Goal: Task Accomplishment & Management: Complete application form

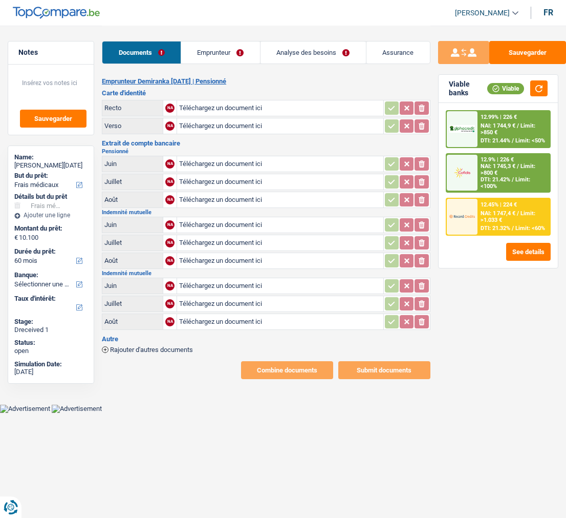
select select "medical"
select select "60"
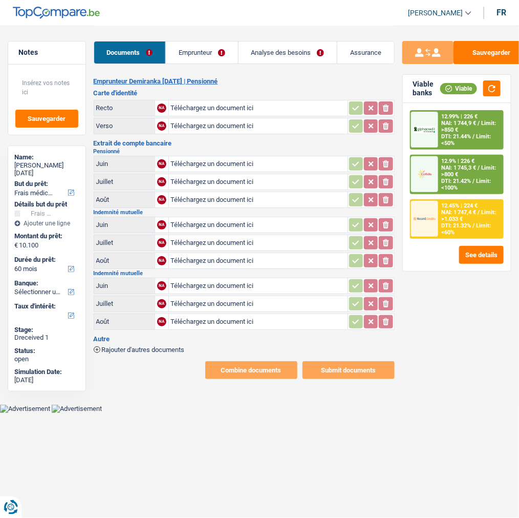
type input "C:\fakepath\id v demiranka.jpeg"
type input "C:\fakepath\id r demiranka.jpeg"
type input "C:\fakepath\pension07.jpeg"
type input "C:\fakepath\pension09.jpeg"
type input "C:\fakepath\mut'07.jpeg"
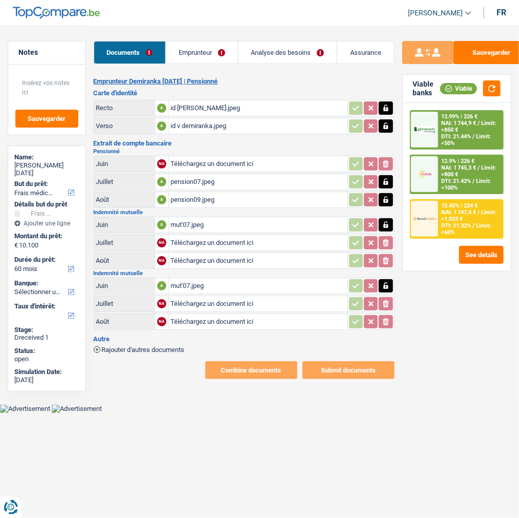
click at [382, 281] on icon "button" at bounding box center [386, 286] width 8 height 10
click at [382, 281] on icon "ionicons-v5-e" at bounding box center [386, 286] width 8 height 10
click at [201, 54] on link "Emprunteur" at bounding box center [202, 52] width 72 height 22
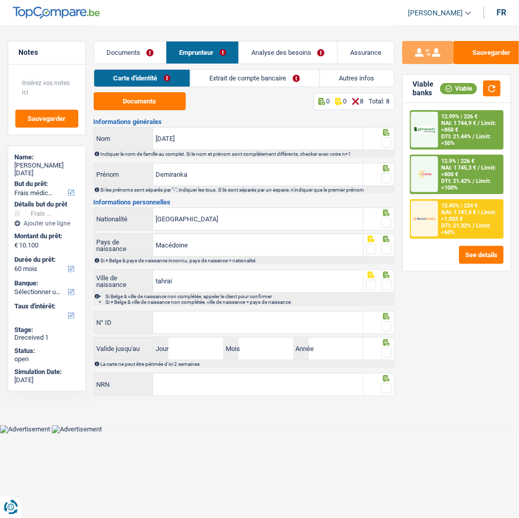
click at [275, 81] on link "Extrait de compte bancaire" at bounding box center [254, 78] width 129 height 17
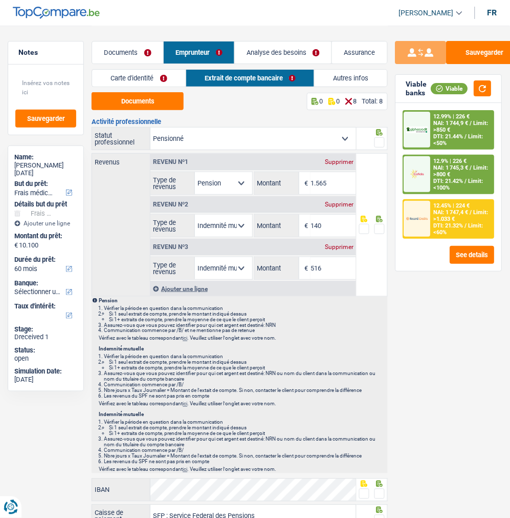
click at [226, 218] on select "Allocation d'handicap Allocations chômage Allocations familiales Chèques repas …" at bounding box center [223, 226] width 57 height 22
click at [365, 346] on p "Indemnité mutuelle" at bounding box center [243, 349] width 288 height 6
click at [237, 262] on select "Allocation d'handicap Allocations chômage Allocations familiales Chèques repas …" at bounding box center [223, 268] width 57 height 22
click at [236, 222] on select "Allocation d'handicap Allocations chômage Allocations familiales Chèques repas …" at bounding box center [223, 226] width 57 height 22
select select "other"
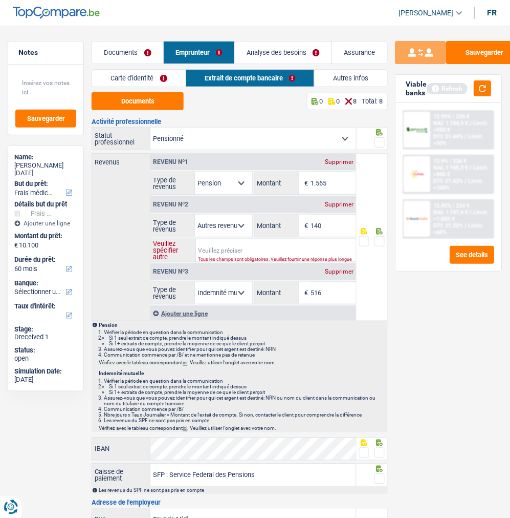
click at [220, 251] on input "Veuillez spécifier autre" at bounding box center [276, 250] width 161 height 22
type input "indemnité mutuelle"
click at [141, 52] on link "Documents" at bounding box center [127, 52] width 71 height 22
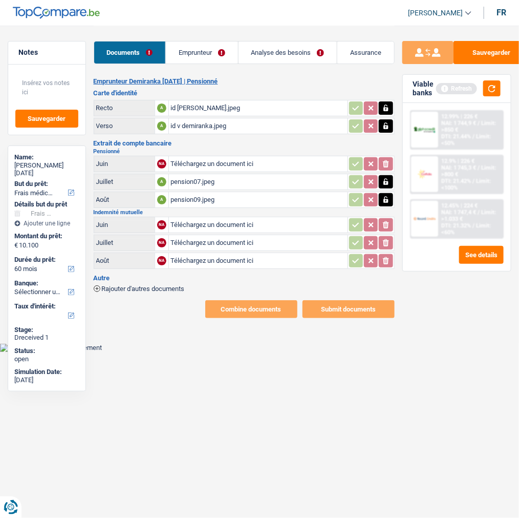
click at [217, 50] on link "Emprunteur" at bounding box center [202, 52] width 72 height 22
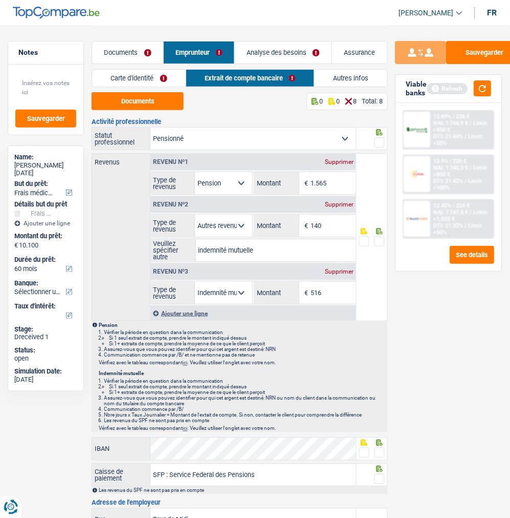
click at [118, 50] on link "Documents" at bounding box center [127, 52] width 71 height 22
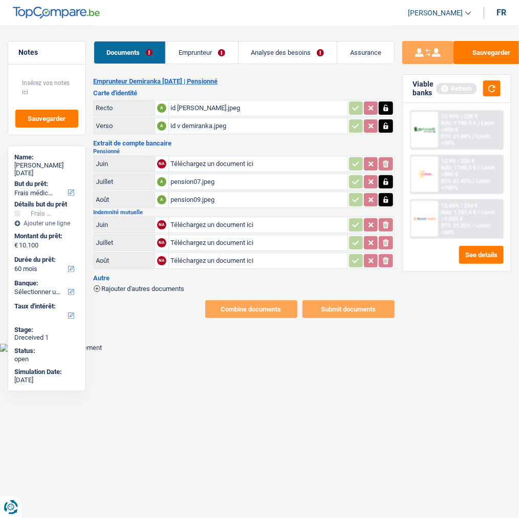
type input "C:\fakepath\mut08.jpeg"
type input "C:\fakepath\mut09.jpeg"
click at [142, 285] on span "Rajouter d'autres documents" at bounding box center [143, 288] width 83 height 7
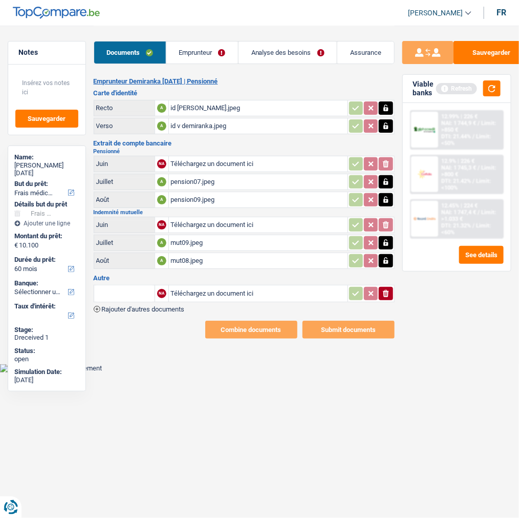
click at [105, 306] on span "Rajouter d'autres documents" at bounding box center [143, 309] width 83 height 7
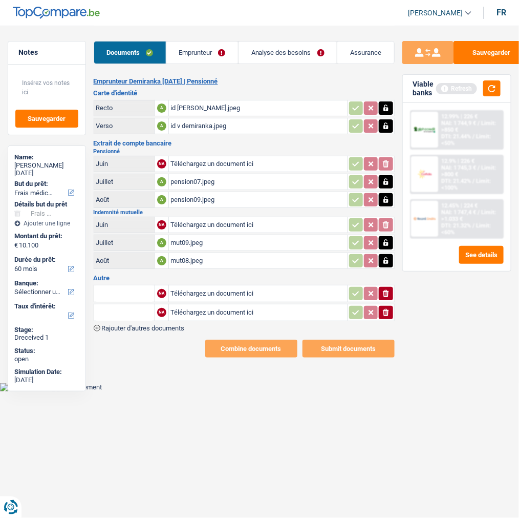
click at [115, 325] on span "Rajouter d'autres documents" at bounding box center [143, 328] width 83 height 7
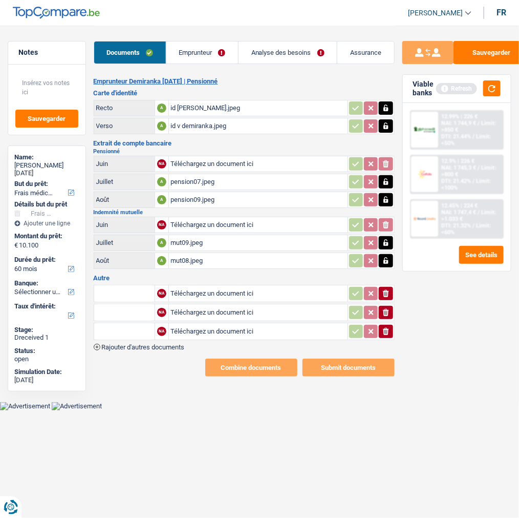
click at [116, 286] on input "text" at bounding box center [124, 293] width 56 height 16
click at [157, 307] on li "Relevé d'indemnités de la mutuelle" at bounding box center [167, 313] width 136 height 13
type input "Relevé d'indemnités de la mutuelle"
click at [138, 310] on input "text" at bounding box center [124, 312] width 56 height 16
click at [135, 326] on li "Relevé d'indemnités de la mutuelle" at bounding box center [154, 332] width 110 height 13
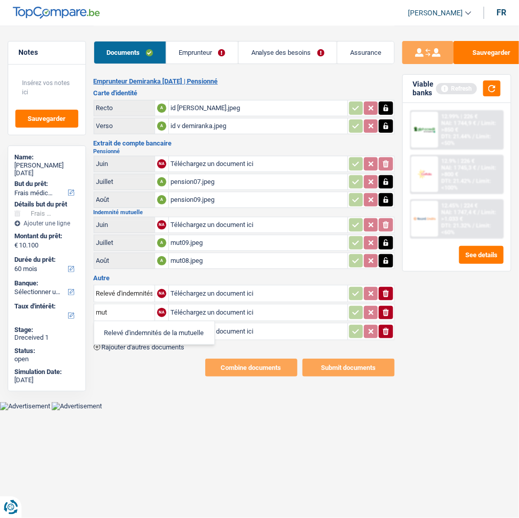
type input "Relevé d'indemnités de la mutuelle"
click at [117, 323] on input "text" at bounding box center [124, 331] width 56 height 16
click at [124, 345] on li "Relevé d'indemnités de la mutuelle" at bounding box center [154, 351] width 110 height 13
type input "Relevé d'indemnités de la mutuelle"
type input "C:\fakepath\mut'07.jpeg"
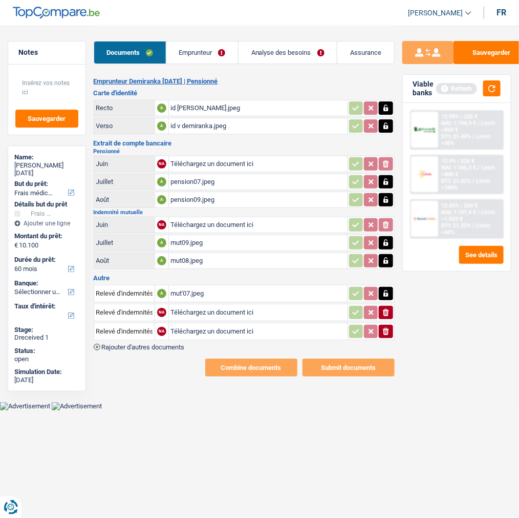
type input "C:\fakepath\mut'08.jpeg"
type input "C:\fakepath\mut'09.jpeg"
click at [480, 48] on button "Sauvegarder" at bounding box center [492, 52] width 77 height 23
click at [203, 54] on link "Emprunteur" at bounding box center [202, 52] width 72 height 22
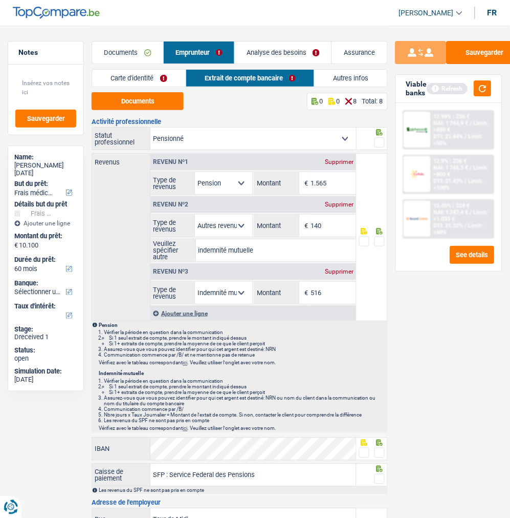
click at [138, 79] on link "Carte d'identité" at bounding box center [138, 78] width 93 height 17
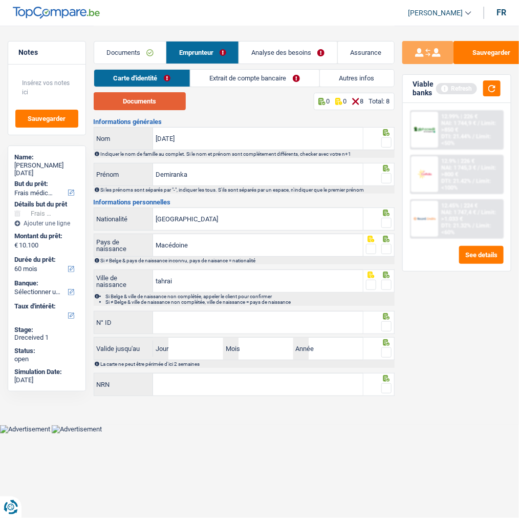
click at [142, 99] on button "Documents" at bounding box center [140, 101] width 92 height 18
click at [159, 99] on button "Documents" at bounding box center [140, 101] width 92 height 18
click at [384, 139] on span at bounding box center [386, 142] width 10 height 10
click at [0, 0] on input "radio" at bounding box center [0, 0] width 0 height 0
click at [385, 175] on span at bounding box center [386, 178] width 10 height 10
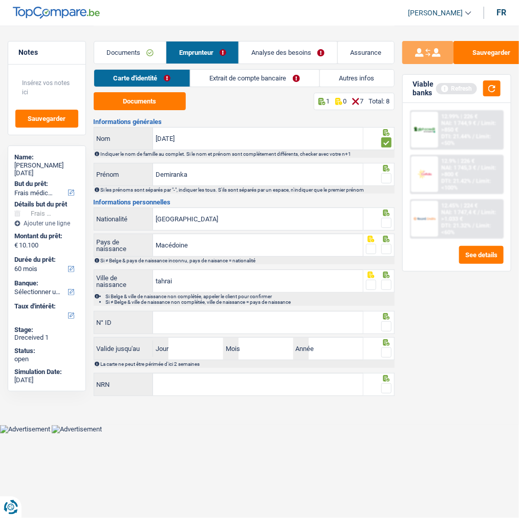
click at [0, 0] on input "radio" at bounding box center [0, 0] width 0 height 0
click at [387, 218] on span at bounding box center [386, 223] width 10 height 10
click at [0, 0] on input "radio" at bounding box center [0, 0] width 0 height 0
click at [385, 246] on span at bounding box center [386, 249] width 10 height 10
click at [0, 0] on input "radio" at bounding box center [0, 0] width 0 height 0
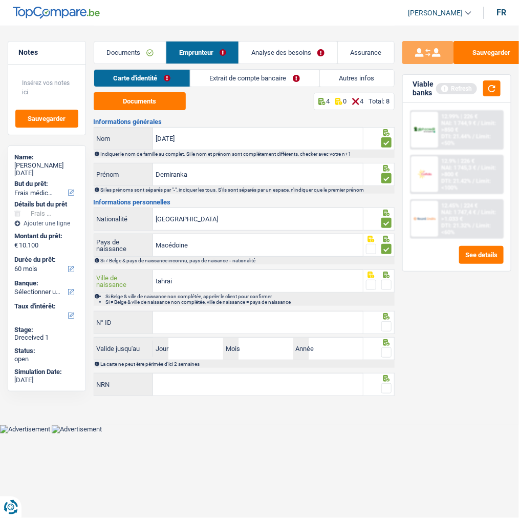
drag, startPoint x: 195, startPoint y: 289, endPoint x: 90, endPoint y: 273, distance: 106.1
click at [90, 273] on div "Notes Sauvegarder Name: Demiranka Ramadan But du prêt: Confort maison: meubles,…" at bounding box center [259, 212] width 519 height 373
type input "s.Saraj"
click at [387, 280] on span at bounding box center [386, 285] width 10 height 10
click at [0, 0] on input "radio" at bounding box center [0, 0] width 0 height 0
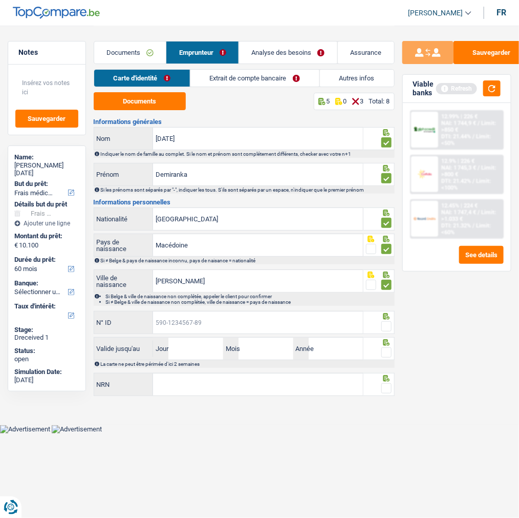
click at [310, 324] on input "N° ID" at bounding box center [258, 322] width 210 height 22
click at [475, 51] on button "Sauvegarder" at bounding box center [492, 52] width 77 height 23
click at [244, 73] on link "Extrait de compte bancaire" at bounding box center [254, 78] width 129 height 17
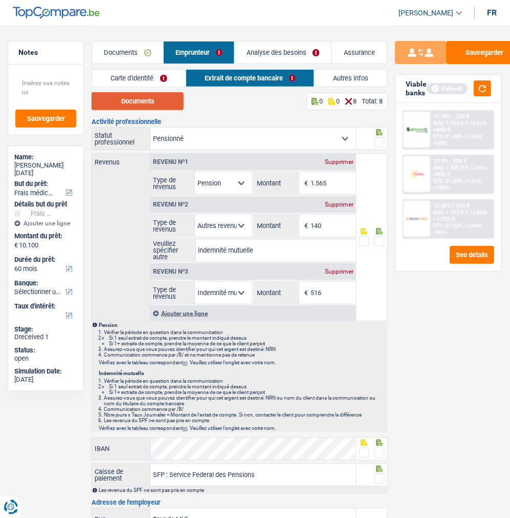
click at [159, 100] on button "Documents" at bounding box center [138, 101] width 92 height 18
click at [376, 144] on span at bounding box center [380, 142] width 10 height 10
click at [0, 0] on input "radio" at bounding box center [0, 0] width 0 height 0
click at [375, 238] on span at bounding box center [380, 241] width 10 height 10
click at [0, 0] on input "radio" at bounding box center [0, 0] width 0 height 0
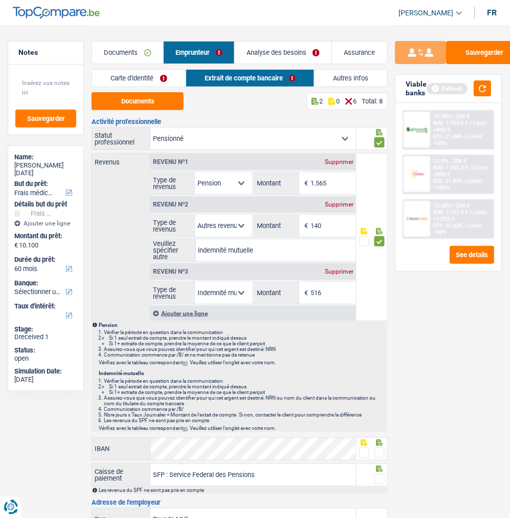
drag, startPoint x: 377, startPoint y: 452, endPoint x: 376, endPoint y: 473, distance: 21.5
click at [378, 452] on span at bounding box center [380, 452] width 10 height 10
click at [0, 0] on input "radio" at bounding box center [0, 0] width 0 height 0
click at [381, 475] on span at bounding box center [380, 479] width 10 height 10
click at [0, 0] on input "radio" at bounding box center [0, 0] width 0 height 0
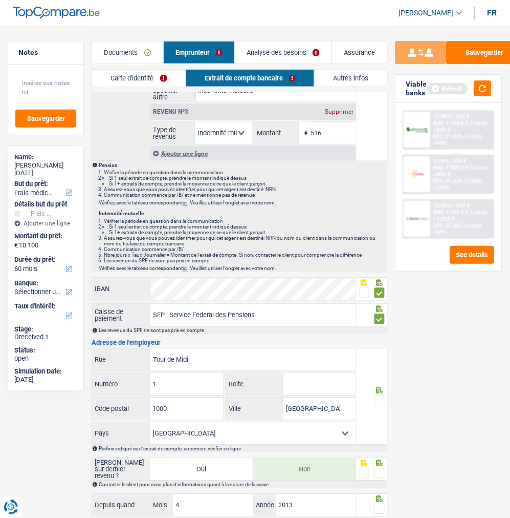
scroll to position [170, 0]
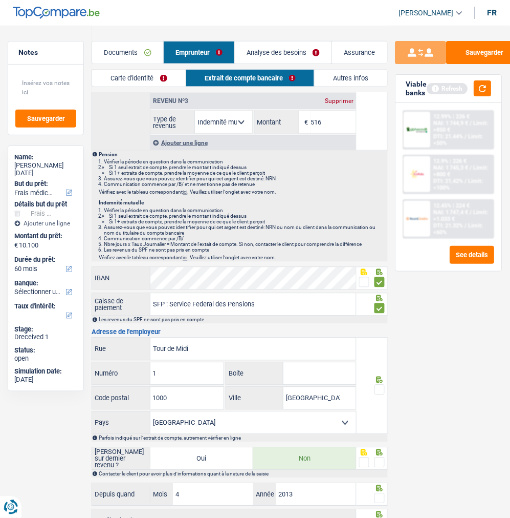
click at [380, 390] on span at bounding box center [380, 389] width 10 height 10
click at [0, 0] on input "radio" at bounding box center [0, 0] width 0 height 0
click at [379, 460] on span at bounding box center [380, 462] width 10 height 10
click at [0, 0] on input "radio" at bounding box center [0, 0] width 0 height 0
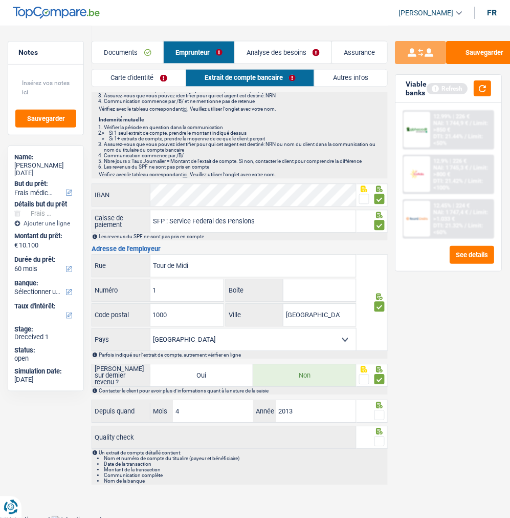
scroll to position [259, 0]
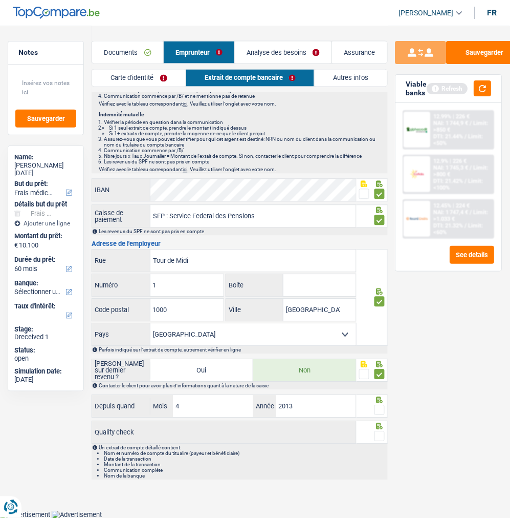
click at [378, 413] on span at bounding box center [380, 410] width 10 height 10
click at [0, 0] on input "radio" at bounding box center [0, 0] width 0 height 0
click at [380, 433] on span at bounding box center [380, 436] width 10 height 10
click at [0, 0] on input "radio" at bounding box center [0, 0] width 0 height 0
click at [151, 75] on link "Carte d'identité" at bounding box center [138, 78] width 93 height 17
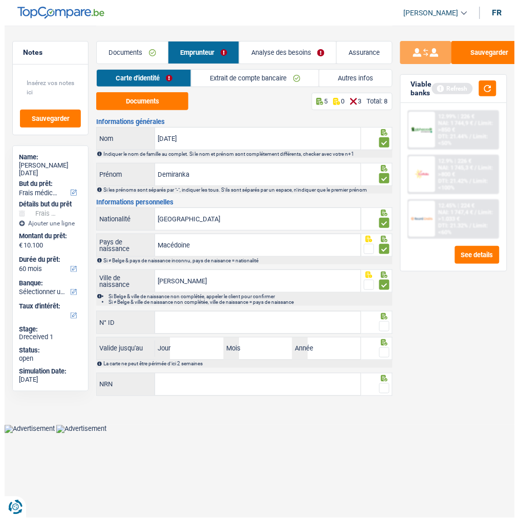
scroll to position [0, 0]
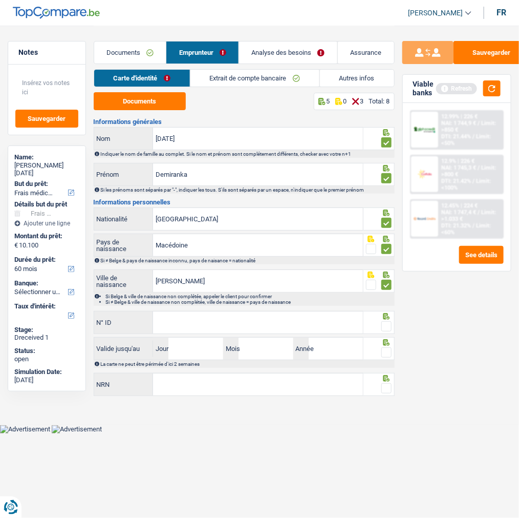
click at [287, 75] on link "Extrait de compte bancaire" at bounding box center [254, 78] width 129 height 17
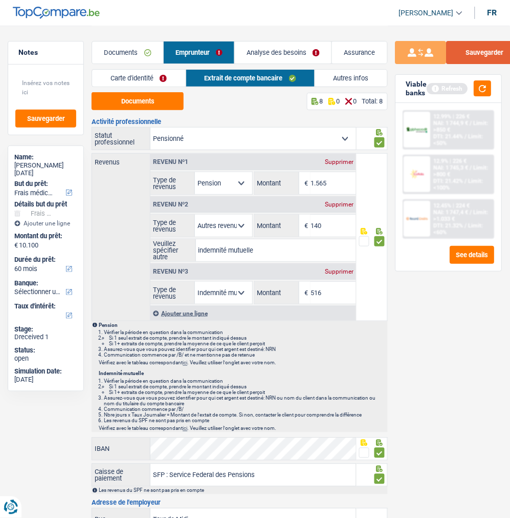
click at [480, 52] on button "Sauvegarder" at bounding box center [485, 52] width 77 height 23
click at [151, 80] on link "Carte d'identité" at bounding box center [138, 78] width 93 height 17
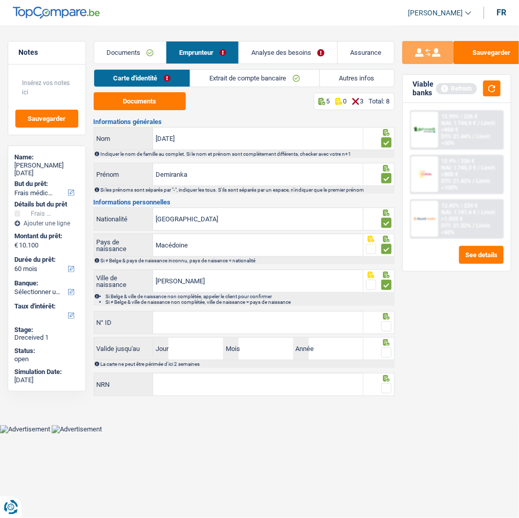
click at [128, 43] on link "Documents" at bounding box center [130, 52] width 72 height 22
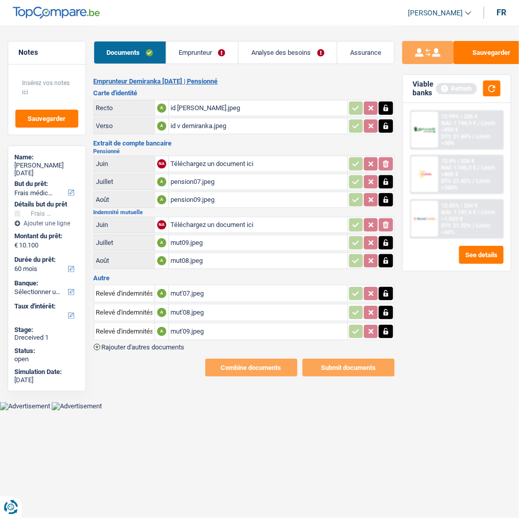
click at [204, 101] on div "id r demiranka.jpeg" at bounding box center [258, 107] width 175 height 15
click at [499, 44] on button "Sauvegarder" at bounding box center [492, 52] width 77 height 23
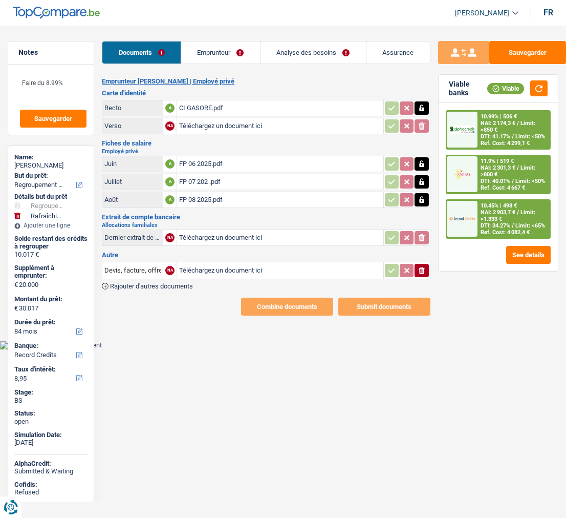
select select "refinancing"
select select "houseOrGarden"
select select "84"
select select "record credits"
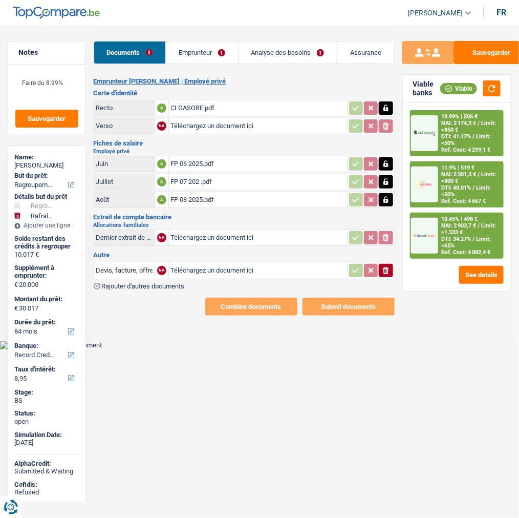
click at [309, 52] on link "Analyse des besoins" at bounding box center [288, 52] width 99 height 22
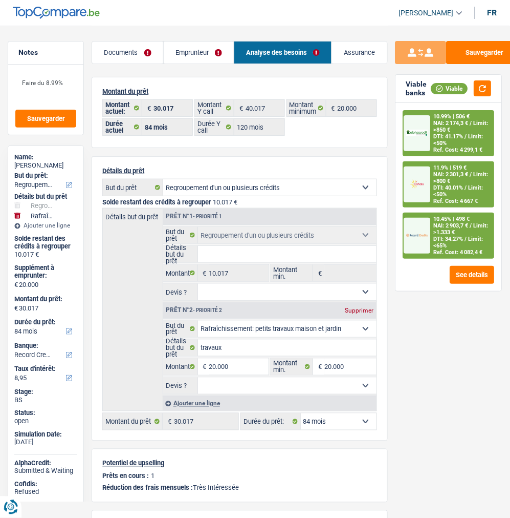
click at [453, 222] on div "NAI: 2 903,7 € / Limit: >1.333 €" at bounding box center [463, 228] width 58 height 13
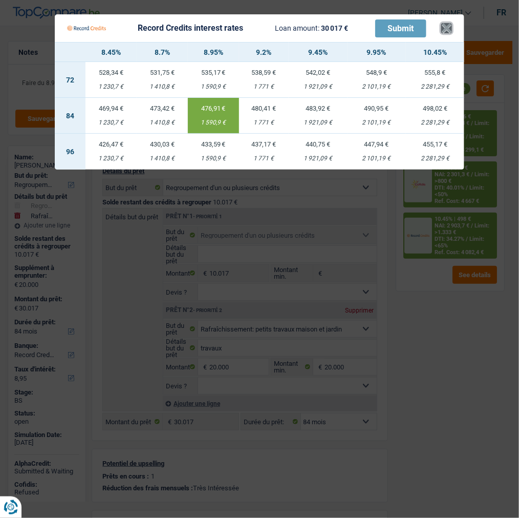
click at [446, 23] on button "×" at bounding box center [446, 28] width 11 height 10
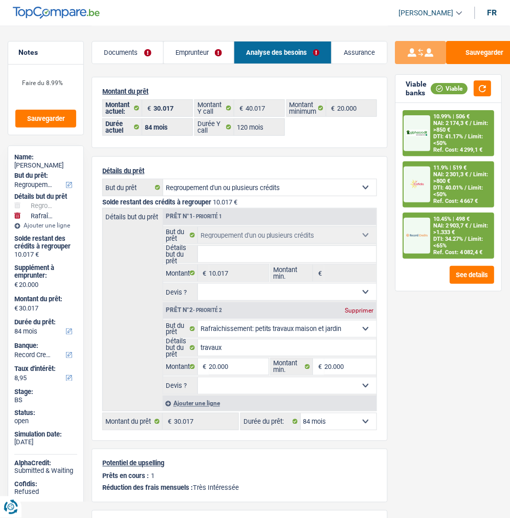
click at [134, 54] on link "Documents" at bounding box center [127, 52] width 71 height 22
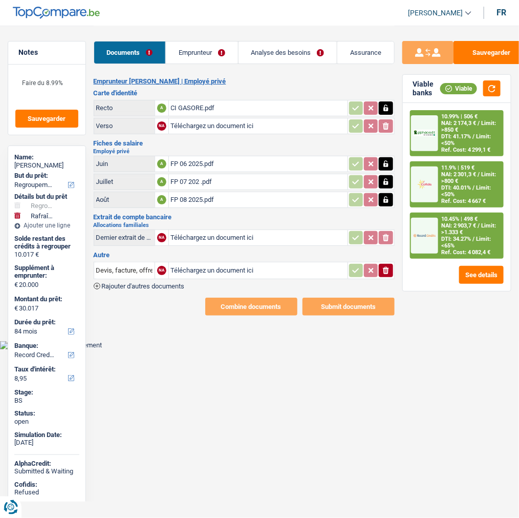
click at [221, 59] on link "Emprunteur" at bounding box center [202, 52] width 72 height 22
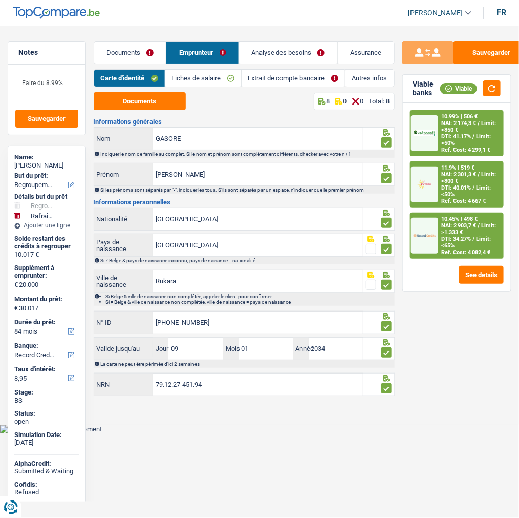
click at [262, 78] on link "Extrait de compte bancaire" at bounding box center [293, 78] width 103 height 17
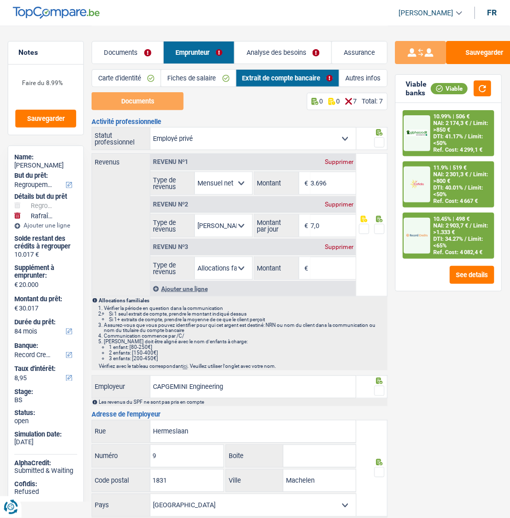
click at [210, 85] on link "Fiches de salaire" at bounding box center [198, 78] width 75 height 17
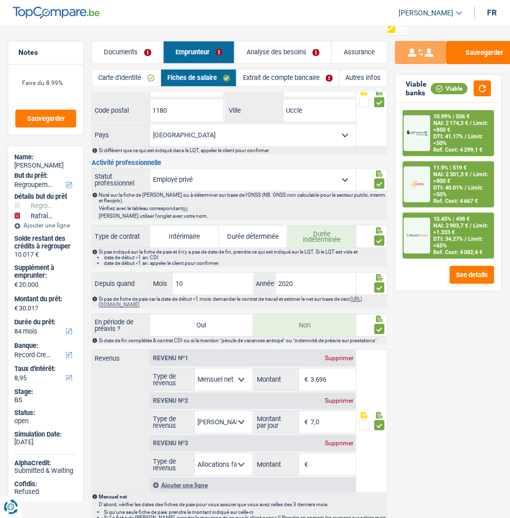
scroll to position [341, 0]
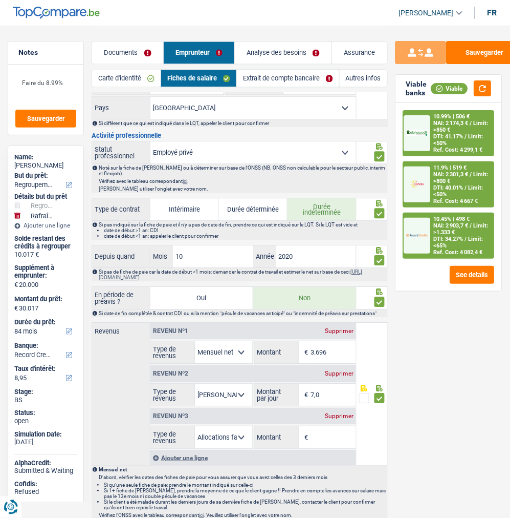
click at [345, 409] on div "Revenu nº3 Supprimer" at bounding box center [254, 416] width 206 height 16
click at [336, 413] on div "Supprimer" at bounding box center [340, 416] width 34 height 6
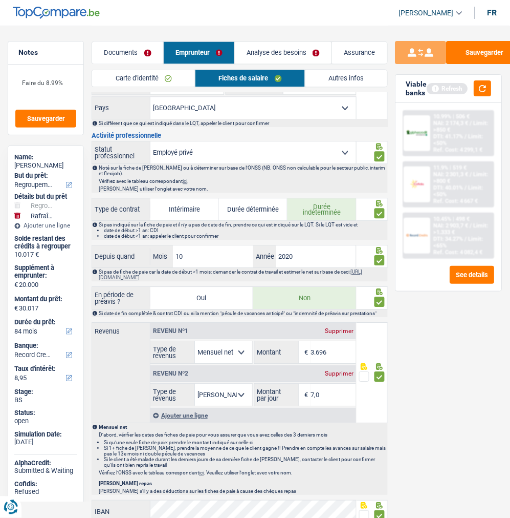
click at [138, 52] on link "Documents" at bounding box center [127, 52] width 71 height 22
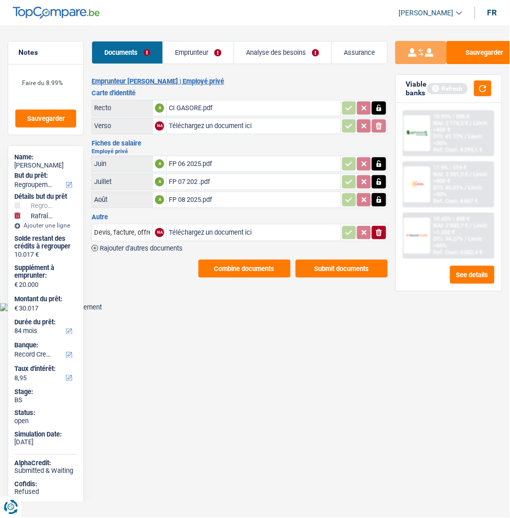
scroll to position [0, 0]
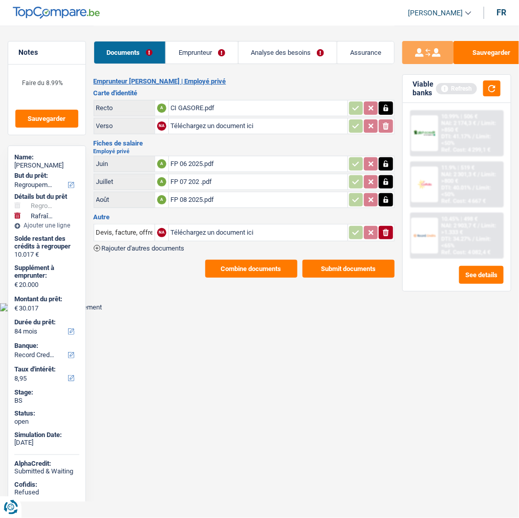
click at [262, 260] on button "Combine documents" at bounding box center [251, 269] width 92 height 18
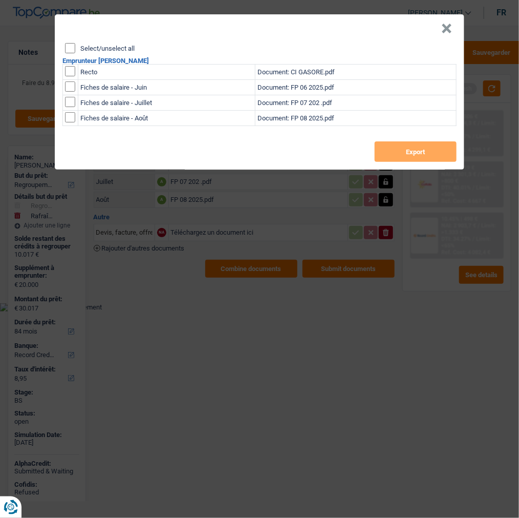
click at [66, 43] on input "Select/unselect all" at bounding box center [70, 48] width 10 height 10
checkbox input "true"
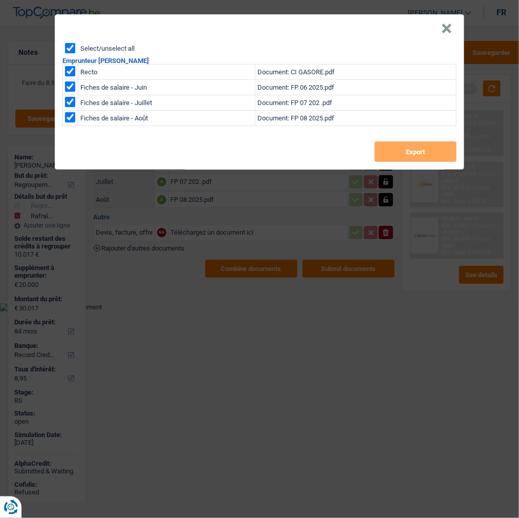
checkbox input "true"
click at [407, 146] on button "Export" at bounding box center [416, 151] width 82 height 20
click at [452, 24] on button "×" at bounding box center [446, 29] width 11 height 10
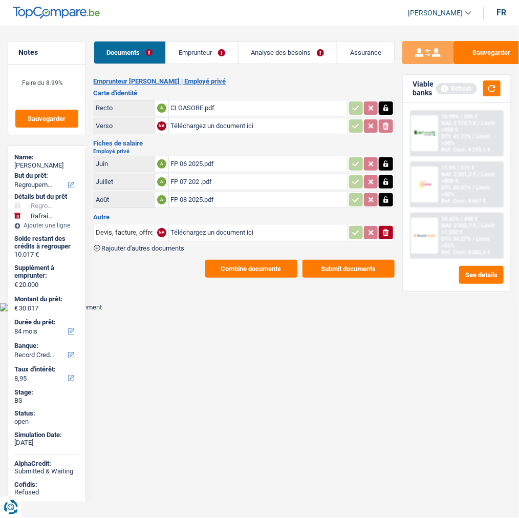
click at [185, 58] on link "Emprunteur" at bounding box center [202, 52] width 72 height 22
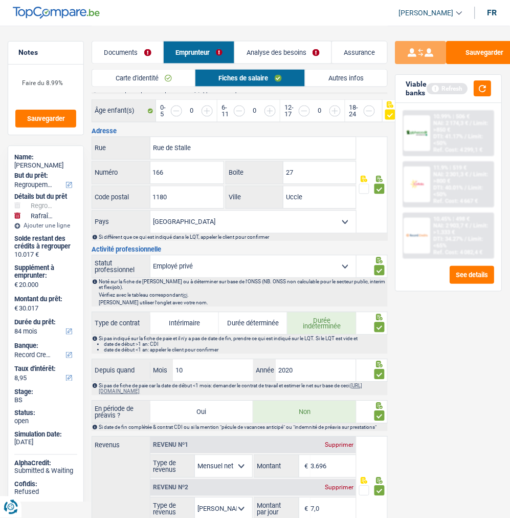
scroll to position [227, 0]
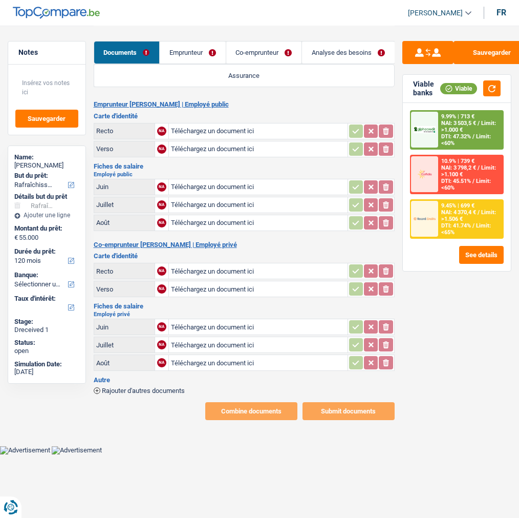
select select "houseOrGarden"
select select "120"
type input "C:\fakepath\CI Recto.jpg"
type input "C:\fakepath\CI Verso.jpg"
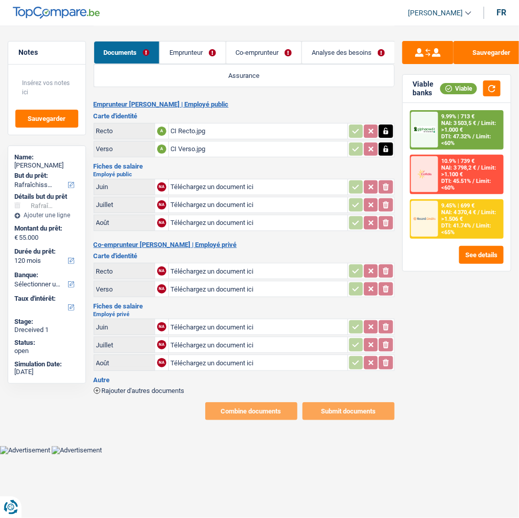
type input "C:\fakepath\CI Recto.jpg"
type input "C:\fakepath\CI Verso.jpg"
type input "C:\fakepath\Payslips_211916_00_07-2025_829748 (1).pdf"
type input "C:\fakepath\Payslips_211916_00_08-2025_847268.pdf"
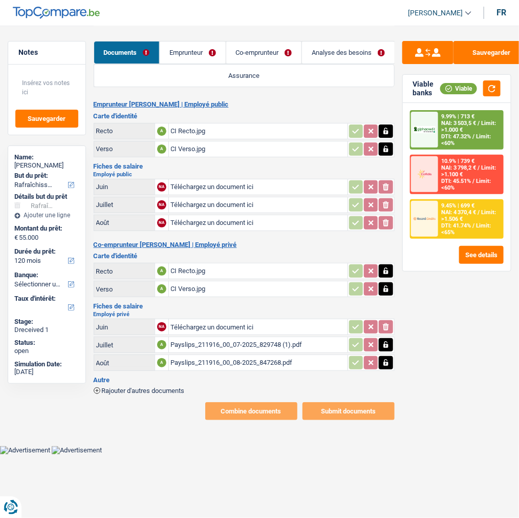
type input "C:\fakepath\Payslips_211916_00_09-2025_864052.pdf"
type input "C:\fakepath\Payslips_214019_00_07-2025_829748.pdf"
type input "C:\fakepath\Payslips_214019_00_08-2025_847268.pdf"
type input "C:\fakepath\Payslips_214019_00_09-2025_864052.pdf"
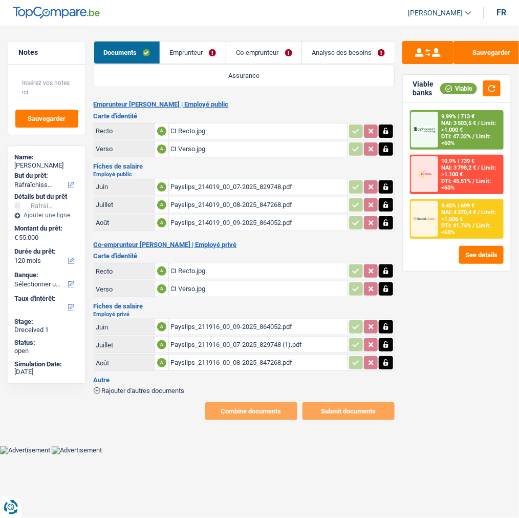
click at [158, 387] on span "Rajouter d'autres documents" at bounding box center [143, 390] width 83 height 7
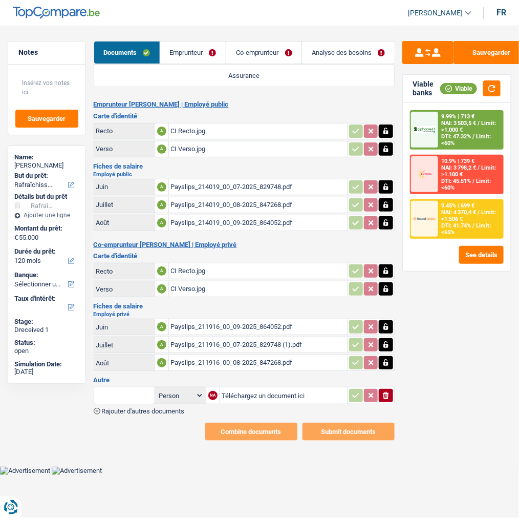
click at [265, 47] on link "Co-emprunteur" at bounding box center [263, 52] width 75 height 22
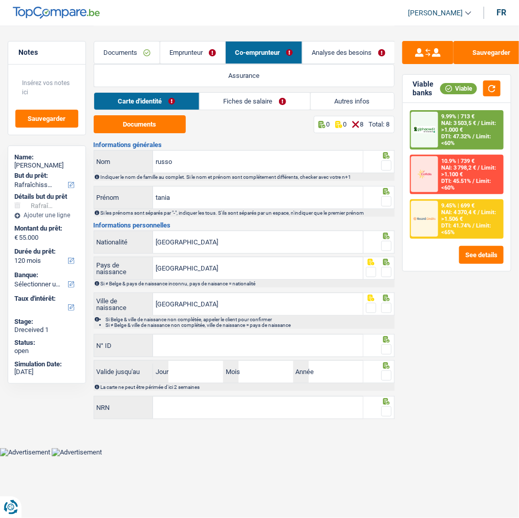
click at [263, 103] on link "Fiches de salaire" at bounding box center [255, 101] width 111 height 17
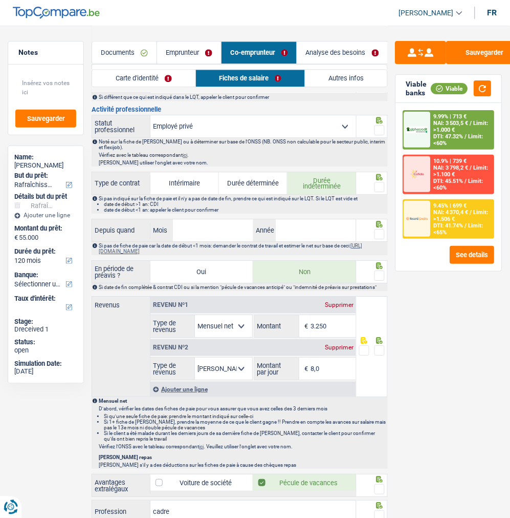
scroll to position [398, 0]
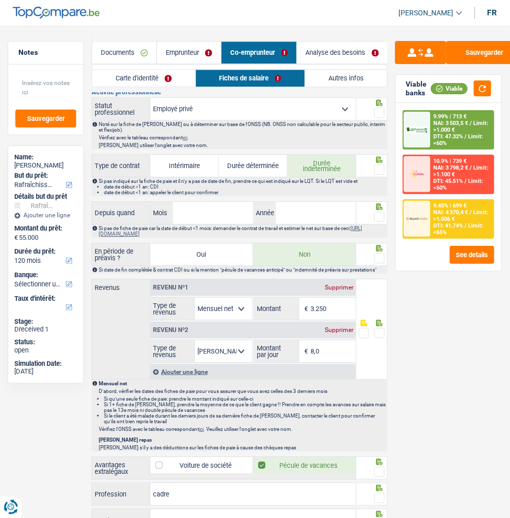
click at [195, 47] on link "Emprunteur" at bounding box center [189, 52] width 64 height 22
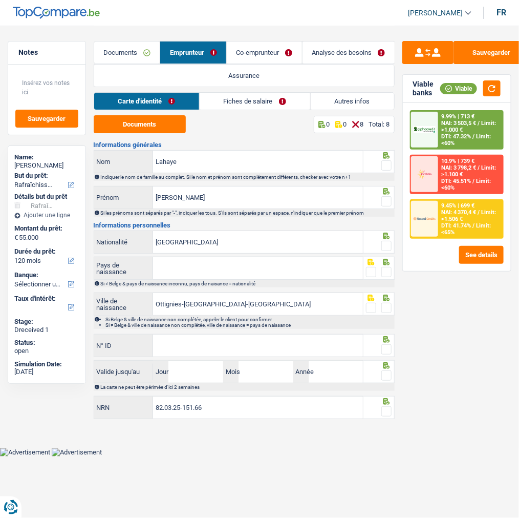
click at [286, 100] on link "Fiches de salaire" at bounding box center [255, 101] width 111 height 17
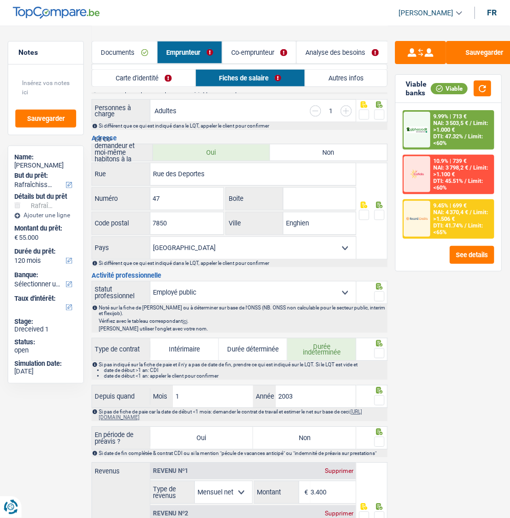
scroll to position [284, 0]
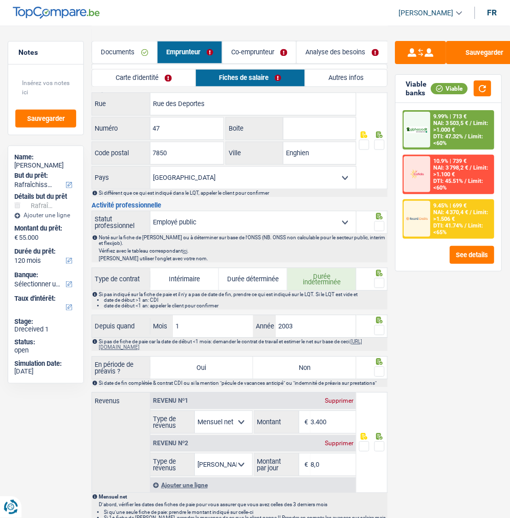
click at [129, 55] on link "Documents" at bounding box center [124, 52] width 65 height 22
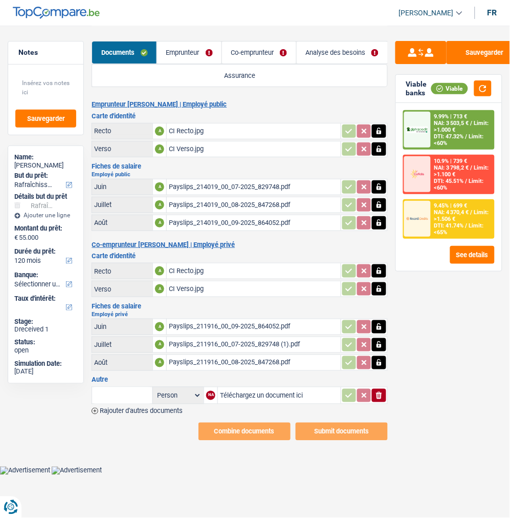
scroll to position [0, 0]
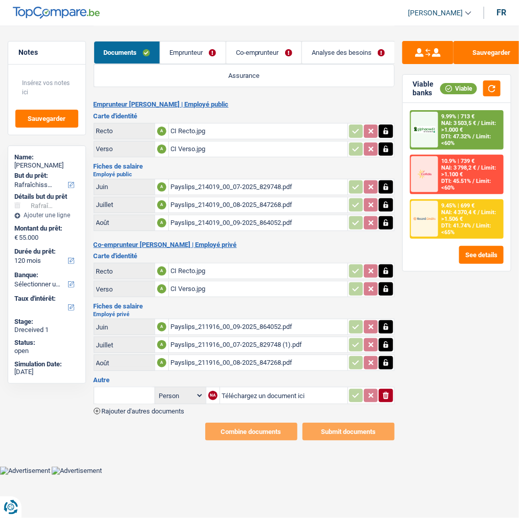
click at [143, 408] on span "Rajouter d'autres documents" at bounding box center [143, 411] width 83 height 7
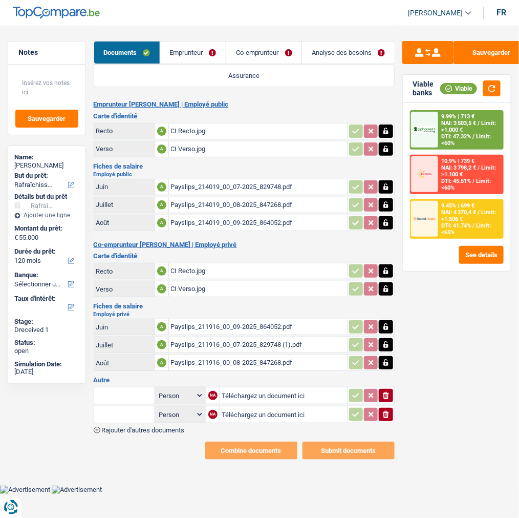
click at [129, 410] on div "Person Emprunteur Co-emprunteur NA Téléchargez un document ici ionicons-v5-e Pe…" at bounding box center [244, 409] width 301 height 48
click at [128, 426] on span "Rajouter d'autres documents" at bounding box center [143, 429] width 83 height 7
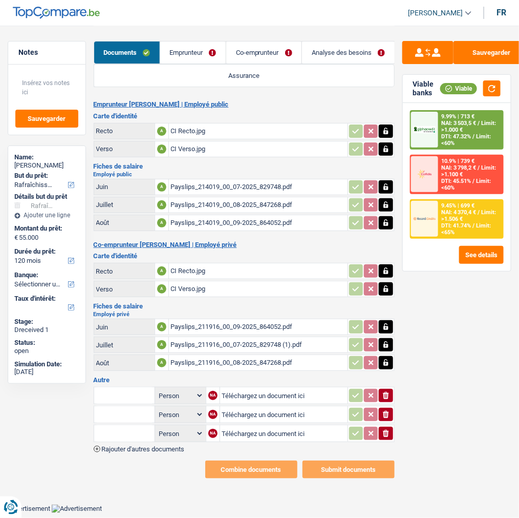
type input "C:\fakepath\Alloc 09.pdf"
click at [134, 387] on input "text" at bounding box center [124, 395] width 56 height 16
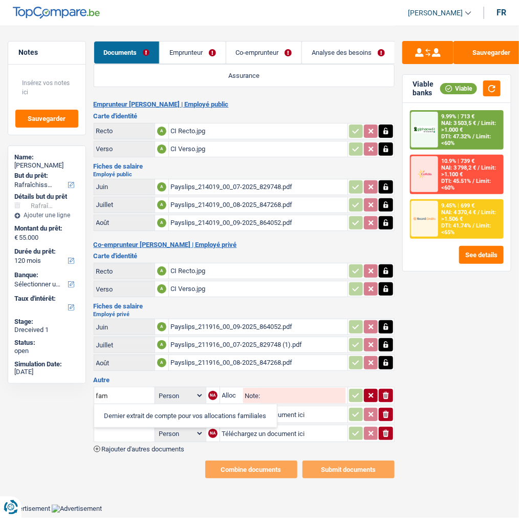
click at [140, 409] on li "Dernier extrait de compte pour vos allocations familiales" at bounding box center [185, 415] width 173 height 13
type input "Dernier extrait de compte pour vos allocations familiales"
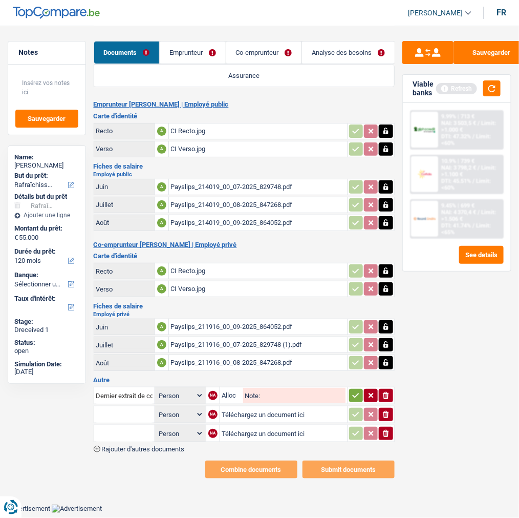
click at [355, 390] on icon "button" at bounding box center [356, 395] width 8 height 10
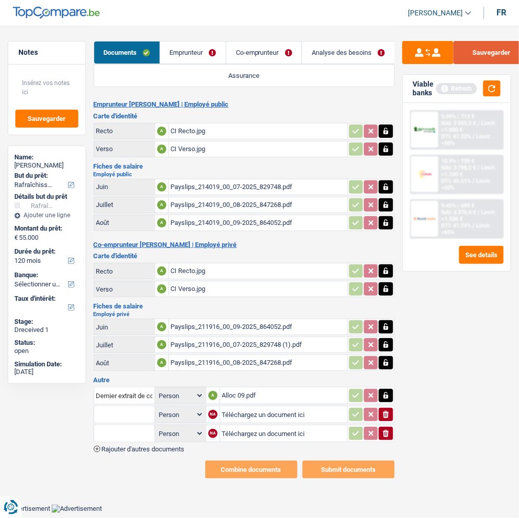
click at [502, 48] on button "Sauvegarder" at bounding box center [492, 52] width 77 height 23
click at [140, 406] on input "text" at bounding box center [124, 414] width 56 height 16
click at [149, 428] on li "Devis, facture, offre, bon de commande" at bounding box center [161, 434] width 125 height 13
type input "Devis, facture, offre, bon de commande"
type input "C:\fakepath\Devis Lahaye.pdf"
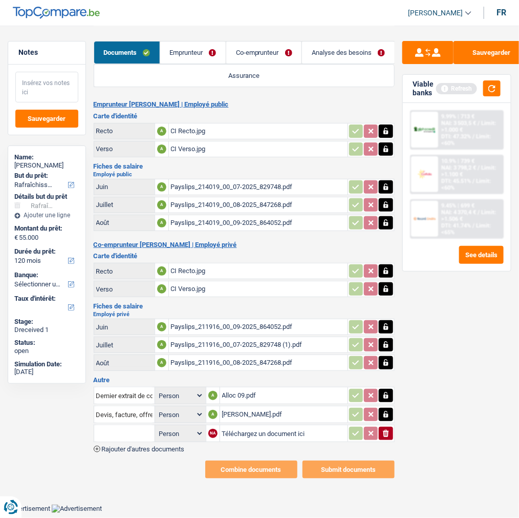
type input "C:\fakepath\Pension alim 08.pdf"
click at [114, 425] on input "text" at bounding box center [124, 433] width 56 height 16
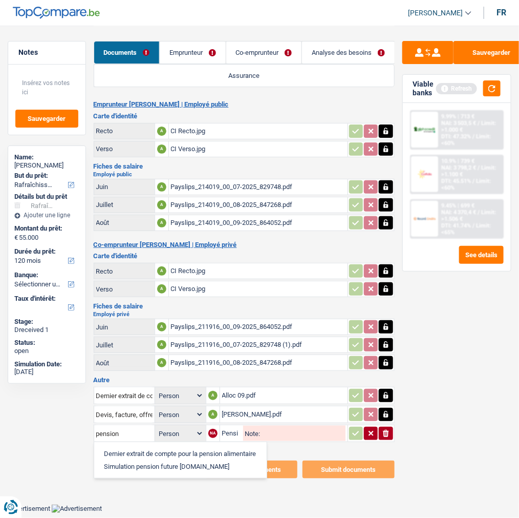
click at [182, 447] on li "Dernier extrait de compte pour la pension alimentaire" at bounding box center [180, 453] width 162 height 13
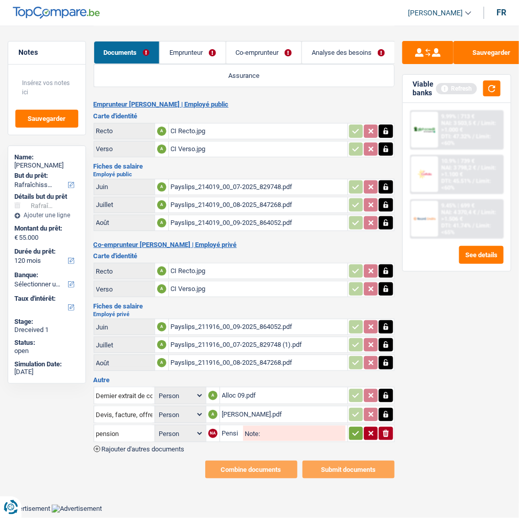
type input "Dernier extrait de compte pour la pension alimentaire"
click at [359, 428] on icon "button" at bounding box center [356, 433] width 8 height 10
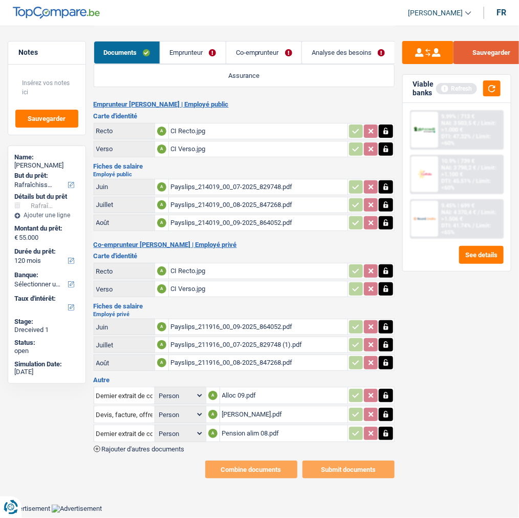
click at [505, 50] on button "Sauvegarder" at bounding box center [492, 52] width 77 height 23
click at [206, 58] on link "Emprunteur" at bounding box center [193, 52] width 66 height 22
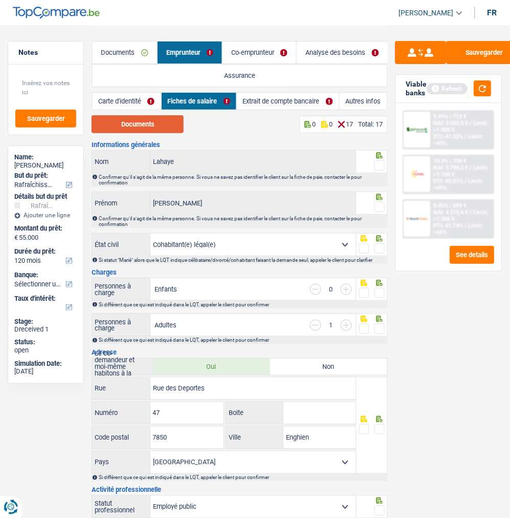
click at [159, 124] on button "Documents" at bounding box center [138, 124] width 92 height 18
drag, startPoint x: 162, startPoint y: 126, endPoint x: 281, endPoint y: 113, distance: 119.0
click at [132, 101] on link "Carte d'identité" at bounding box center [126, 101] width 69 height 17
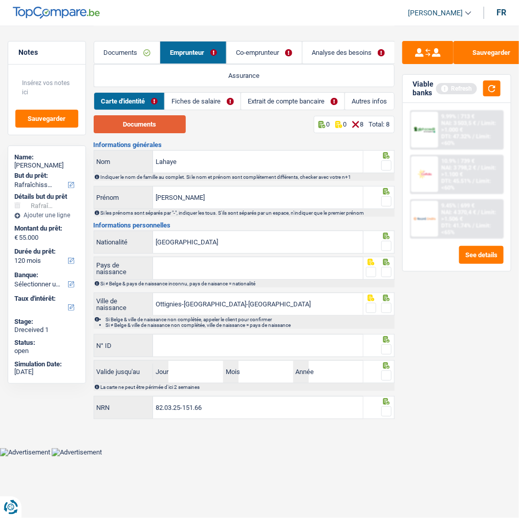
click at [135, 130] on button "Documents" at bounding box center [140, 124] width 92 height 18
click at [384, 162] on span at bounding box center [386, 165] width 10 height 10
click at [0, 0] on input "radio" at bounding box center [0, 0] width 0 height 0
click at [381, 196] on span at bounding box center [386, 201] width 10 height 10
click at [0, 0] on input "radio" at bounding box center [0, 0] width 0 height 0
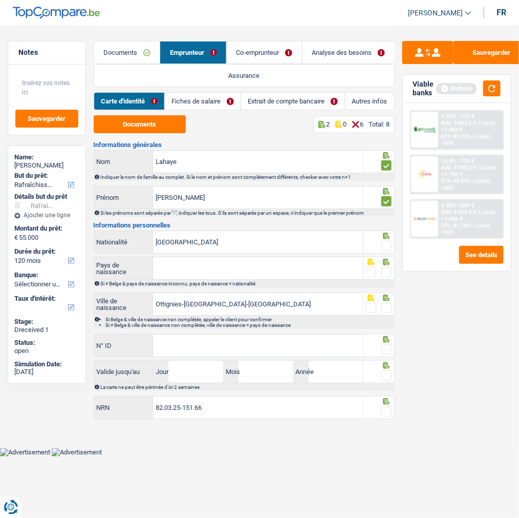
click at [385, 246] on span at bounding box center [386, 246] width 10 height 10
click at [0, 0] on input "radio" at bounding box center [0, 0] width 0 height 0
click at [283, 264] on input "Pays de naissance" at bounding box center [258, 268] width 210 height 22
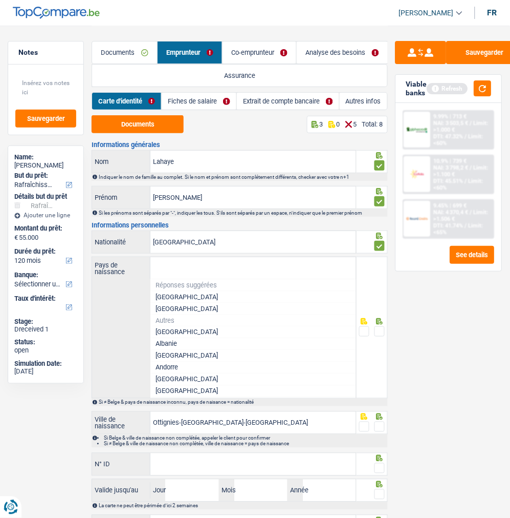
click at [170, 291] on li "[GEOGRAPHIC_DATA]" at bounding box center [254, 297] width 206 height 12
type input "[GEOGRAPHIC_DATA]"
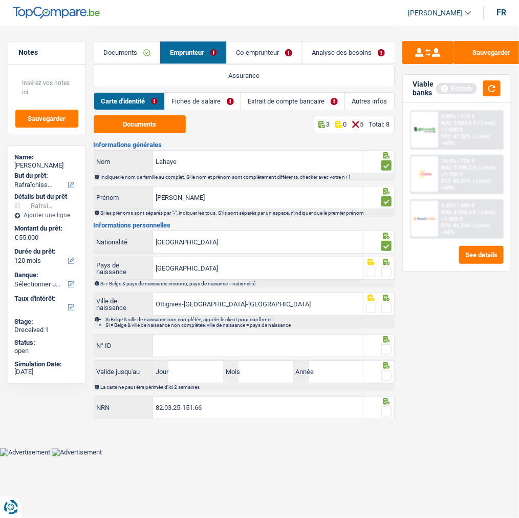
drag, startPoint x: 387, startPoint y: 269, endPoint x: 394, endPoint y: 308, distance: 39.2
click at [387, 271] on span at bounding box center [386, 272] width 10 height 10
click at [0, 0] on input "radio" at bounding box center [0, 0] width 0 height 0
drag, startPoint x: 388, startPoint y: 301, endPoint x: 363, endPoint y: 319, distance: 31.0
click at [387, 303] on div at bounding box center [378, 303] width 31 height 23
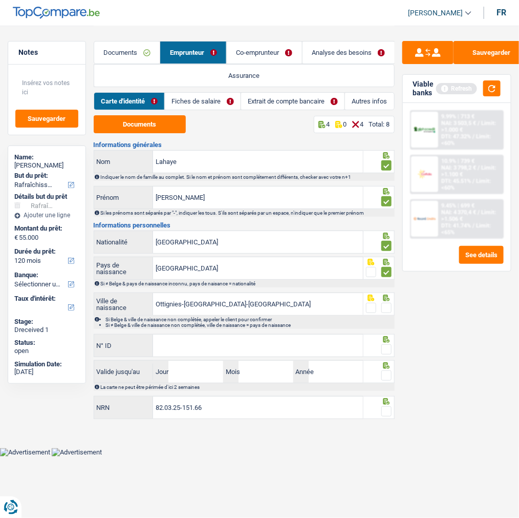
click at [383, 303] on span at bounding box center [386, 308] width 10 height 10
click at [0, 0] on input "radio" at bounding box center [0, 0] width 0 height 0
click at [299, 334] on input "N° ID" at bounding box center [258, 345] width 210 height 22
type input "595-1980662-37"
click at [387, 345] on span at bounding box center [386, 349] width 10 height 10
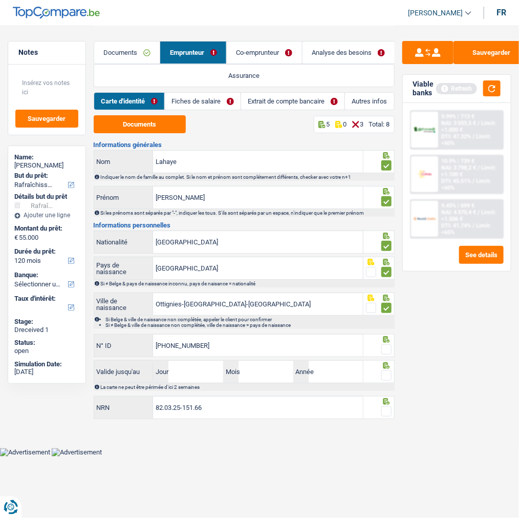
click at [0, 0] on input "radio" at bounding box center [0, 0] width 0 height 0
click at [199, 370] on input "Jour" at bounding box center [195, 371] width 55 height 22
type input "01"
type input "02"
type input "2034"
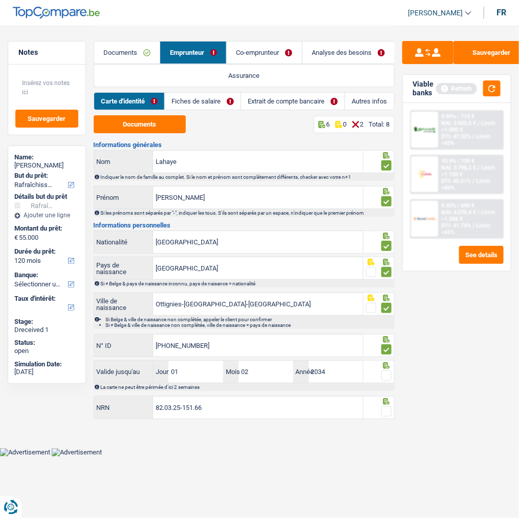
click at [386, 374] on span at bounding box center [386, 375] width 10 height 10
click at [0, 0] on input "radio" at bounding box center [0, 0] width 0 height 0
click at [388, 411] on span at bounding box center [386, 411] width 10 height 10
click at [0, 0] on input "radio" at bounding box center [0, 0] width 0 height 0
click at [492, 51] on button "Sauvegarder" at bounding box center [492, 52] width 77 height 23
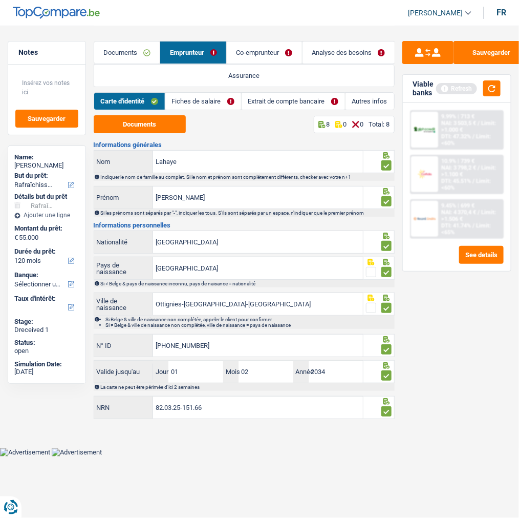
click at [186, 100] on link "Fiches de salaire" at bounding box center [203, 101] width 76 height 17
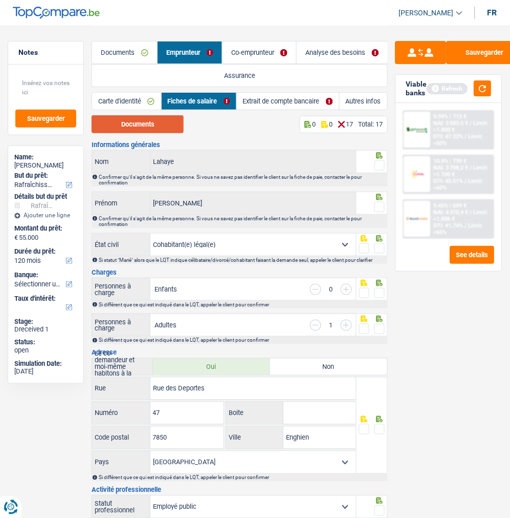
click at [155, 126] on button "Documents" at bounding box center [138, 124] width 92 height 18
click at [380, 162] on span at bounding box center [380, 165] width 10 height 10
click at [0, 0] on input "radio" at bounding box center [0, 0] width 0 height 0
click at [375, 203] on span at bounding box center [380, 207] width 10 height 10
click at [0, 0] on input "radio" at bounding box center [0, 0] width 0 height 0
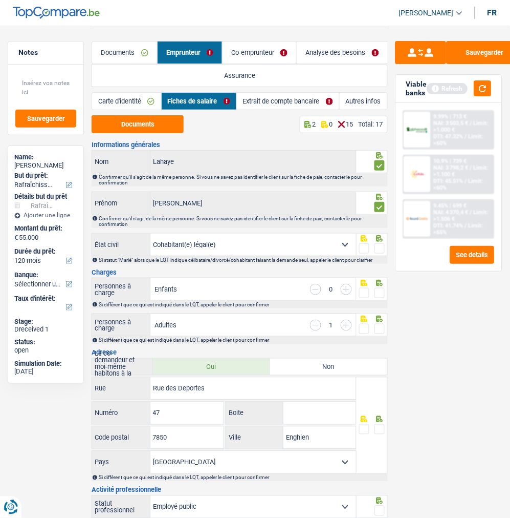
click at [384, 246] on span at bounding box center [380, 248] width 10 height 10
click at [0, 0] on input "radio" at bounding box center [0, 0] width 0 height 0
click at [377, 289] on span at bounding box center [380, 293] width 10 height 10
click at [0, 0] on input "radio" at bounding box center [0, 0] width 0 height 0
click at [379, 324] on span at bounding box center [380, 329] width 10 height 10
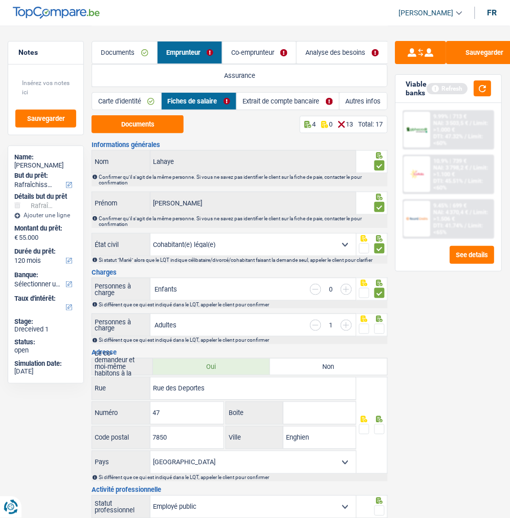
click at [0, 0] on input "radio" at bounding box center [0, 0] width 0 height 0
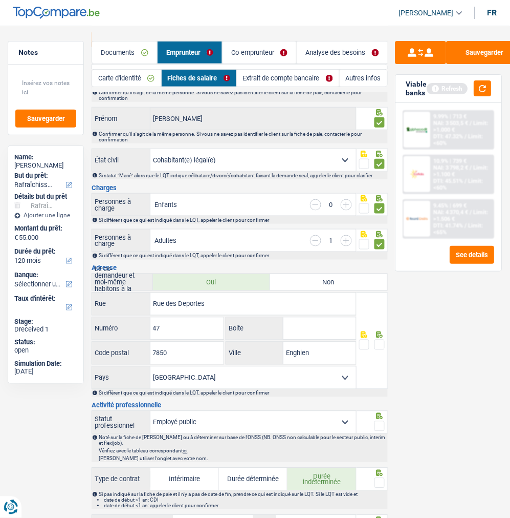
scroll to position [114, 0]
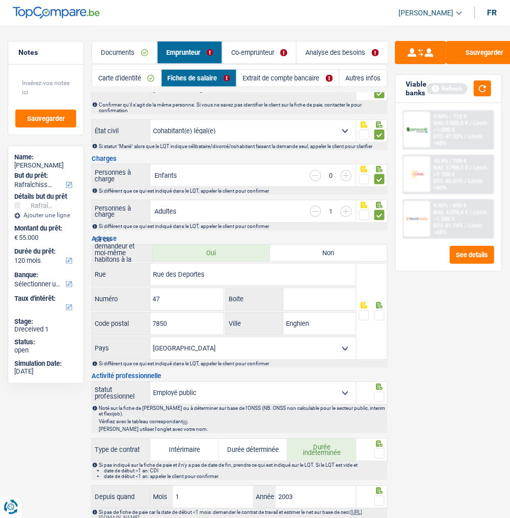
click at [381, 310] on span at bounding box center [380, 315] width 10 height 10
click at [0, 0] on input "radio" at bounding box center [0, 0] width 0 height 0
click at [295, 319] on input "Enghien" at bounding box center [320, 324] width 73 height 22
type input "Petit-Enghien"
click at [378, 395] on span at bounding box center [380, 397] width 10 height 10
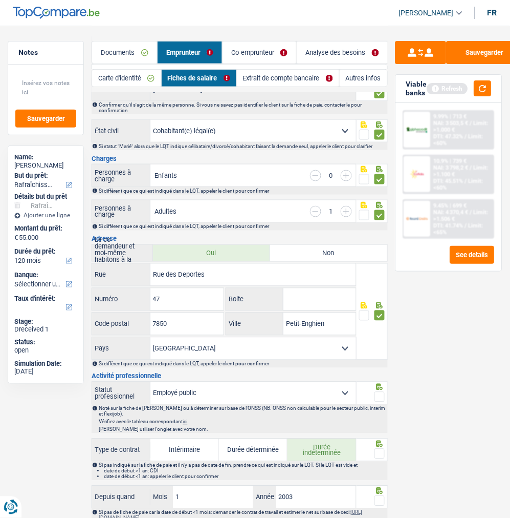
click at [0, 0] on input "radio" at bounding box center [0, 0] width 0 height 0
click at [379, 452] on span at bounding box center [380, 453] width 10 height 10
click at [0, 0] on input "radio" at bounding box center [0, 0] width 0 height 0
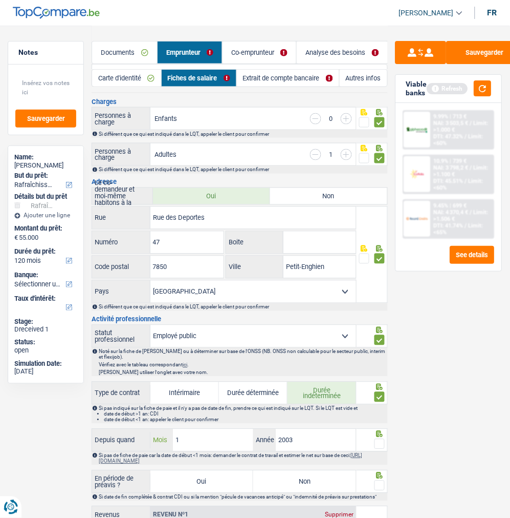
click at [197, 434] on input "1" at bounding box center [213, 440] width 80 height 22
type input "2"
click at [378, 444] on span at bounding box center [380, 444] width 10 height 10
click at [0, 0] on input "radio" at bounding box center [0, 0] width 0 height 0
click at [327, 487] on label "Non" at bounding box center [304, 482] width 103 height 22
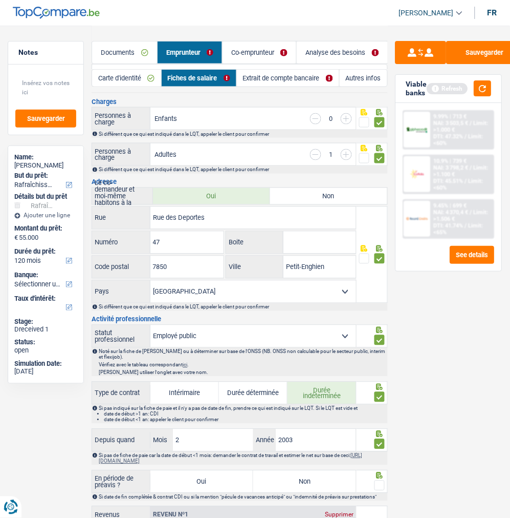
click at [327, 487] on input "Non" at bounding box center [304, 482] width 103 height 22
radio input "true"
click at [377, 480] on span at bounding box center [380, 485] width 10 height 10
click at [0, 0] on input "radio" at bounding box center [0, 0] width 0 height 0
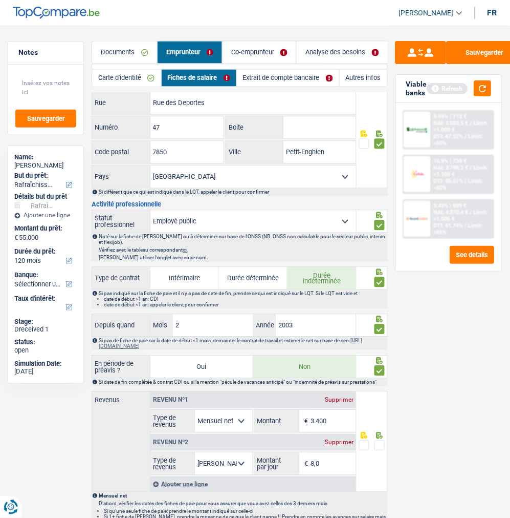
scroll to position [341, 0]
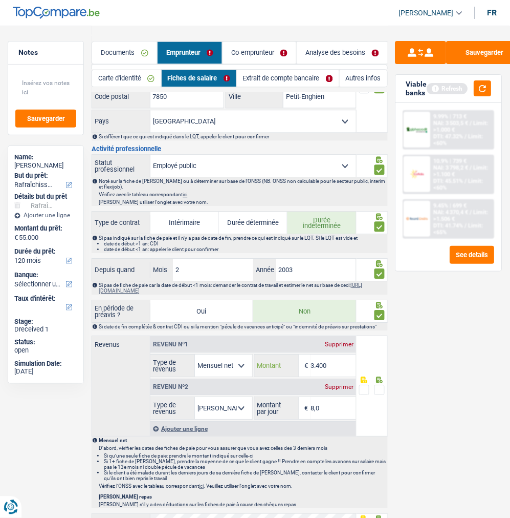
click at [337, 359] on input "3.400" at bounding box center [334, 365] width 46 height 22
type input "3.423"
click at [377, 386] on span at bounding box center [380, 389] width 10 height 10
click at [0, 0] on input "radio" at bounding box center [0, 0] width 0 height 0
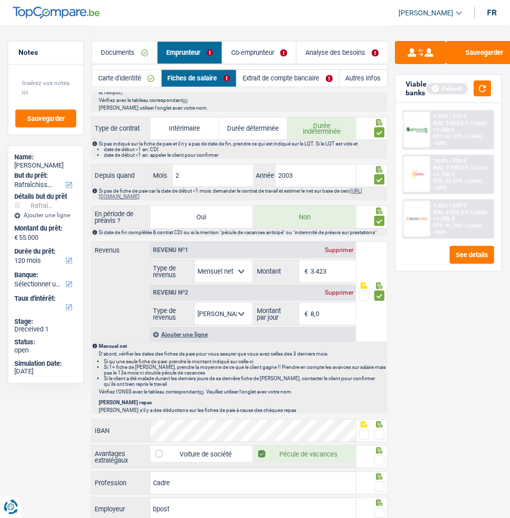
scroll to position [455, 0]
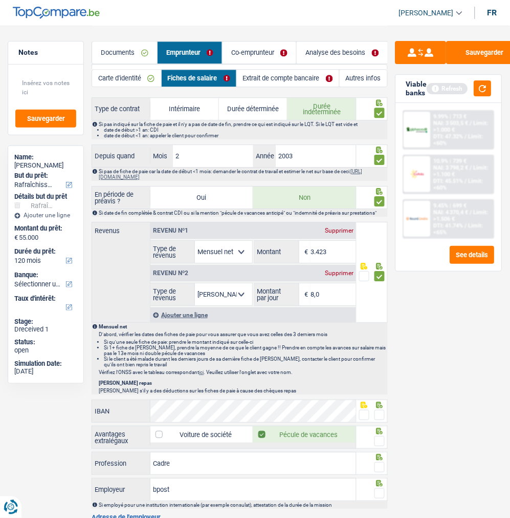
click at [380, 411] on span at bounding box center [380, 415] width 10 height 10
click at [0, 0] on input "radio" at bounding box center [0, 0] width 0 height 0
click at [386, 441] on div at bounding box center [372, 436] width 31 height 23
click at [381, 440] on span at bounding box center [380, 441] width 10 height 10
click at [0, 0] on input "radio" at bounding box center [0, 0] width 0 height 0
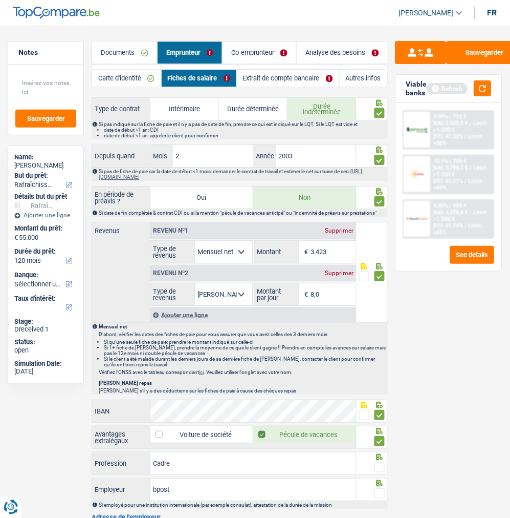
click at [380, 468] on span at bounding box center [380, 467] width 10 height 10
click at [0, 0] on input "radio" at bounding box center [0, 0] width 0 height 0
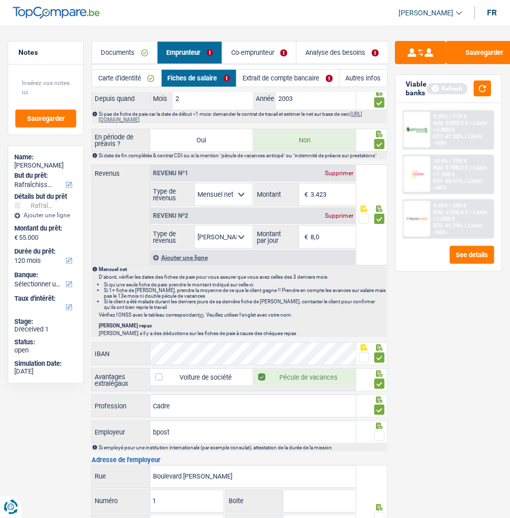
click at [383, 431] on span at bounding box center [380, 436] width 10 height 10
click at [0, 0] on input "radio" at bounding box center [0, 0] width 0 height 0
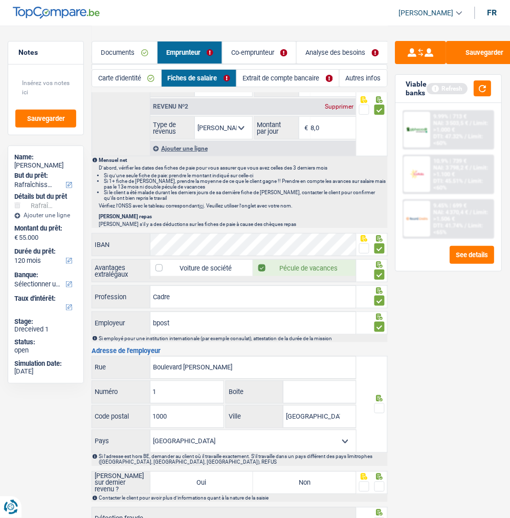
scroll to position [682, 0]
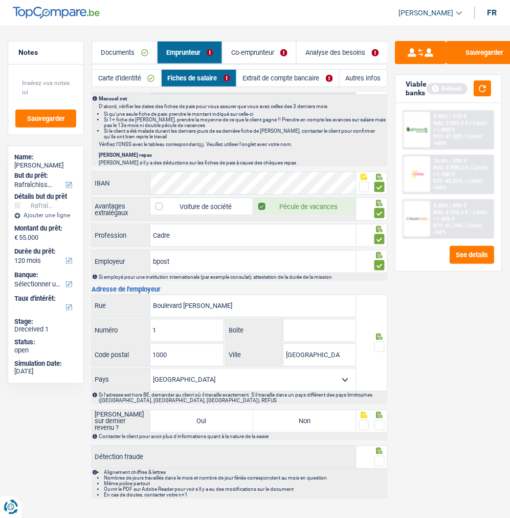
drag, startPoint x: 378, startPoint y: 347, endPoint x: 376, endPoint y: 352, distance: 5.5
click at [378, 346] on span at bounding box center [380, 346] width 10 height 10
click at [0, 0] on input "radio" at bounding box center [0, 0] width 0 height 0
click at [338, 425] on label "Non" at bounding box center [304, 421] width 103 height 22
click at [338, 425] on input "Non" at bounding box center [304, 421] width 103 height 22
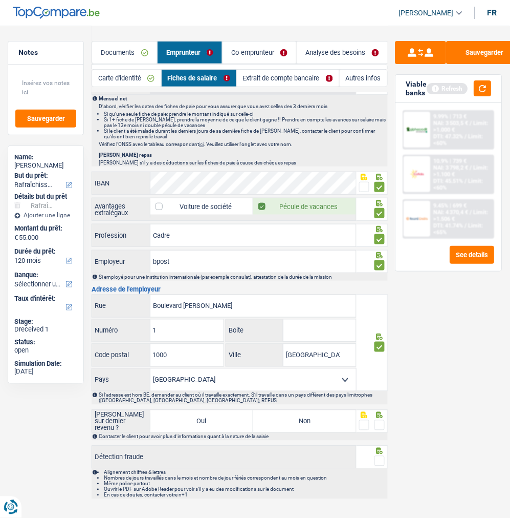
radio input "true"
drag, startPoint x: 378, startPoint y: 422, endPoint x: 376, endPoint y: 454, distance: 31.8
click at [379, 423] on span at bounding box center [380, 425] width 10 height 10
click at [0, 0] on input "radio" at bounding box center [0, 0] width 0 height 0
click at [383, 460] on span at bounding box center [380, 461] width 10 height 10
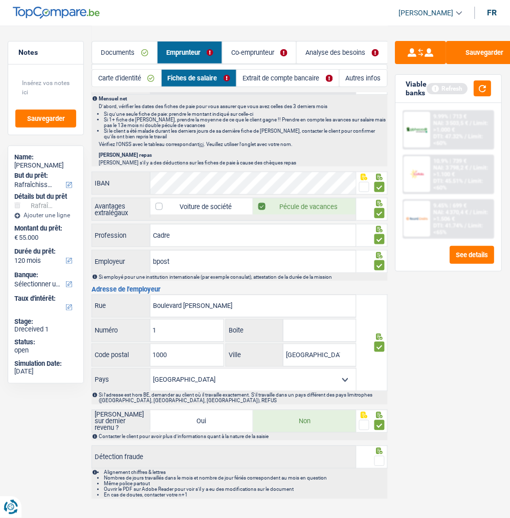
click at [0, 0] on input "radio" at bounding box center [0, 0] width 0 height 0
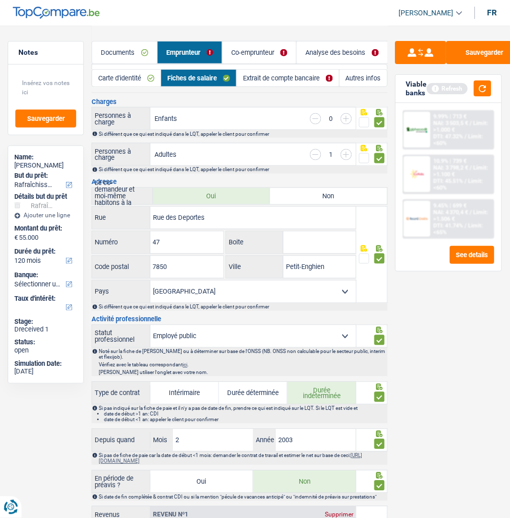
scroll to position [0, 0]
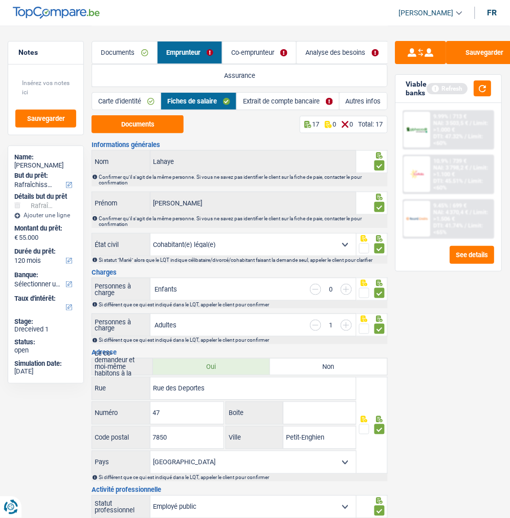
click at [274, 105] on link "Extrait de compte bancaire" at bounding box center [288, 101] width 102 height 17
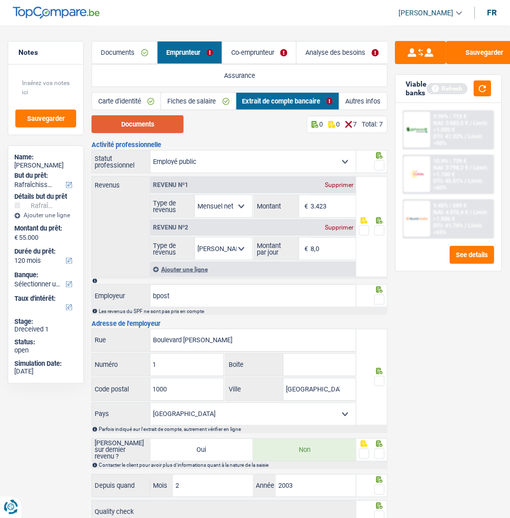
click at [160, 126] on button "Documents" at bounding box center [138, 124] width 92 height 18
click at [382, 162] on span at bounding box center [380, 165] width 10 height 10
click at [0, 0] on input "radio" at bounding box center [0, 0] width 0 height 0
click at [377, 225] on span at bounding box center [380, 230] width 10 height 10
click at [0, 0] on input "radio" at bounding box center [0, 0] width 0 height 0
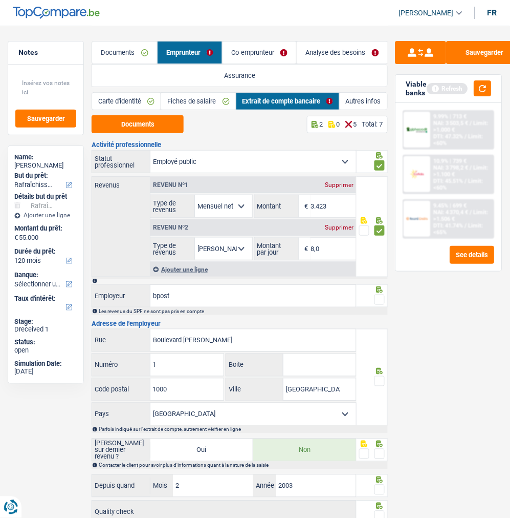
click at [379, 297] on span at bounding box center [380, 299] width 10 height 10
click at [0, 0] on input "radio" at bounding box center [0, 0] width 0 height 0
click at [379, 377] on span at bounding box center [380, 381] width 10 height 10
click at [0, 0] on input "radio" at bounding box center [0, 0] width 0 height 0
click at [381, 447] on div at bounding box center [380, 453] width 10 height 13
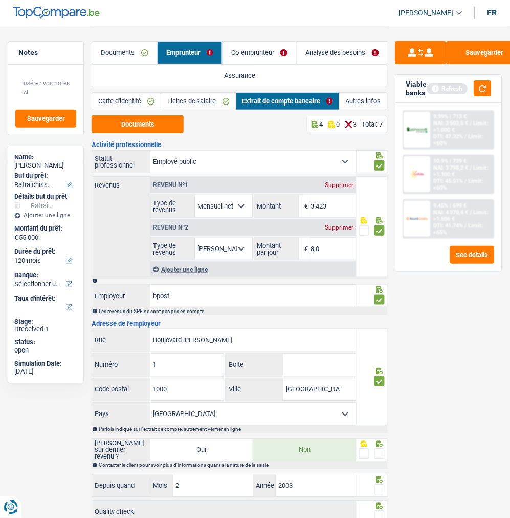
click at [381, 448] on span at bounding box center [380, 453] width 10 height 10
click at [0, 0] on input "radio" at bounding box center [0, 0] width 0 height 0
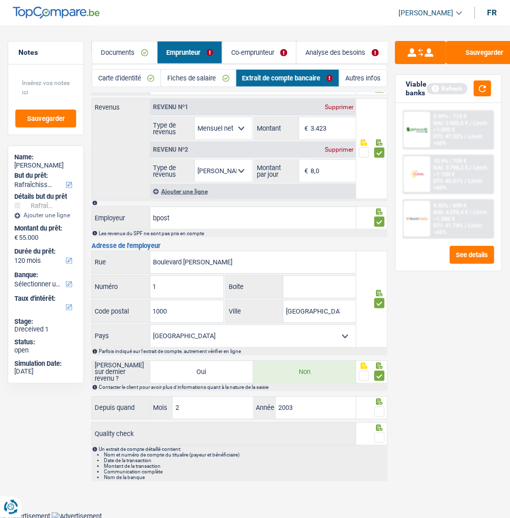
scroll to position [79, 0]
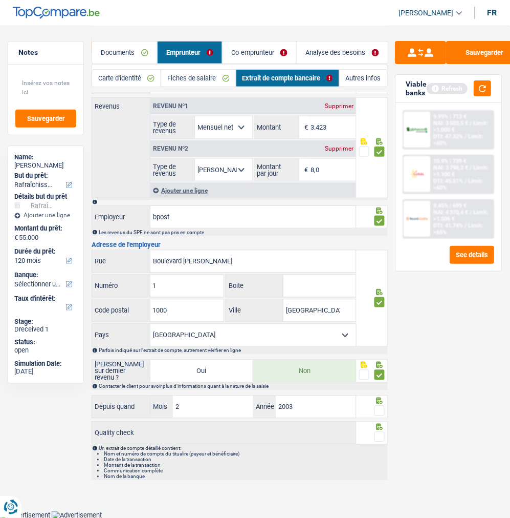
drag, startPoint x: 382, startPoint y: 405, endPoint x: 381, endPoint y: 432, distance: 26.1
click at [382, 407] on span at bounding box center [380, 410] width 10 height 10
click at [0, 0] on input "radio" at bounding box center [0, 0] width 0 height 0
click at [381, 432] on span at bounding box center [380, 437] width 10 height 10
click at [0, 0] on input "radio" at bounding box center [0, 0] width 0 height 0
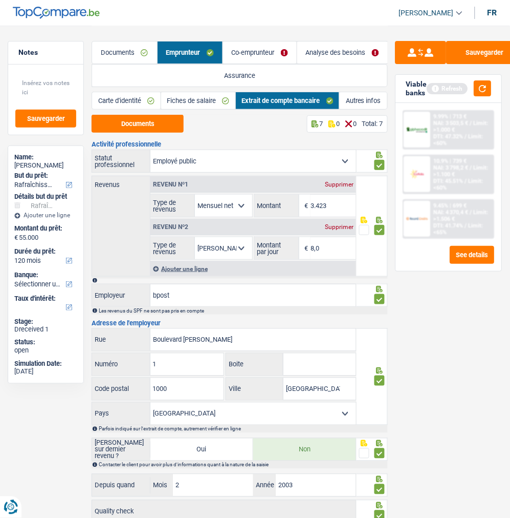
scroll to position [0, 0]
click at [252, 58] on link "Co-emprunteur" at bounding box center [260, 52] width 74 height 22
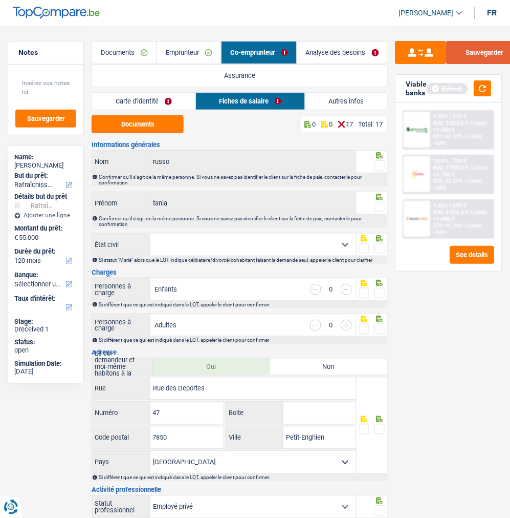
click at [476, 60] on button "Sauvegarder" at bounding box center [485, 52] width 77 height 23
click at [156, 96] on link "Carte d'identité" at bounding box center [143, 101] width 103 height 17
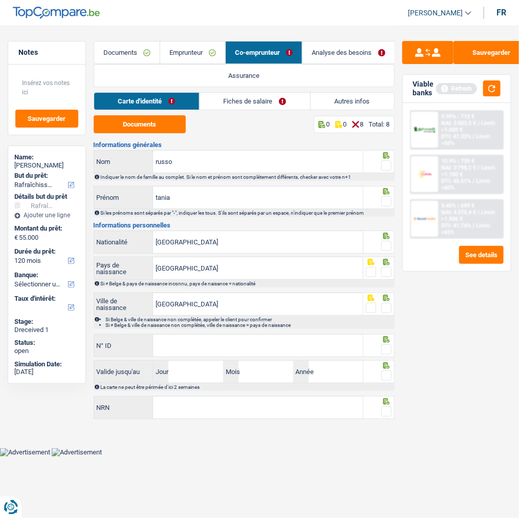
click at [389, 162] on span at bounding box center [386, 165] width 10 height 10
click at [0, 0] on input "radio" at bounding box center [0, 0] width 0 height 0
click at [384, 196] on span at bounding box center [386, 201] width 10 height 10
click at [0, 0] on input "radio" at bounding box center [0, 0] width 0 height 0
click at [284, 238] on input "[GEOGRAPHIC_DATA]" at bounding box center [258, 242] width 210 height 22
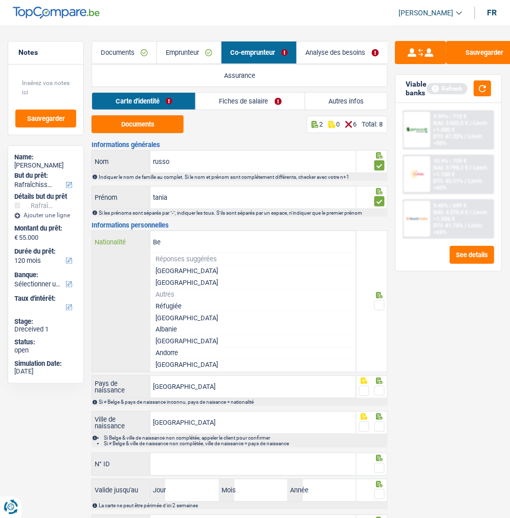
type input "B"
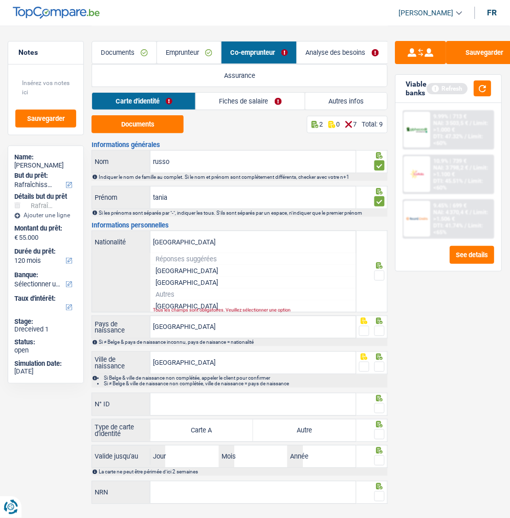
click at [207, 304] on li "[GEOGRAPHIC_DATA]" at bounding box center [254, 306] width 206 height 12
type input "[GEOGRAPHIC_DATA]"
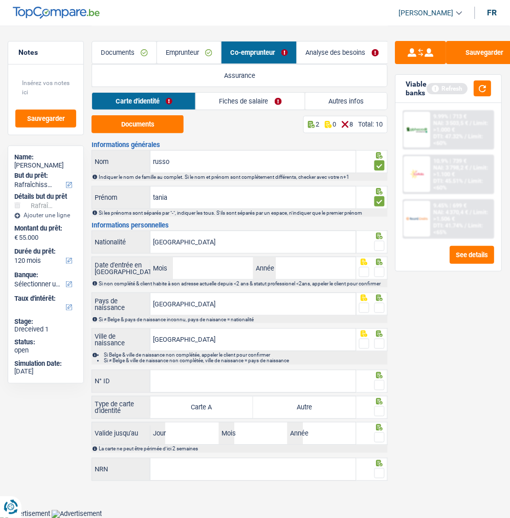
click at [375, 241] on span at bounding box center [380, 246] width 10 height 10
click at [0, 0] on input "radio" at bounding box center [0, 0] width 0 height 0
click at [218, 271] on input "Mois" at bounding box center [213, 268] width 80 height 22
type input "01"
type input "2004"
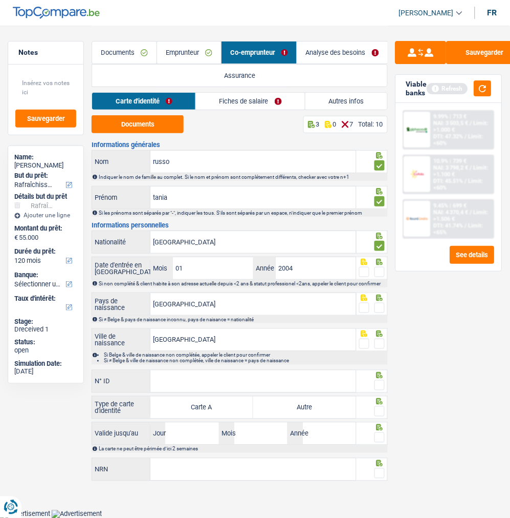
click at [380, 269] on span at bounding box center [380, 272] width 10 height 10
click at [0, 0] on input "radio" at bounding box center [0, 0] width 0 height 0
click at [379, 308] on span at bounding box center [380, 308] width 10 height 10
click at [0, 0] on input "radio" at bounding box center [0, 0] width 0 height 0
click at [382, 342] on span at bounding box center [380, 343] width 10 height 10
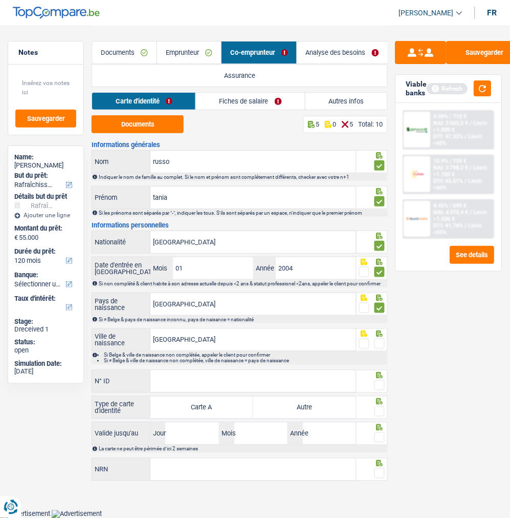
click at [0, 0] on input "radio" at bounding box center [0, 0] width 0 height 0
drag, startPoint x: 314, startPoint y: 269, endPoint x: 246, endPoint y: 267, distance: 68.1
click at [246, 267] on div "01 Mois / 2004 Année" at bounding box center [254, 268] width 206 height 22
drag, startPoint x: 219, startPoint y: 266, endPoint x: 91, endPoint y: 262, distance: 128.1
click at [91, 262] on div "Notes Sauvegarder Name: Julien Lahaye But du prêt: Confort maison: meubles, tex…" at bounding box center [255, 255] width 510 height 458
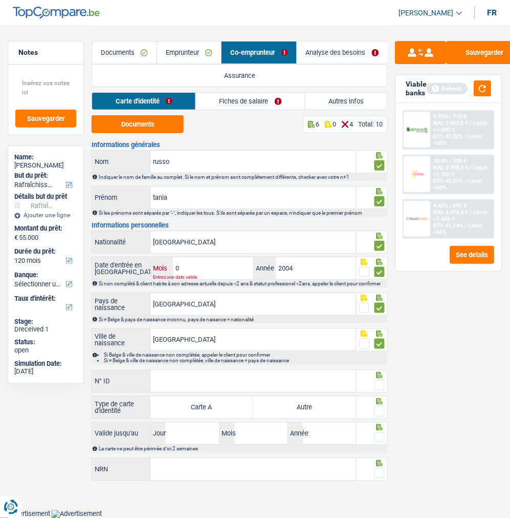
type input "02"
type input "1979"
click at [362, 268] on span at bounding box center [364, 272] width 10 height 10
click at [0, 0] on input "radio" at bounding box center [0, 0] width 0 height 0
click at [266, 388] on input "N° ID" at bounding box center [254, 381] width 206 height 22
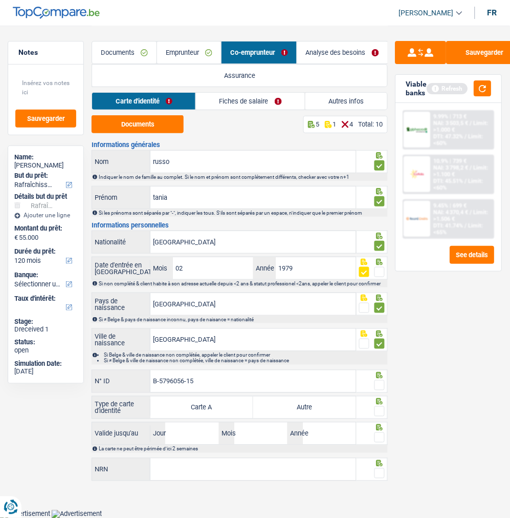
type input "B-5796056-15"
drag, startPoint x: 381, startPoint y: 387, endPoint x: 374, endPoint y: 401, distance: 16.0
click at [378, 390] on span at bounding box center [380, 385] width 10 height 10
click at [0, 0] on input "radio" at bounding box center [0, 0] width 0 height 0
click at [322, 412] on label "Autre" at bounding box center [304, 407] width 103 height 22
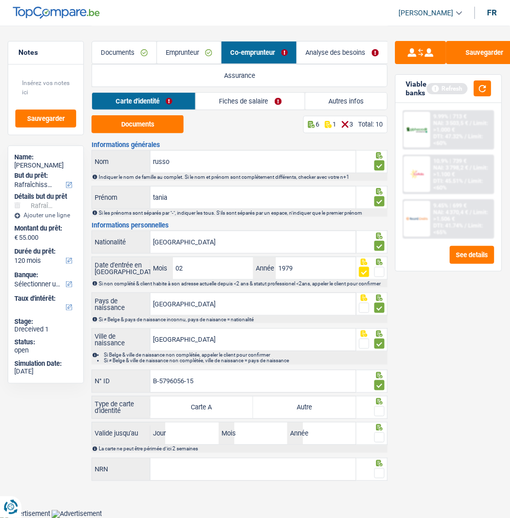
click at [322, 412] on input "Autre" at bounding box center [304, 407] width 103 height 22
radio input "true"
click at [381, 415] on span at bounding box center [380, 411] width 10 height 10
click at [0, 0] on input "radio" at bounding box center [0, 0] width 0 height 0
click at [207, 437] on input "Jour" at bounding box center [192, 433] width 54 height 22
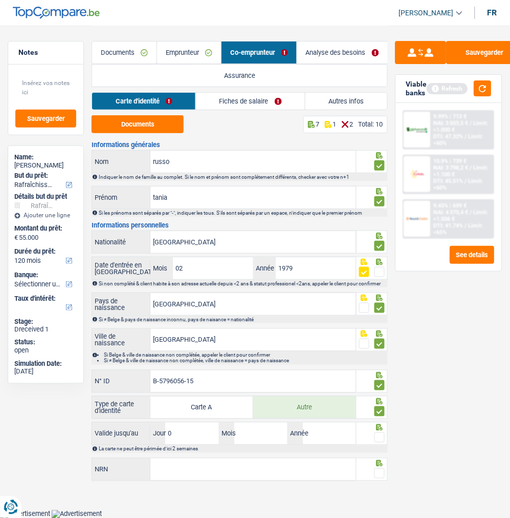
type input "01"
type input "02"
click at [338, 441] on input "Année" at bounding box center [330, 433] width 54 height 22
type input "2034"
click at [380, 441] on span at bounding box center [380, 437] width 10 height 10
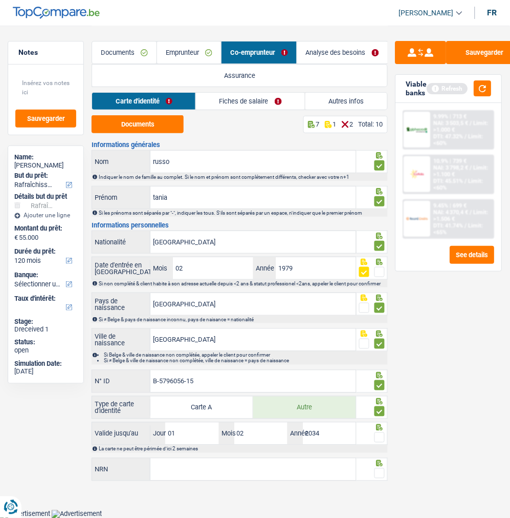
click at [0, 0] on input "radio" at bounding box center [0, 0] width 0 height 0
click at [294, 476] on input "NRN" at bounding box center [254, 469] width 206 height 22
click at [382, 477] on span at bounding box center [380, 473] width 10 height 10
click at [0, 0] on input "radio" at bounding box center [0, 0] width 0 height 0
click at [221, 475] on input "79.08.17-176.17" at bounding box center [254, 469] width 206 height 22
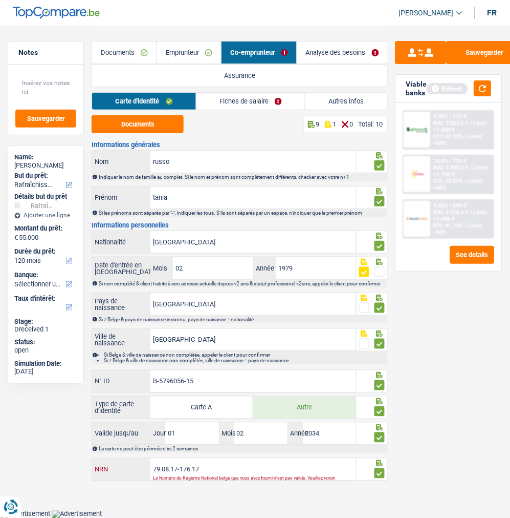
click at [166, 470] on input "79.08.17-176.17" at bounding box center [254, 469] width 206 height 22
type input "79.02.17-176.17"
click at [232, 105] on link "Fiches de salaire" at bounding box center [251, 101] width 109 height 17
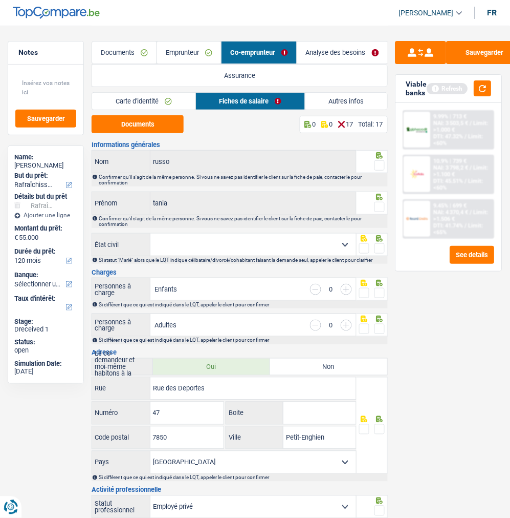
drag, startPoint x: 381, startPoint y: 161, endPoint x: 380, endPoint y: 178, distance: 16.9
click at [380, 162] on span at bounding box center [380, 165] width 10 height 10
click at [0, 0] on input "radio" at bounding box center [0, 0] width 0 height 0
click at [380, 203] on span at bounding box center [380, 207] width 10 height 10
click at [0, 0] on input "radio" at bounding box center [0, 0] width 0 height 0
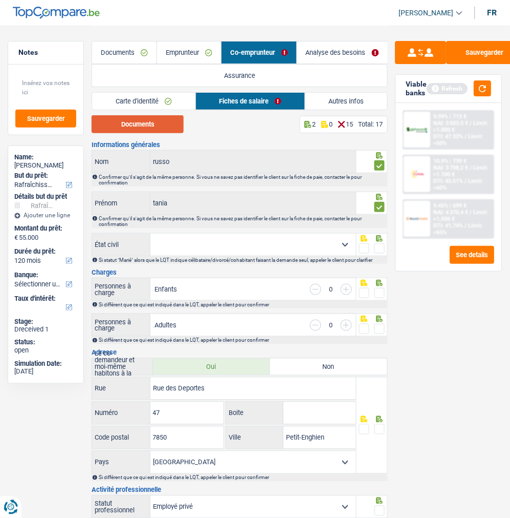
click at [155, 126] on button "Documents" at bounding box center [138, 124] width 92 height 18
click at [331, 243] on select "Célibataire Marié(e) Cohabitant(e) légal(e) Divorcé(e) Veuf(ve) Séparé (de fait…" at bounding box center [254, 244] width 206 height 22
select select "cohabitation"
click at [151, 233] on select "Célibataire Marié(e) Cohabitant(e) légal(e) Divorcé(e) Veuf(ve) Séparé (de fait…" at bounding box center [254, 244] width 206 height 22
drag, startPoint x: 378, startPoint y: 245, endPoint x: 375, endPoint y: 265, distance: 20.2
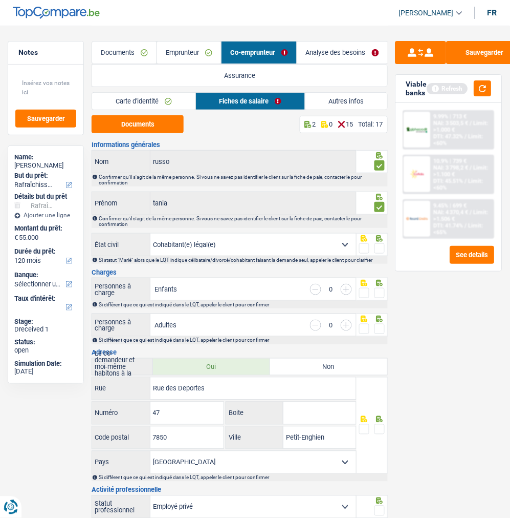
click at [377, 245] on span at bounding box center [380, 248] width 10 height 10
click at [0, 0] on input "radio" at bounding box center [0, 0] width 0 height 0
click at [346, 287] on input "button" at bounding box center [346, 289] width 11 height 11
select select "familyAllowances"
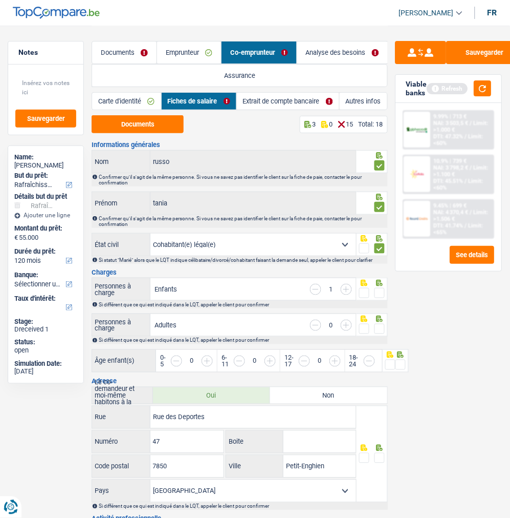
click at [346, 287] on input "button" at bounding box center [346, 289] width 11 height 11
click at [333, 355] on input "button" at bounding box center [475, 366] width 290 height 22
click at [270, 357] on input "button" at bounding box center [410, 366] width 290 height 22
click at [309, 359] on input "button" at bounding box center [304, 360] width 11 height 11
click at [269, 358] on input "button" at bounding box center [410, 366] width 290 height 22
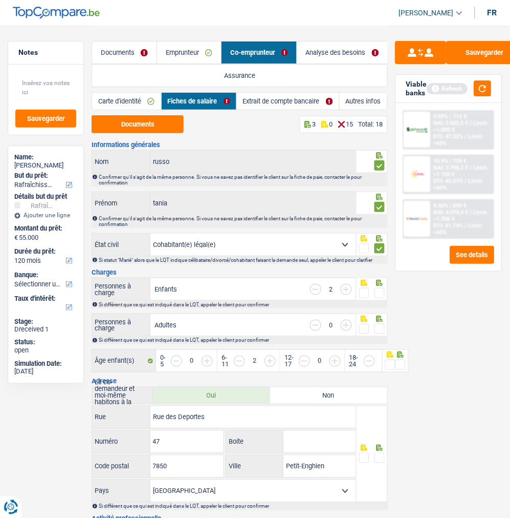
click at [389, 361] on div "Sauvegarder Viable banks Refresh 9.99% | 713 € NAI: 3 503,5 € / Limit: >1.000 €…" at bounding box center [449, 271] width 122 height 460
click at [384, 362] on input "button" at bounding box center [475, 366] width 290 height 22
click at [384, 360] on input "button" at bounding box center [475, 366] width 290 height 22
click at [382, 360] on input "button" at bounding box center [475, 366] width 290 height 22
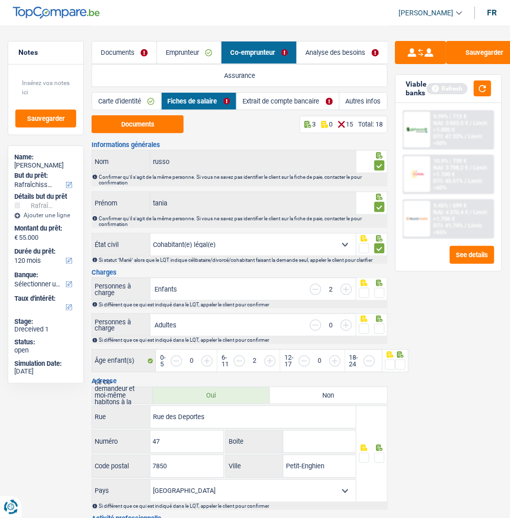
click at [387, 361] on span at bounding box center [391, 364] width 10 height 10
click at [0, 0] on input "radio" at bounding box center [0, 0] width 0 height 0
click at [376, 293] on span at bounding box center [380, 293] width 10 height 10
click at [0, 0] on input "radio" at bounding box center [0, 0] width 0 height 0
click at [377, 324] on span at bounding box center [380, 329] width 10 height 10
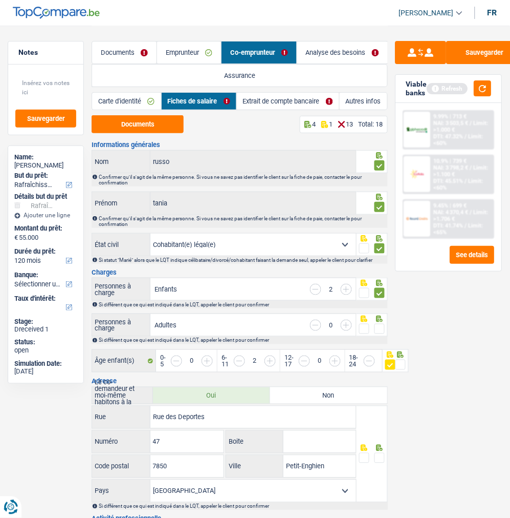
click at [0, 0] on input "radio" at bounding box center [0, 0] width 0 height 0
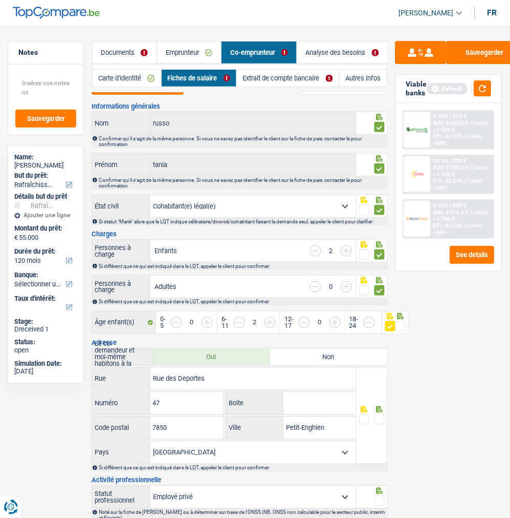
scroll to position [57, 0]
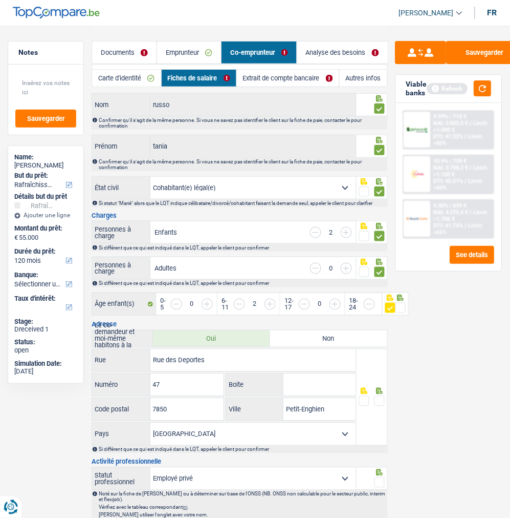
click at [381, 398] on span at bounding box center [380, 401] width 10 height 10
click at [0, 0] on input "radio" at bounding box center [0, 0] width 0 height 0
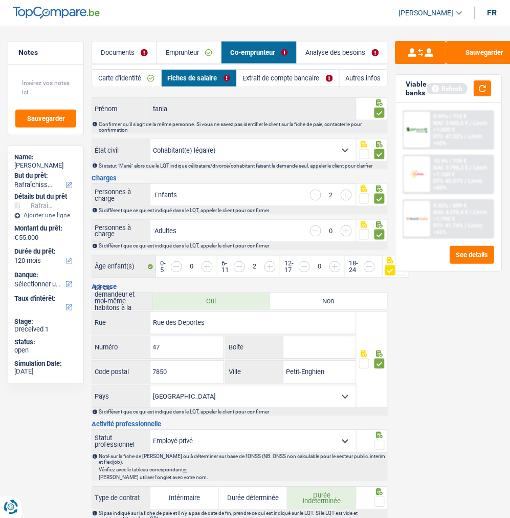
scroll to position [170, 0]
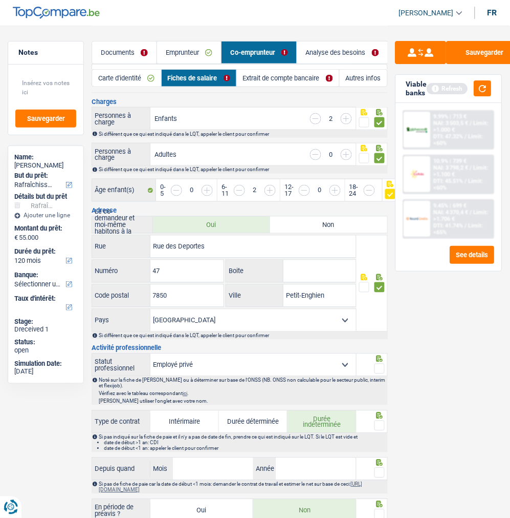
drag, startPoint x: 380, startPoint y: 362, endPoint x: 381, endPoint y: 376, distance: 13.9
click at [380, 367] on span at bounding box center [380, 368] width 10 height 10
click at [0, 0] on input "radio" at bounding box center [0, 0] width 0 height 0
click at [382, 421] on span at bounding box center [380, 425] width 10 height 10
click at [0, 0] on input "radio" at bounding box center [0, 0] width 0 height 0
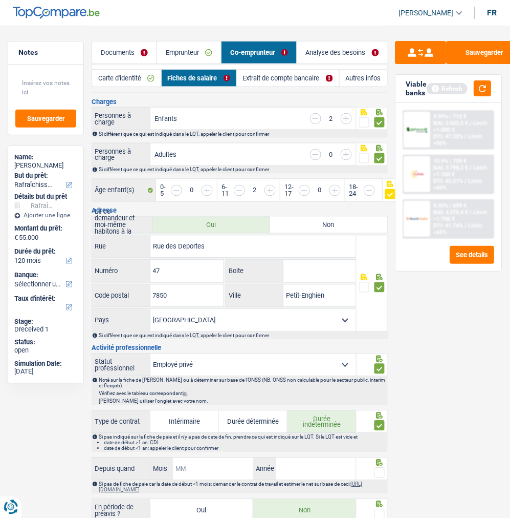
click at [228, 467] on input "Mois" at bounding box center [213, 469] width 80 height 22
type input "05"
type input "2002"
click at [377, 467] on span at bounding box center [380, 472] width 10 height 10
click at [0, 0] on input "radio" at bounding box center [0, 0] width 0 height 0
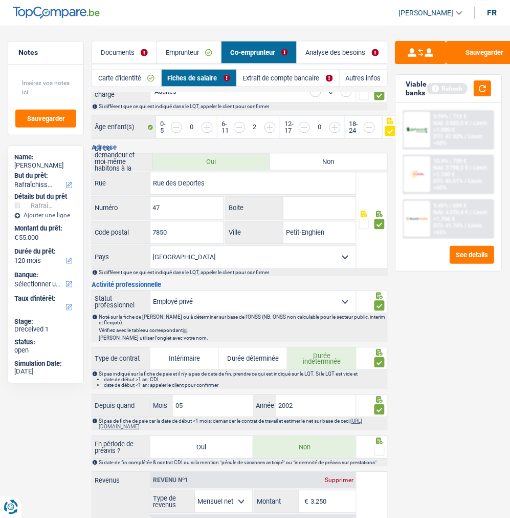
scroll to position [284, 0]
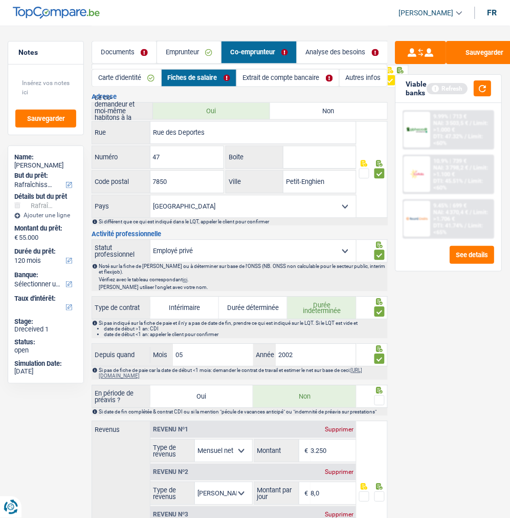
click at [380, 398] on span at bounding box center [380, 400] width 10 height 10
click at [0, 0] on input "radio" at bounding box center [0, 0] width 0 height 0
click at [330, 445] on input "3.250" at bounding box center [334, 451] width 46 height 22
type input "3.229"
click at [380, 494] on span at bounding box center [380, 496] width 10 height 10
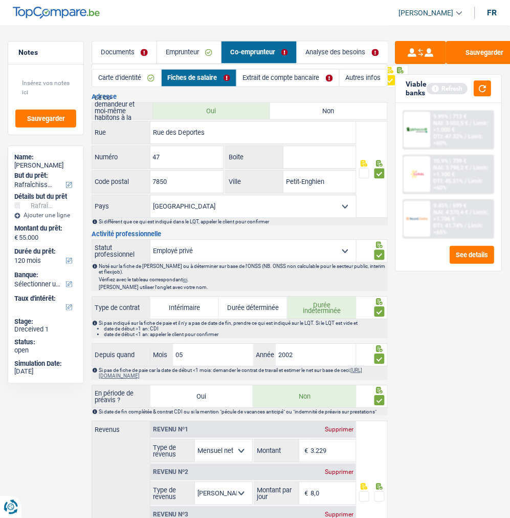
click at [0, 0] on input "radio" at bounding box center [0, 0] width 0 height 0
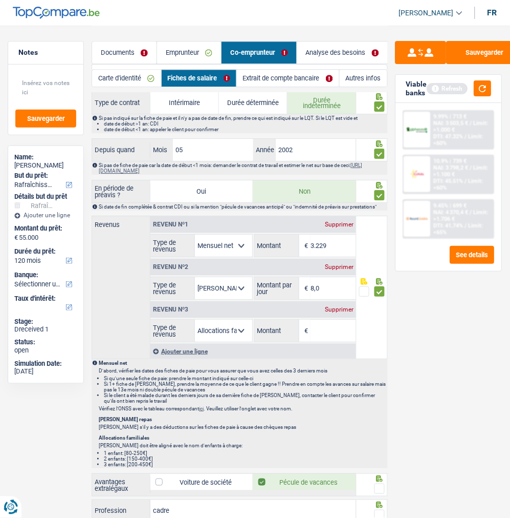
scroll to position [569, 0]
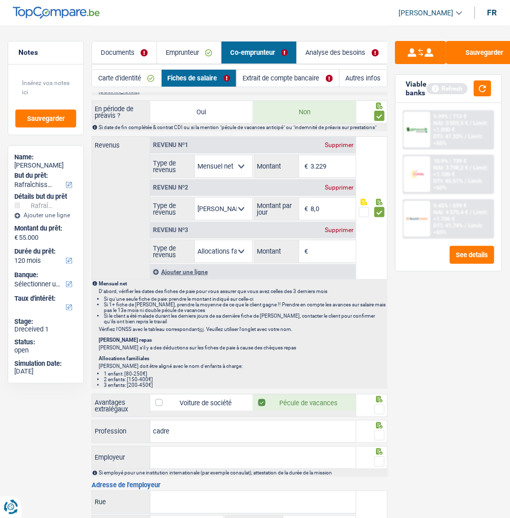
click at [378, 404] on span at bounding box center [380, 409] width 10 height 10
click at [0, 0] on input "radio" at bounding box center [0, 0] width 0 height 0
click at [381, 433] on span at bounding box center [380, 435] width 10 height 10
click at [0, 0] on input "radio" at bounding box center [0, 0] width 0 height 0
click at [272, 462] on input "Employeur" at bounding box center [254, 457] width 206 height 22
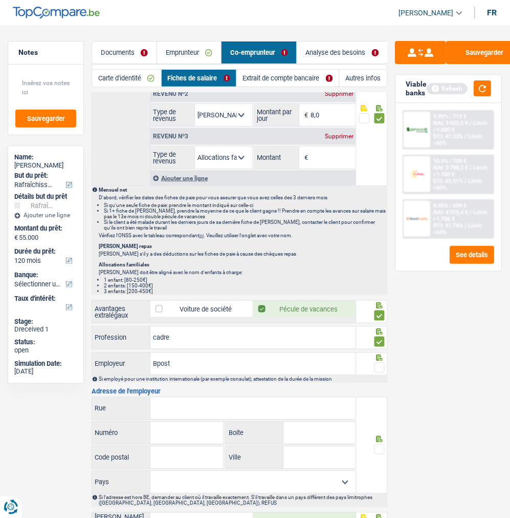
scroll to position [682, 0]
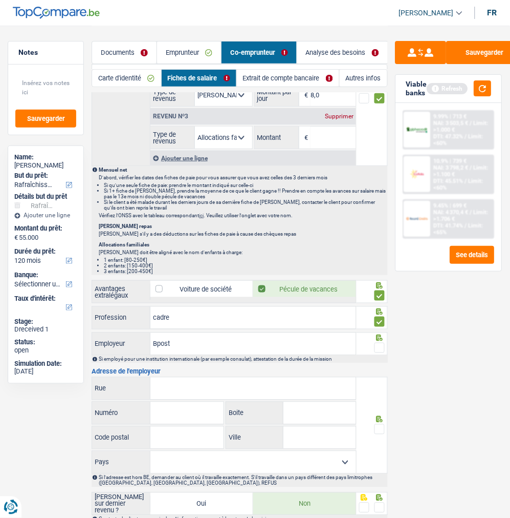
type input "Bpost"
click at [377, 345] on span at bounding box center [380, 348] width 10 height 10
click at [0, 0] on input "radio" at bounding box center [0, 0] width 0 height 0
click at [177, 392] on input "Rue" at bounding box center [254, 388] width 206 height 22
type input "Boulevard Anspach"
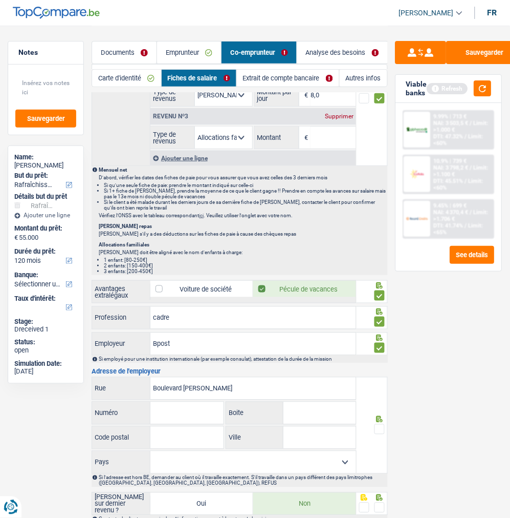
click at [183, 400] on div "Boulevard Anspach Rue Numéro Tous les champs sont obligatoires. Veuillez fourni…" at bounding box center [224, 425] width 265 height 97
click at [176, 421] on input "Numéro" at bounding box center [188, 413] width 74 height 22
type input "1"
click at [295, 408] on input "Boite" at bounding box center [320, 413] width 73 height 22
type input "1"
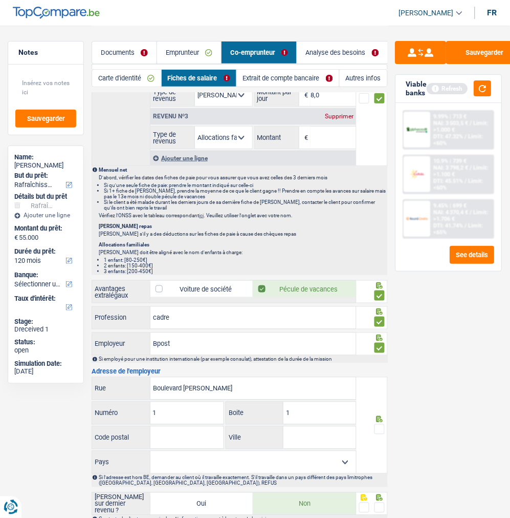
click at [198, 439] on input "Code postal" at bounding box center [188, 437] width 74 height 22
type input "1000"
click at [328, 444] on input "Ville" at bounding box center [320, 437] width 73 height 22
type input "Bruxelles"
click at [379, 431] on span at bounding box center [380, 429] width 10 height 10
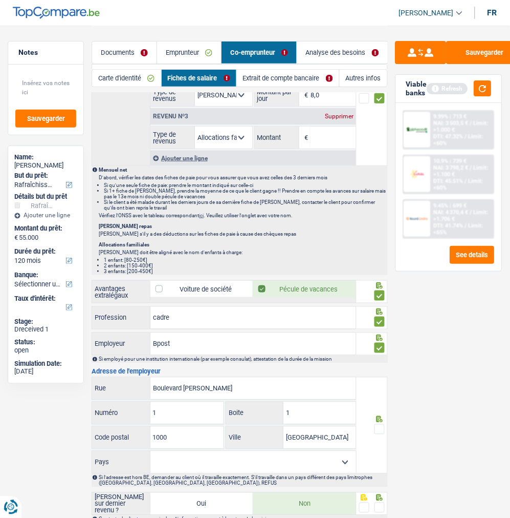
click at [0, 0] on input "radio" at bounding box center [0, 0] width 0 height 0
click at [334, 463] on select "Belgique France Allemagne Italie Luxembourg Pays-Bas Espagne Suisse Sélectionne…" at bounding box center [254, 462] width 206 height 22
select select "BE"
click at [151, 451] on select "Belgique France Allemagne Italie Luxembourg Pays-Bas Espagne Suisse Sélectionne…" at bounding box center [254, 462] width 206 height 22
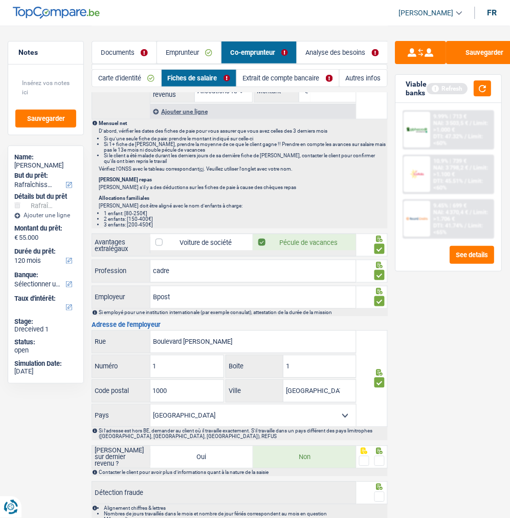
scroll to position [784, 0]
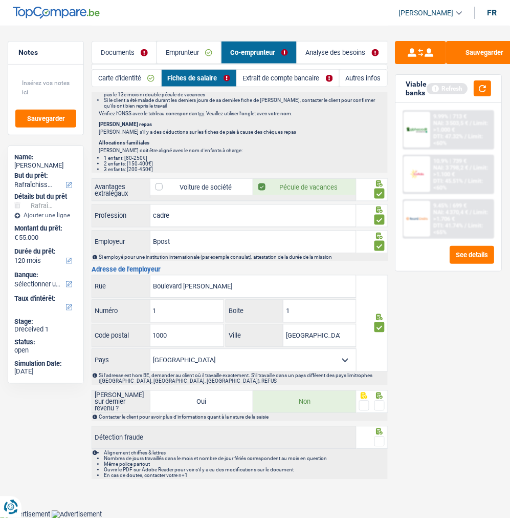
click at [381, 407] on span at bounding box center [380, 405] width 10 height 10
click at [0, 0] on input "radio" at bounding box center [0, 0] width 0 height 0
click at [384, 437] on span at bounding box center [380, 441] width 10 height 10
click at [0, 0] on input "radio" at bounding box center [0, 0] width 0 height 0
click at [297, 73] on link "Extrait de compte bancaire" at bounding box center [288, 78] width 102 height 17
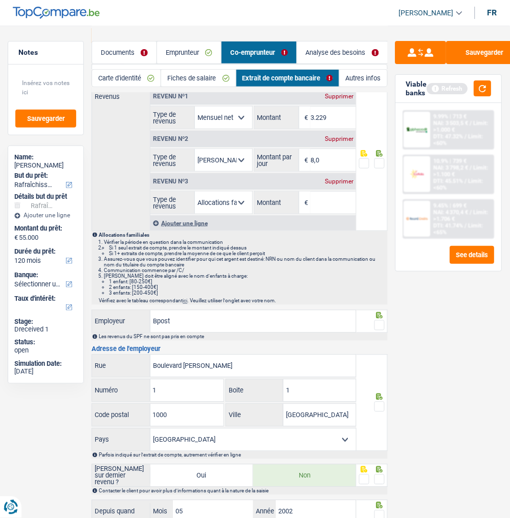
scroll to position [79, 0]
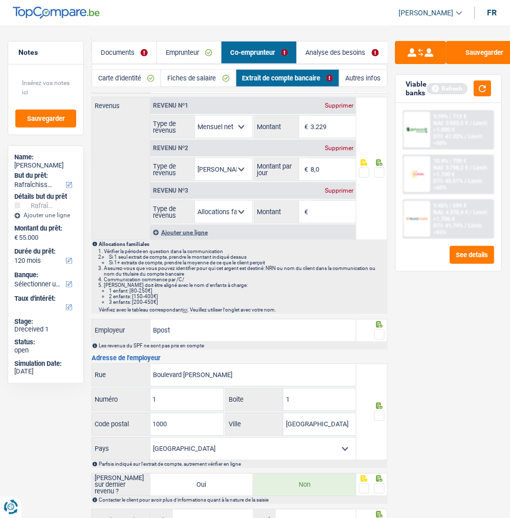
click at [375, 169] on span at bounding box center [380, 172] width 10 height 10
click at [0, 0] on input "radio" at bounding box center [0, 0] width 0 height 0
click at [382, 329] on span at bounding box center [380, 334] width 10 height 10
click at [0, 0] on input "radio" at bounding box center [0, 0] width 0 height 0
click at [382, 407] on icon at bounding box center [379, 405] width 7 height 7
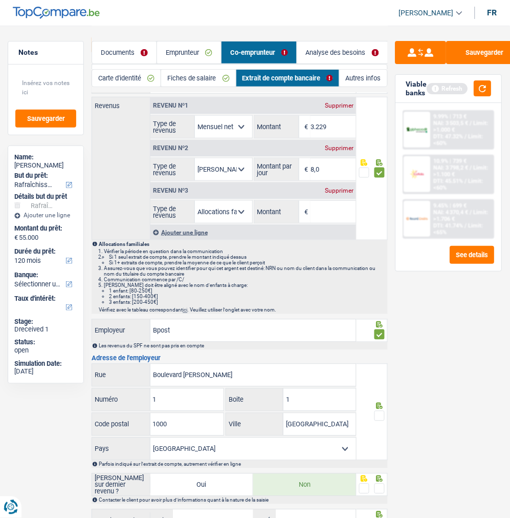
click at [382, 411] on span at bounding box center [380, 416] width 10 height 10
click at [0, 0] on input "radio" at bounding box center [0, 0] width 0 height 0
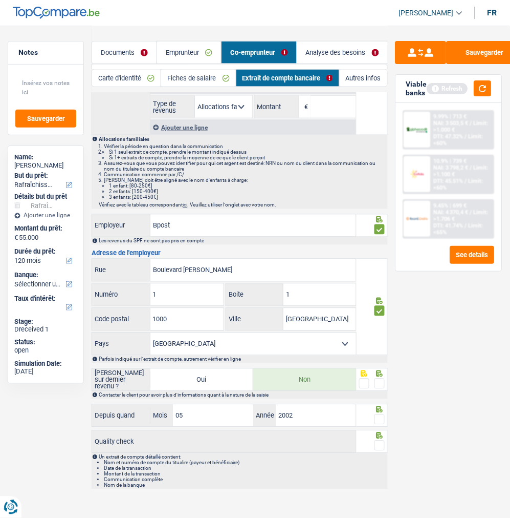
scroll to position [193, 0]
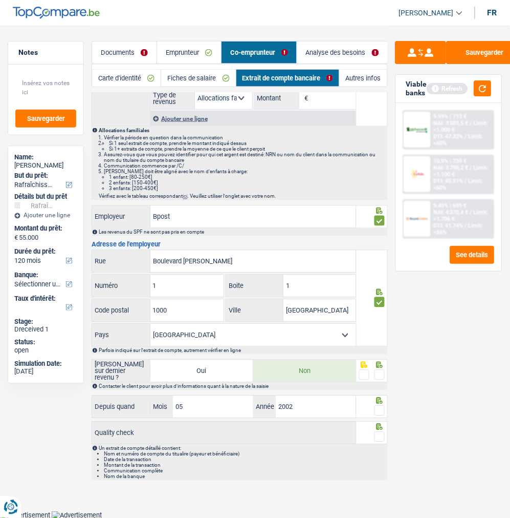
click at [380, 370] on span at bounding box center [380, 375] width 10 height 10
click at [0, 0] on input "radio" at bounding box center [0, 0] width 0 height 0
click at [383, 412] on span at bounding box center [380, 410] width 10 height 10
click at [0, 0] on input "radio" at bounding box center [0, 0] width 0 height 0
click at [378, 434] on span at bounding box center [380, 437] width 10 height 10
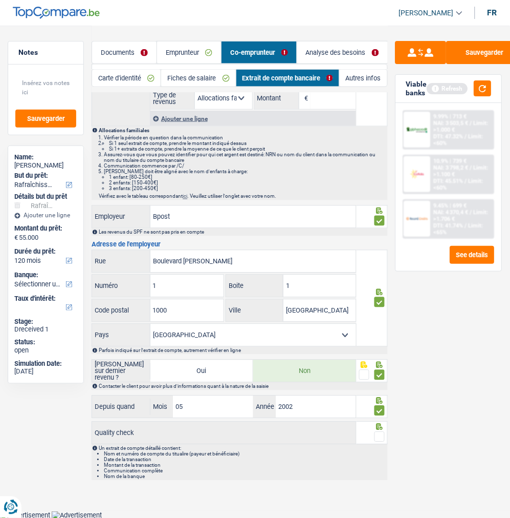
click at [0, 0] on input "radio" at bounding box center [0, 0] width 0 height 0
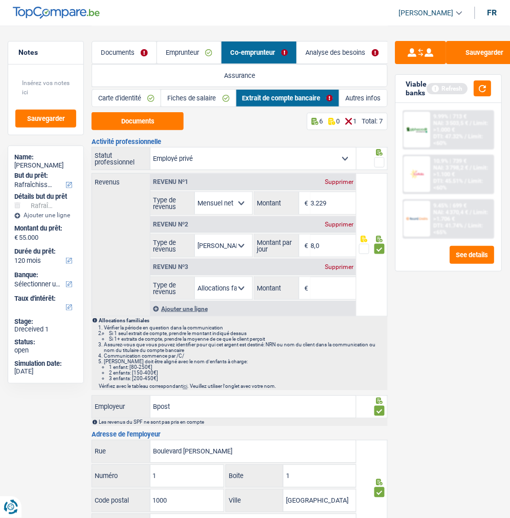
scroll to position [0, 0]
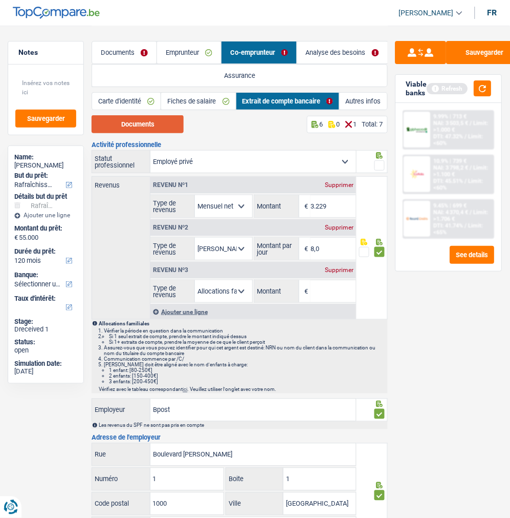
click at [158, 129] on button "Documents" at bounding box center [138, 124] width 92 height 18
click at [314, 283] on input "Montant" at bounding box center [334, 291] width 46 height 22
type input "439"
click at [176, 311] on div "Ajouter une ligne" at bounding box center [254, 311] width 206 height 15
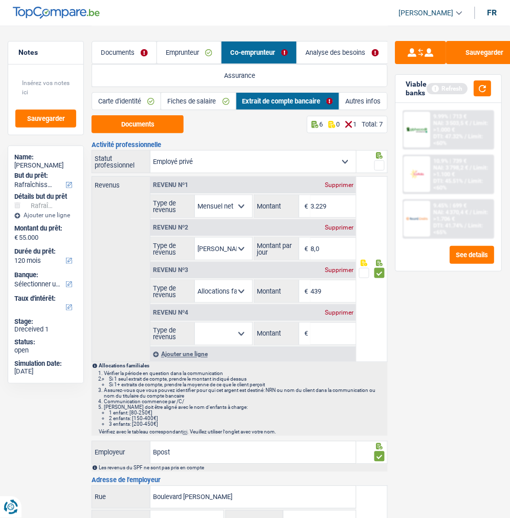
click at [226, 335] on select "Allocation d'handicap Allocations chômage Allocations familiales Chèques repas …" at bounding box center [223, 334] width 57 height 22
select select "alimony"
click at [195, 323] on select "Allocation d'handicap Allocations chômage Allocations familiales Chèques repas …" at bounding box center [223, 334] width 57 height 22
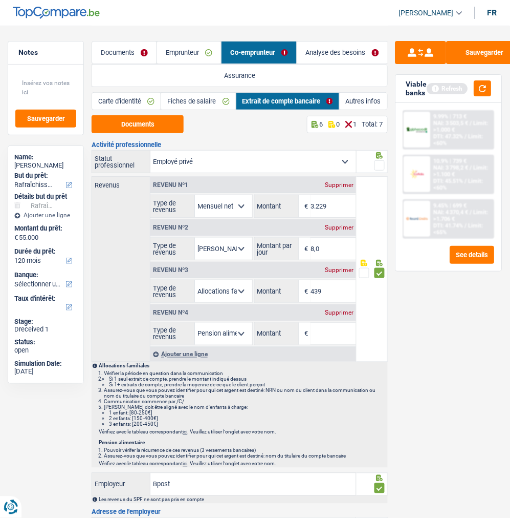
click at [336, 337] on input "Montant" at bounding box center [334, 334] width 46 height 22
type input "300"
click at [379, 160] on span at bounding box center [380, 165] width 10 height 10
click at [0, 0] on input "radio" at bounding box center [0, 0] width 0 height 0
click at [219, 99] on link "Fiches de salaire" at bounding box center [198, 101] width 74 height 17
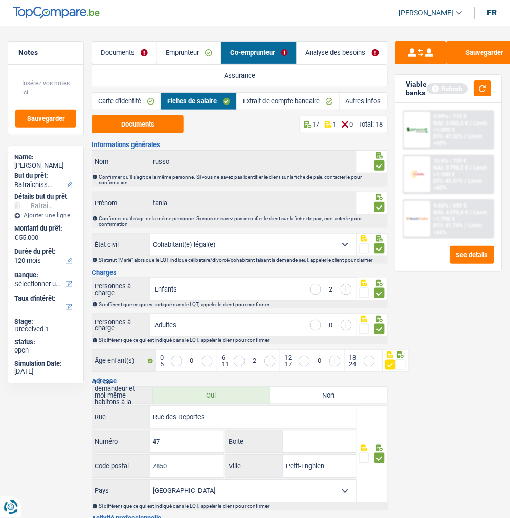
click at [355, 97] on link "Autres infos" at bounding box center [364, 101] width 48 height 17
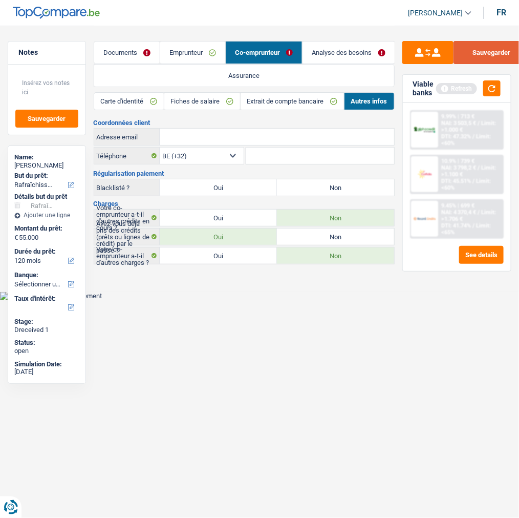
click at [477, 56] on button "Sauvegarder" at bounding box center [492, 52] width 77 height 23
click at [136, 56] on link "Documents" at bounding box center [127, 52] width 66 height 22
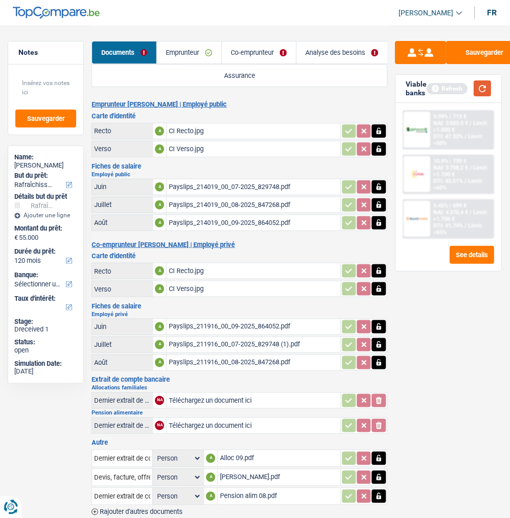
click at [479, 89] on button "button" at bounding box center [483, 88] width 17 height 16
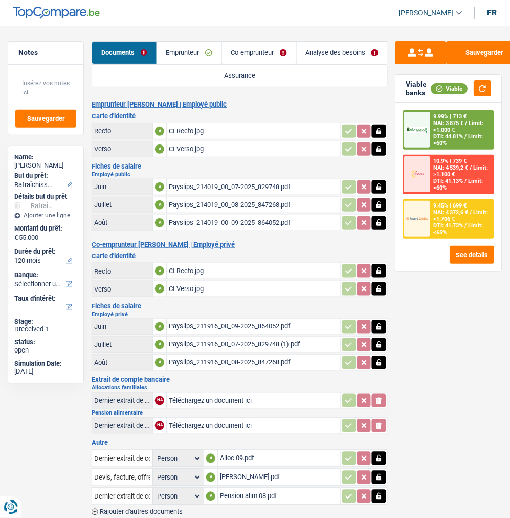
click at [262, 54] on link "Co-emprunteur" at bounding box center [259, 52] width 74 height 22
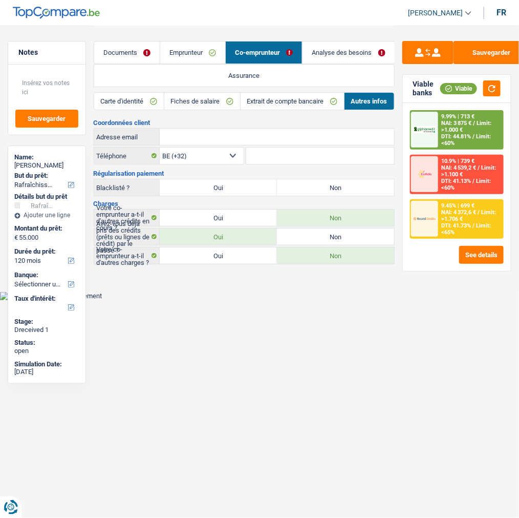
click at [192, 56] on link "Emprunteur" at bounding box center [192, 52] width 65 height 22
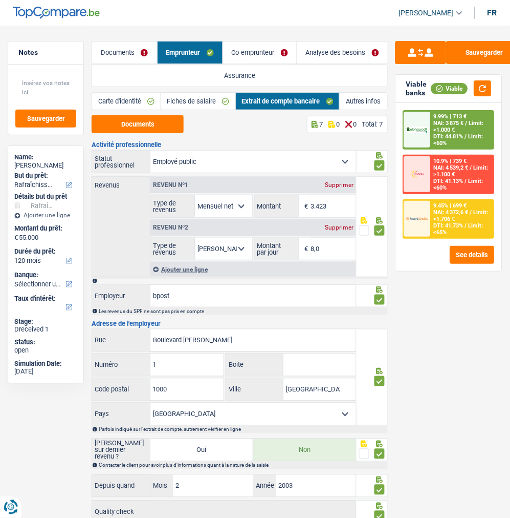
click at [362, 99] on link "Autres infos" at bounding box center [363, 101] width 47 height 17
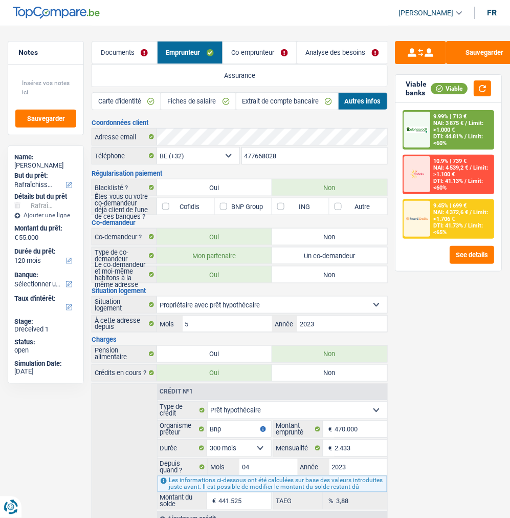
click at [277, 45] on link "Co-emprunteur" at bounding box center [260, 52] width 74 height 22
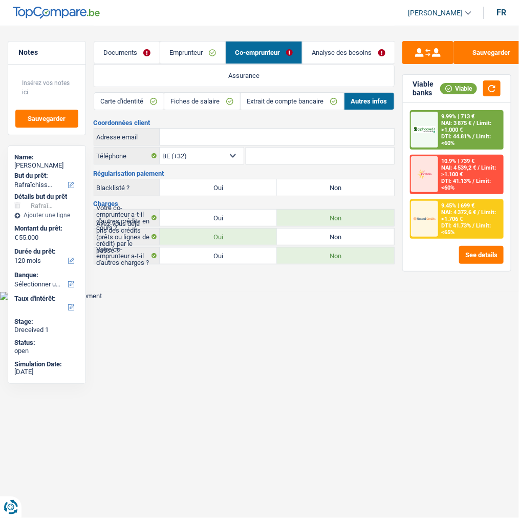
click at [229, 132] on input "Adresse email" at bounding box center [277, 137] width 234 height 16
paste input "lahayeju@gmail.com"
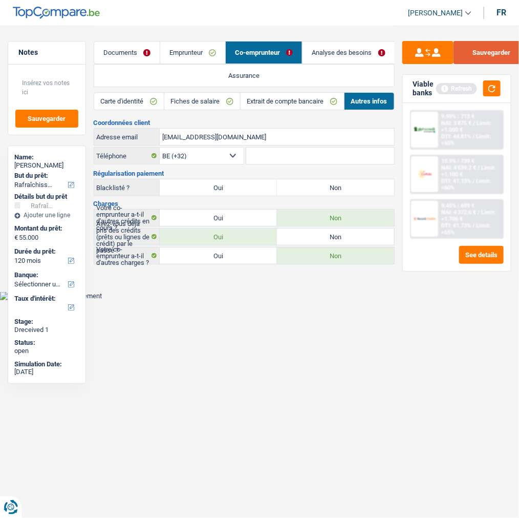
type input "lahayeju@gmail.com"
click at [494, 52] on button "Sauvegarder" at bounding box center [492, 52] width 77 height 23
click at [335, 52] on link "Analyse des besoins" at bounding box center [349, 52] width 92 height 22
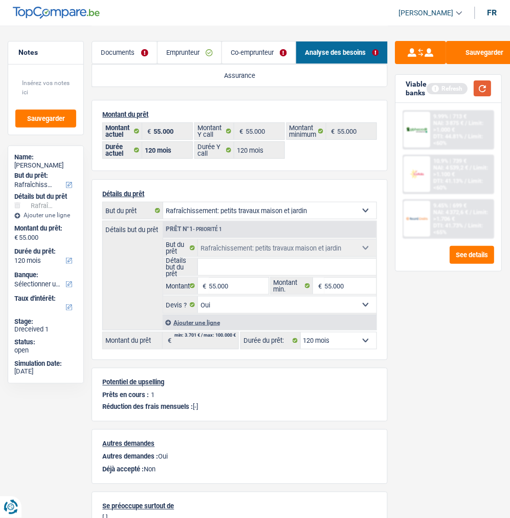
click at [485, 89] on button "button" at bounding box center [483, 88] width 17 height 16
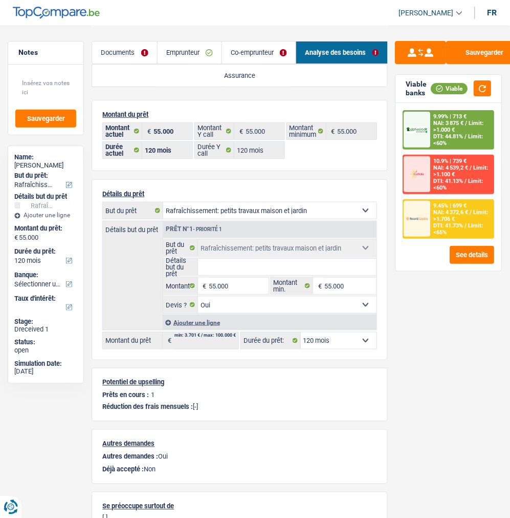
click at [124, 53] on link "Documents" at bounding box center [124, 52] width 65 height 22
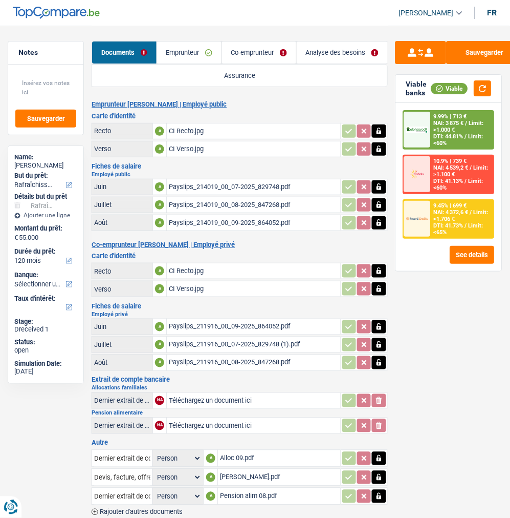
scroll to position [37, 0]
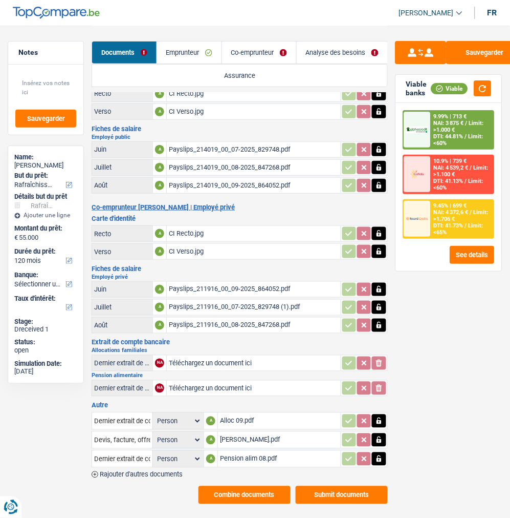
click at [239, 432] on div "Devis Lahaye.pdf" at bounding box center [279, 439] width 118 height 15
click at [258, 48] on link "Co-emprunteur" at bounding box center [259, 52] width 74 height 22
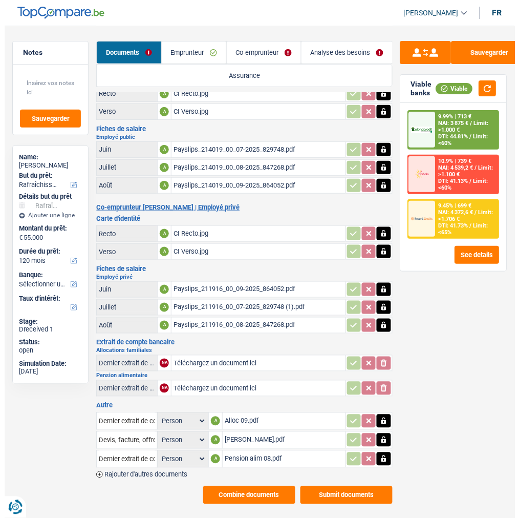
scroll to position [0, 0]
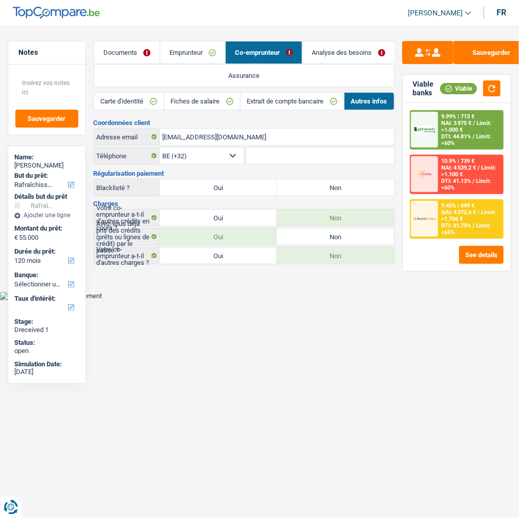
click at [342, 52] on link "Analyse des besoins" at bounding box center [349, 52] width 92 height 22
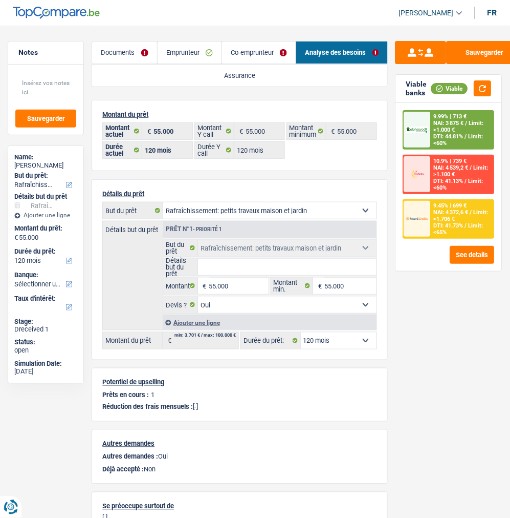
click at [265, 266] on input "Détails but du prêt" at bounding box center [287, 267] width 179 height 16
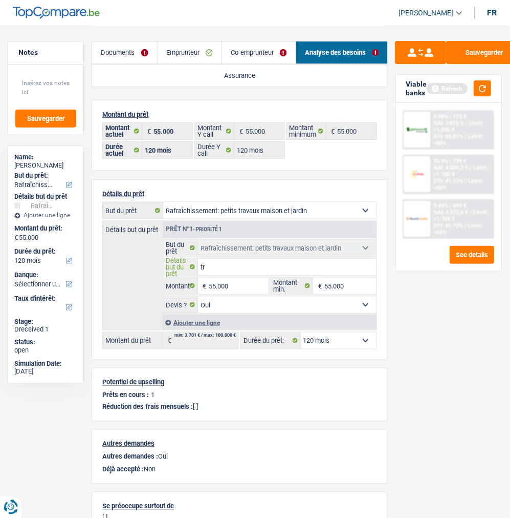
type input "t"
type input "ameublements, travaux chambres, portes"
click at [194, 55] on link "Emprunteur" at bounding box center [190, 52] width 64 height 22
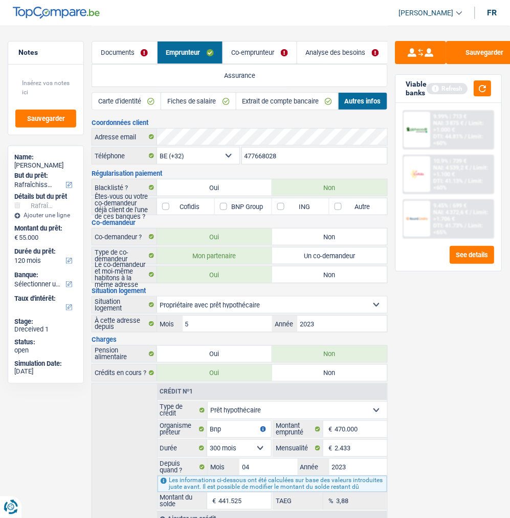
click at [327, 47] on link "Analyse des besoins" at bounding box center [342, 52] width 91 height 22
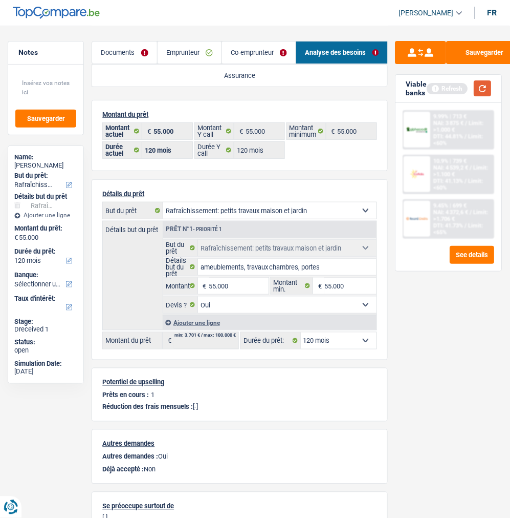
click at [482, 84] on button "button" at bounding box center [483, 88] width 17 height 16
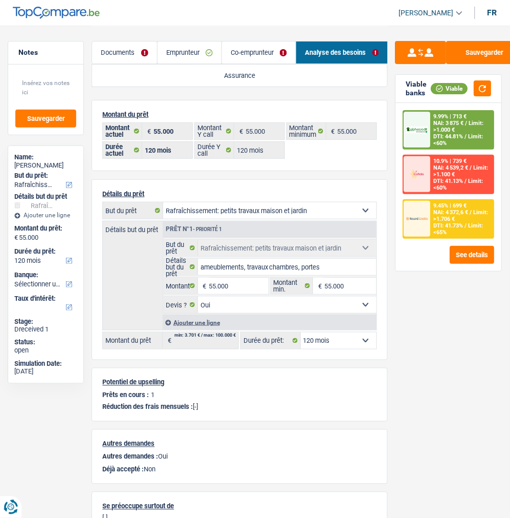
click at [443, 210] on span "NAI: 4 372,6 €" at bounding box center [451, 212] width 35 height 7
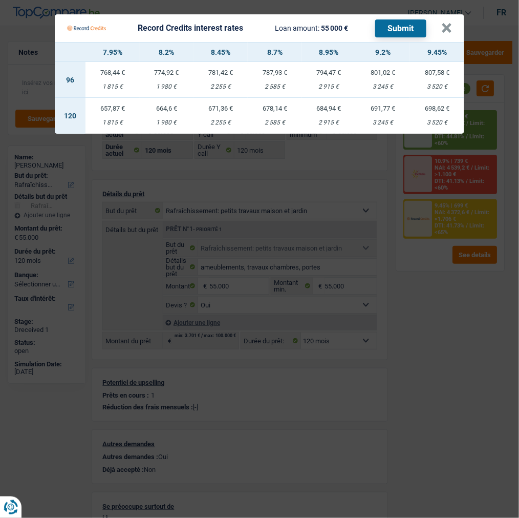
click at [264, 105] on div "678,14 €" at bounding box center [275, 108] width 54 height 7
select select "record credits"
type input "8,70"
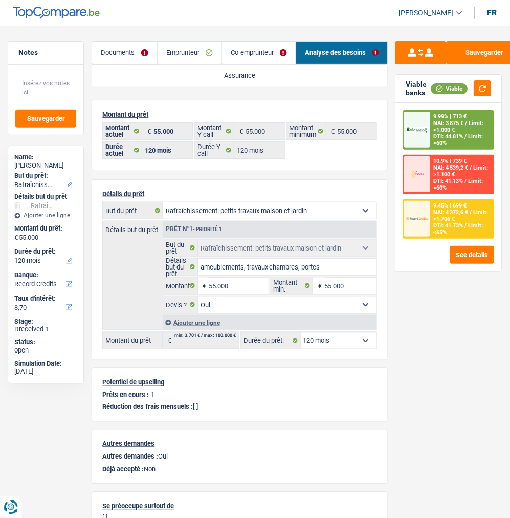
click at [464, 200] on div "9.45% | 699 € NAI: 4 372,6 € / Limit: >1.706 € DTI: 41.73% / Limit: <65%" at bounding box center [462, 218] width 63 height 37
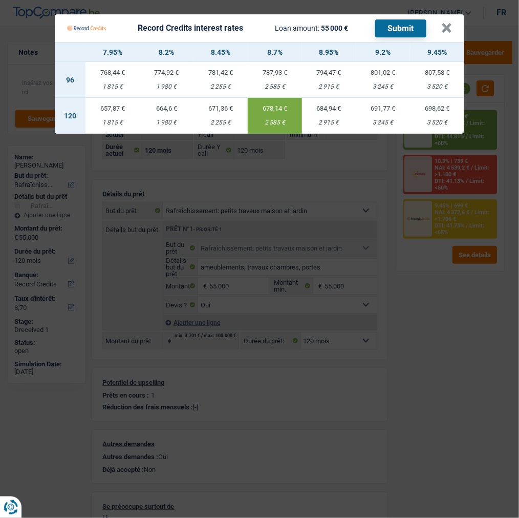
click at [413, 22] on button "Submit" at bounding box center [400, 28] width 51 height 18
click at [452, 25] on button "×" at bounding box center [446, 28] width 11 height 10
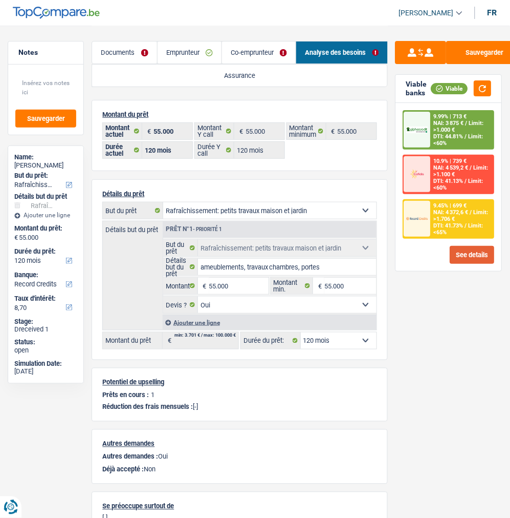
click at [474, 247] on button "See details" at bounding box center [473, 255] width 45 height 18
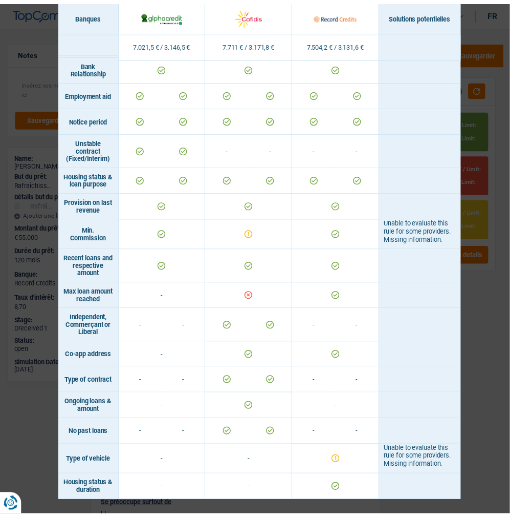
scroll to position [545, 0]
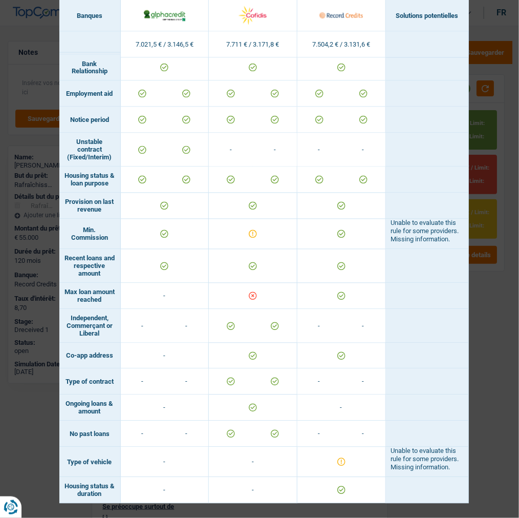
click at [479, 285] on div "Banks conditions × Banques Solutions potentielles Revenus / Charges 7.021,5 € /…" at bounding box center [259, 259] width 519 height 518
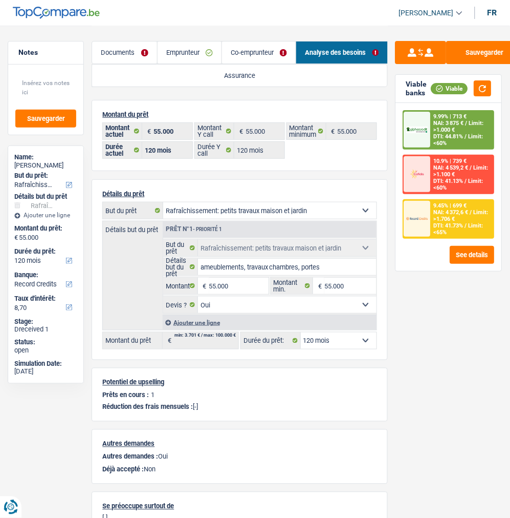
click at [472, 167] on span "Limit: >1.100 €" at bounding box center [461, 170] width 55 height 13
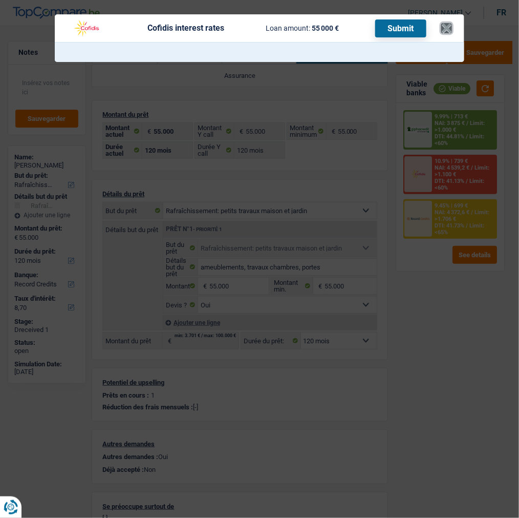
click at [448, 23] on button "×" at bounding box center [446, 28] width 11 height 10
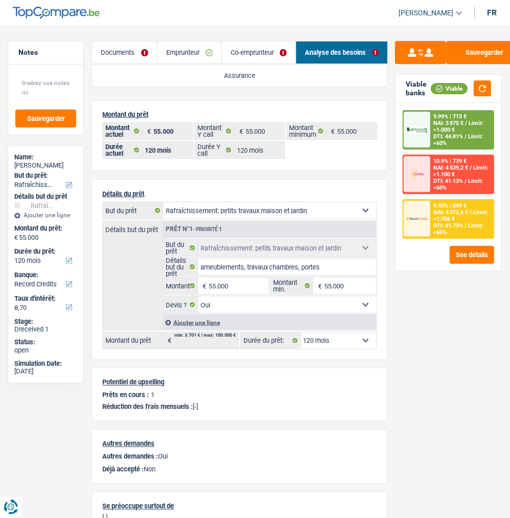
click at [359, 342] on select "12 mois 18 mois 24 mois 30 mois 36 mois 42 mois 48 mois 60 mois 72 mois 84 mois…" at bounding box center [339, 340] width 76 height 16
select select "144"
click at [301, 332] on select "12 mois 18 mois 24 mois 30 mois 36 mois 42 mois 48 mois 60 mois 72 mois 84 mois…" at bounding box center [339, 340] width 76 height 16
select select "144"
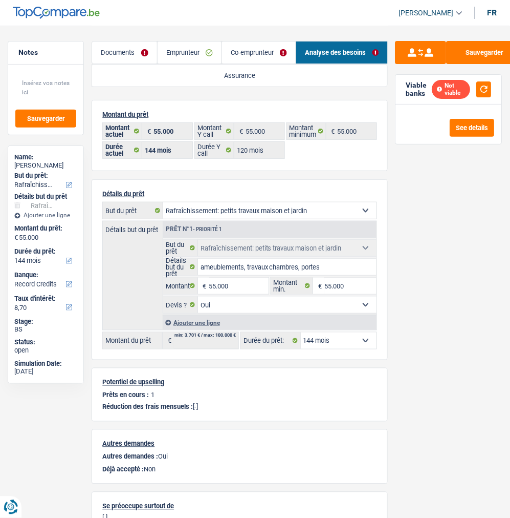
click at [358, 335] on select "12 mois 18 mois 24 mois 30 mois 36 mois 42 mois 48 mois 60 mois 72 mois 84 mois…" at bounding box center [339, 340] width 76 height 16
select select "120"
click at [301, 332] on select "12 mois 18 mois 24 mois 30 mois 36 mois 42 mois 48 mois 60 mois 72 mois 84 mois…" at bounding box center [339, 340] width 76 height 16
select select "120"
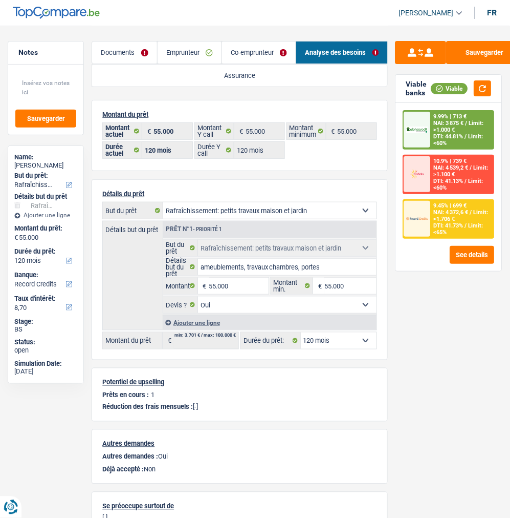
click at [457, 125] on span "NAI: 3 875 €" at bounding box center [449, 123] width 30 height 7
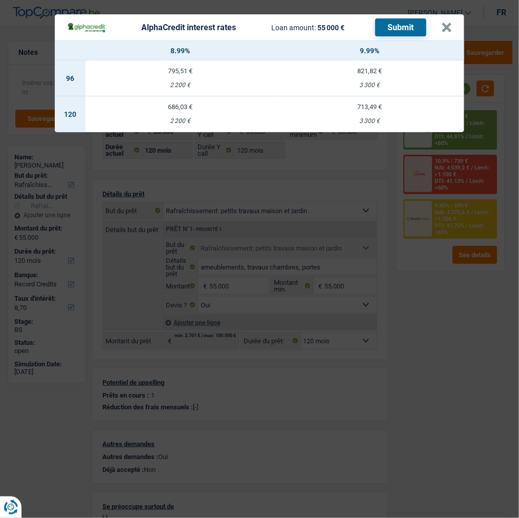
click at [169, 103] on div "686,03 €" at bounding box center [179, 106] width 189 height 7
select select "alphacredit"
type input "8,99"
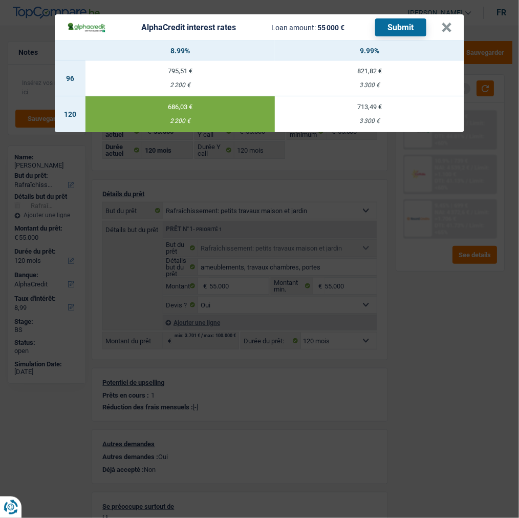
click at [407, 18] on button "Submit" at bounding box center [400, 27] width 51 height 18
click at [446, 24] on button "×" at bounding box center [446, 28] width 11 height 10
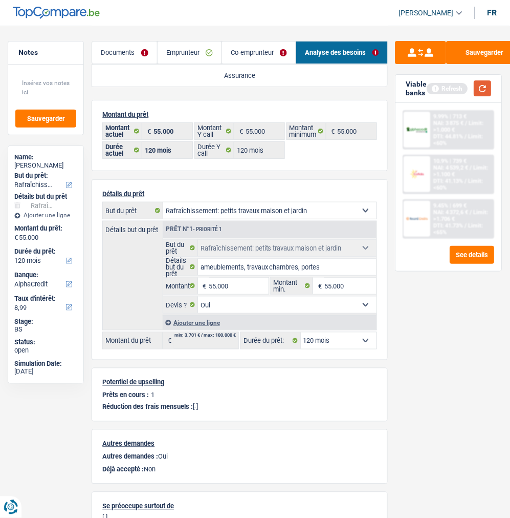
click at [487, 85] on button "button" at bounding box center [483, 88] width 17 height 16
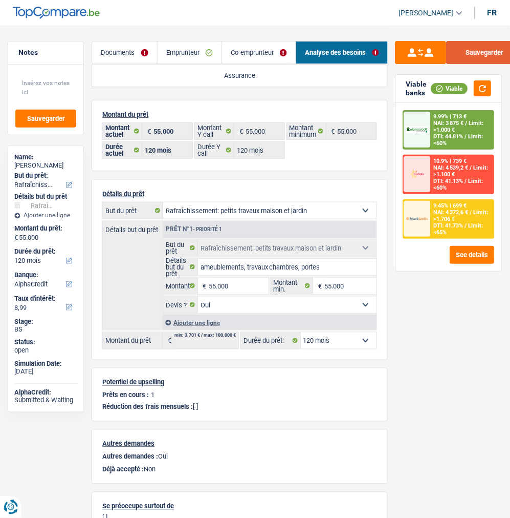
click at [494, 55] on button "Sauvegarder" at bounding box center [485, 52] width 77 height 23
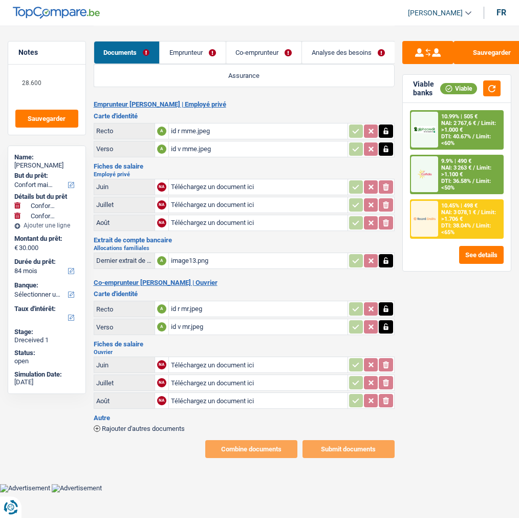
select select "household"
select select "84"
type input "C:\fakepath\062025.pdf"
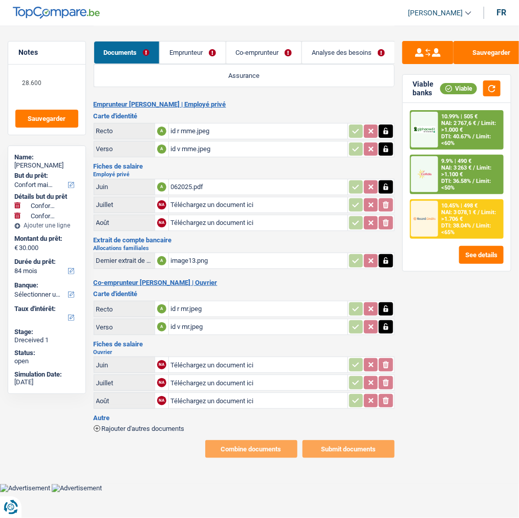
type input "C:\fakepath\072025.pdf"
type input "C:\fakepath\082025.pdf"
type input "C:\fakepath\image2.jpeg"
type input "C:\fakepath\image1.jpeg"
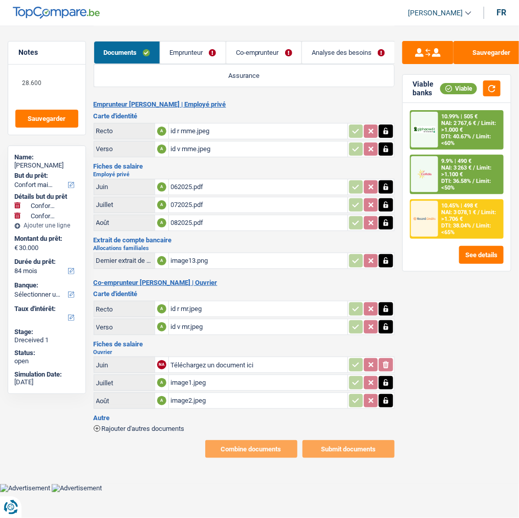
type input "C:\fakepath\image0.jpeg"
click at [500, 47] on button "Sauvegarder" at bounding box center [492, 52] width 77 height 23
click at [506, 45] on button "Sauvegarder" at bounding box center [492, 52] width 77 height 23
click at [199, 45] on link "Emprunteur" at bounding box center [193, 52] width 66 height 22
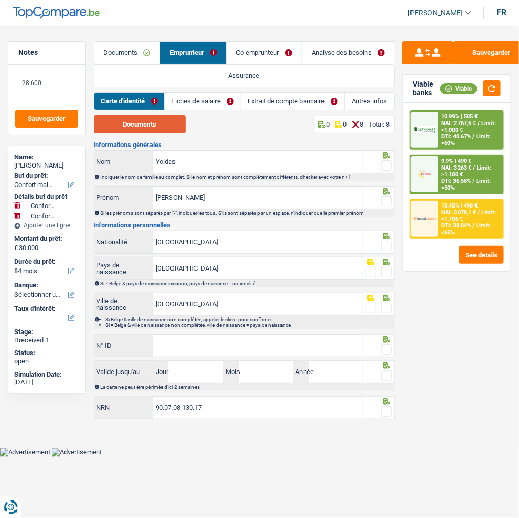
click at [160, 126] on button "Documents" at bounding box center [140, 124] width 92 height 18
click at [387, 161] on span at bounding box center [386, 165] width 10 height 10
click at [0, 0] on input "radio" at bounding box center [0, 0] width 0 height 0
click at [390, 201] on span at bounding box center [386, 201] width 10 height 10
click at [0, 0] on input "radio" at bounding box center [0, 0] width 0 height 0
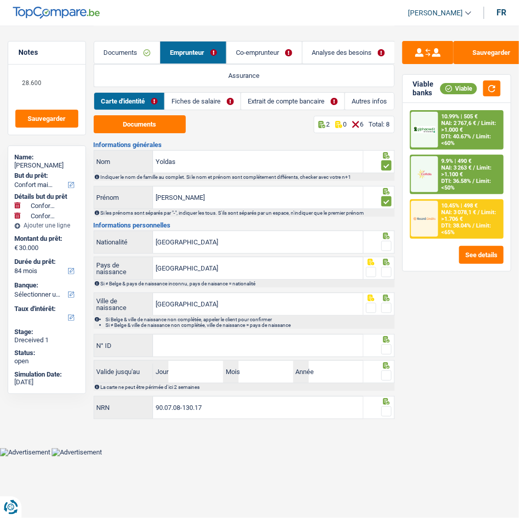
click at [387, 243] on span at bounding box center [386, 246] width 10 height 10
click at [0, 0] on input "radio" at bounding box center [0, 0] width 0 height 0
click at [389, 270] on span at bounding box center [386, 272] width 10 height 10
click at [0, 0] on input "radio" at bounding box center [0, 0] width 0 height 0
click at [382, 306] on span at bounding box center [386, 308] width 10 height 10
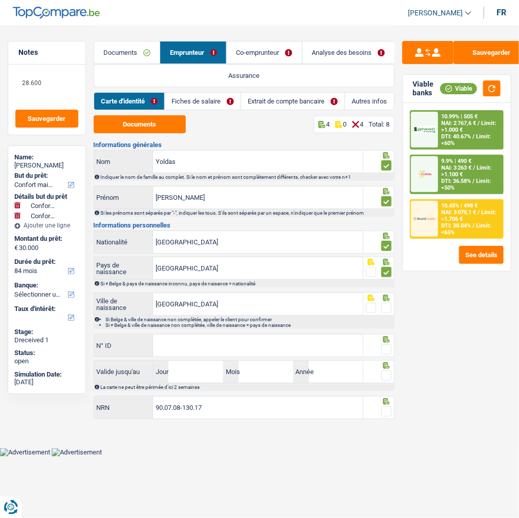
click at [0, 0] on input "radio" at bounding box center [0, 0] width 0 height 0
click at [232, 348] on input "N° ID" at bounding box center [258, 345] width 210 height 22
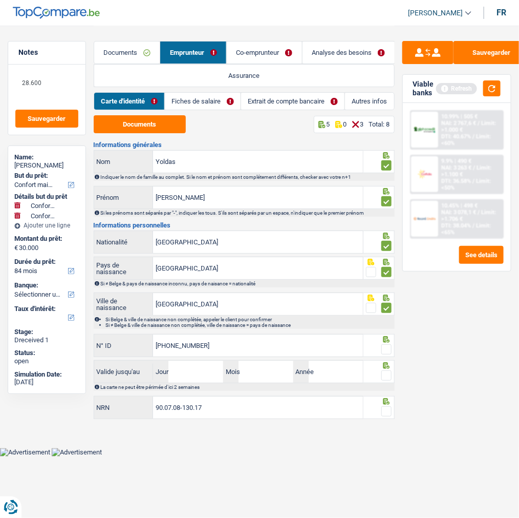
type input "592-2435646-57"
click at [382, 345] on span at bounding box center [386, 349] width 10 height 10
click at [0, 0] on input "radio" at bounding box center [0, 0] width 0 height 0
click at [212, 372] on input "Jour" at bounding box center [195, 371] width 55 height 22
type input "17"
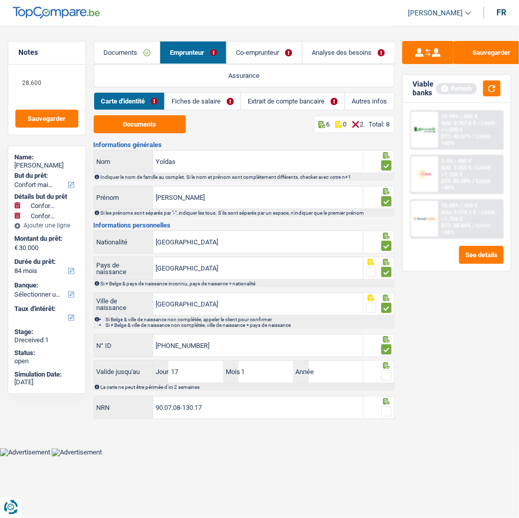
type input "11"
type input "2025"
click at [384, 374] on span at bounding box center [386, 375] width 10 height 10
click at [0, 0] on input "radio" at bounding box center [0, 0] width 0 height 0
click at [388, 410] on span at bounding box center [386, 411] width 10 height 10
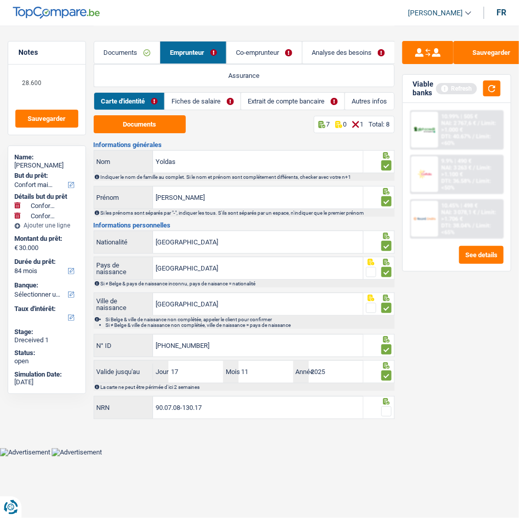
click at [0, 0] on input "radio" at bounding box center [0, 0] width 0 height 0
click at [483, 51] on button "Sauvegarder" at bounding box center [492, 52] width 77 height 23
click at [206, 94] on link "Fiches de salaire" at bounding box center [203, 101] width 76 height 17
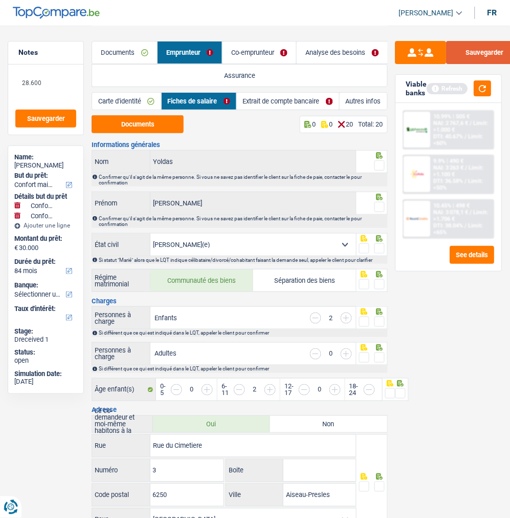
click at [479, 53] on button "Sauvegarder" at bounding box center [485, 52] width 77 height 23
click at [162, 122] on button "Documents" at bounding box center [138, 124] width 92 height 18
click at [380, 163] on span at bounding box center [380, 165] width 10 height 10
click at [0, 0] on input "radio" at bounding box center [0, 0] width 0 height 0
click at [377, 202] on span at bounding box center [380, 207] width 10 height 10
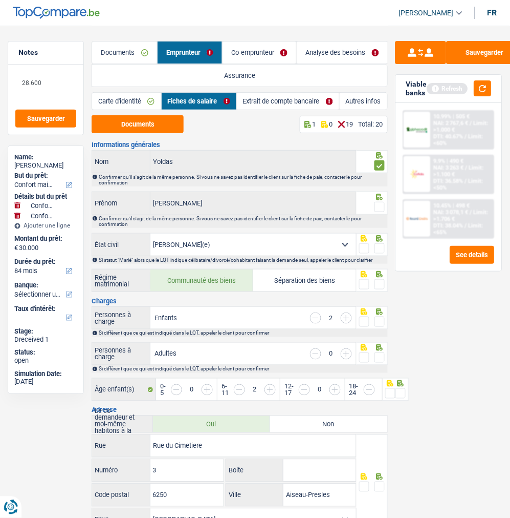
click at [0, 0] on input "radio" at bounding box center [0, 0] width 0 height 0
click at [379, 257] on div "Si statut "Marié" alors que le LQT indique célibataire/divorcé/cohabitant faisa…" at bounding box center [243, 260] width 288 height 6
click at [379, 244] on span at bounding box center [380, 248] width 10 height 10
click at [0, 0] on input "radio" at bounding box center [0, 0] width 0 height 0
click at [375, 280] on span at bounding box center [380, 284] width 10 height 10
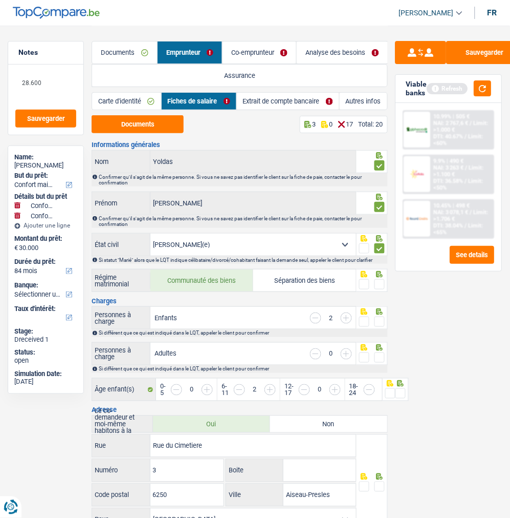
click at [0, 0] on input "radio" at bounding box center [0, 0] width 0 height 0
click at [378, 317] on span at bounding box center [380, 321] width 10 height 10
click at [0, 0] on input "radio" at bounding box center [0, 0] width 0 height 0
click at [385, 386] on input "button" at bounding box center [475, 395] width 290 height 22
click at [395, 390] on div "Sauvegarder Viable banks Refresh 10.99% | 505 € NAI: 2 767,6 € / Limit: >1.000 …" at bounding box center [449, 271] width 122 height 460
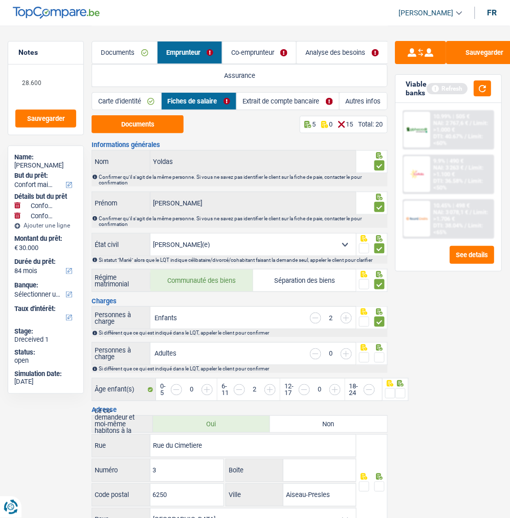
click at [395, 388] on div "Sauvegarder Viable banks Refresh 10.99% | 505 € NAI: 2 767,6 € / Limit: >1.000 …" at bounding box center [449, 271] width 122 height 460
click at [387, 388] on span at bounding box center [391, 393] width 10 height 10
click at [0, 0] on input "radio" at bounding box center [0, 0] width 0 height 0
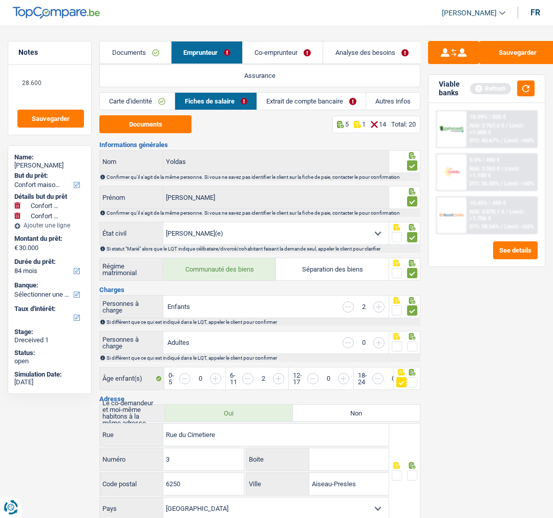
click at [411, 378] on span at bounding box center [412, 382] width 10 height 10
click at [0, 0] on input "radio" at bounding box center [0, 0] width 0 height 0
click at [412, 470] on span at bounding box center [412, 475] width 10 height 10
click at [0, 0] on input "radio" at bounding box center [0, 0] width 0 height 0
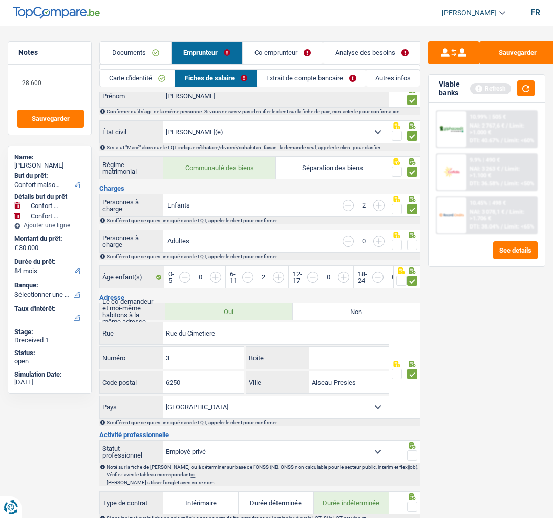
scroll to position [114, 0]
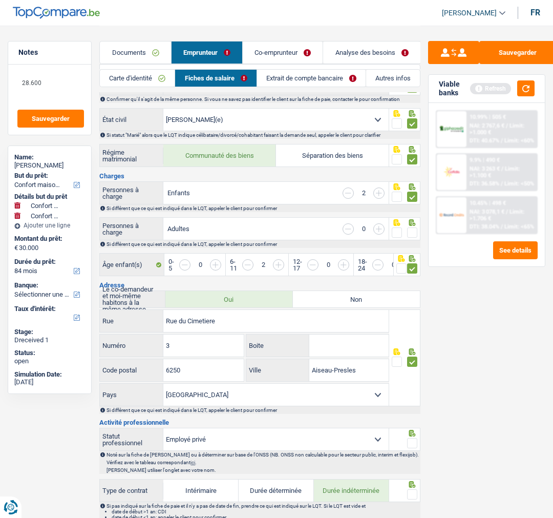
click at [413, 439] on span at bounding box center [412, 443] width 10 height 10
click at [0, 0] on input "radio" at bounding box center [0, 0] width 0 height 0
click at [417, 490] on span at bounding box center [412, 494] width 10 height 10
click at [0, 0] on input "radio" at bounding box center [0, 0] width 0 height 0
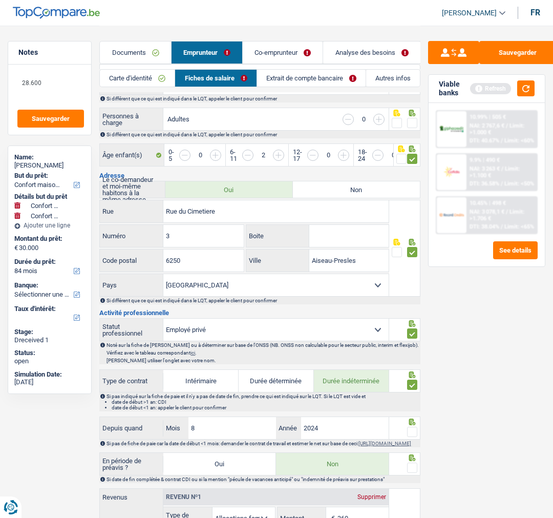
scroll to position [227, 0]
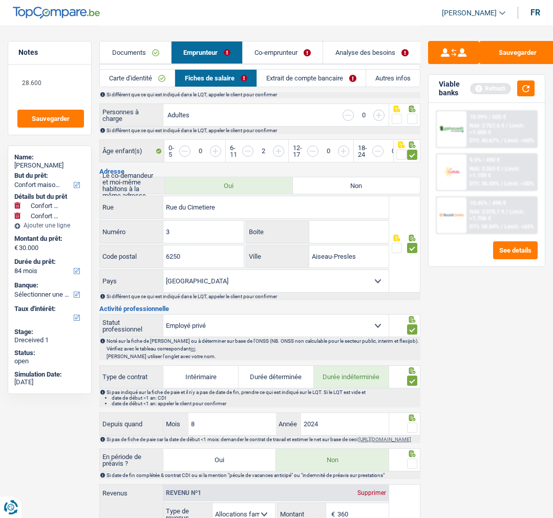
click at [416, 423] on span at bounding box center [412, 427] width 10 height 10
click at [0, 0] on input "radio" at bounding box center [0, 0] width 0 height 0
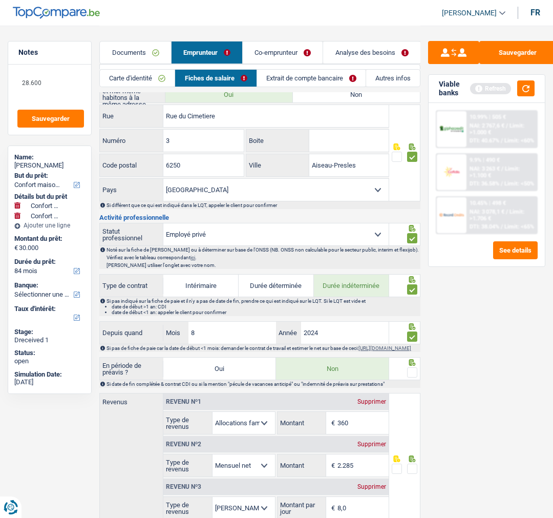
scroll to position [341, 0]
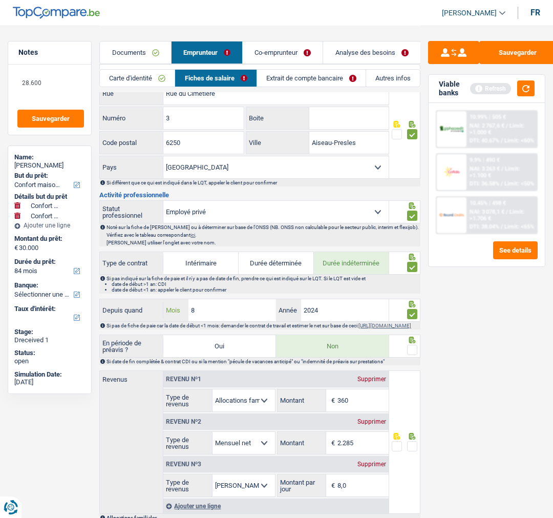
click at [205, 307] on input "8" at bounding box center [232, 310] width 88 height 22
type input "04"
type input "2025"
click at [409, 352] on span at bounding box center [412, 350] width 10 height 10
click at [0, 0] on input "radio" at bounding box center [0, 0] width 0 height 0
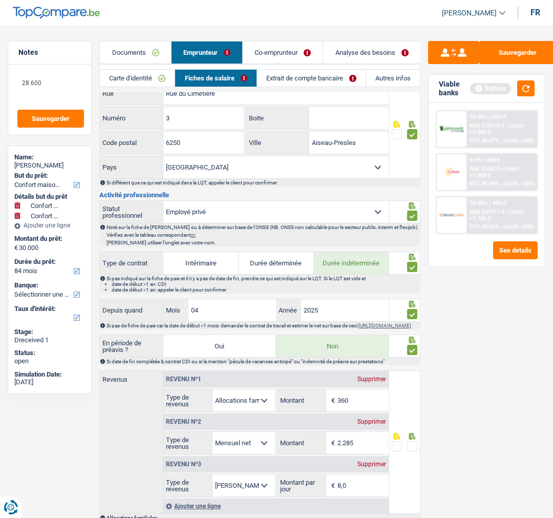
click at [371, 453] on input "2.285" at bounding box center [362, 443] width 51 height 22
type input "2.160"
click at [412, 446] on span at bounding box center [412, 446] width 10 height 10
click at [0, 0] on input "radio" at bounding box center [0, 0] width 0 height 0
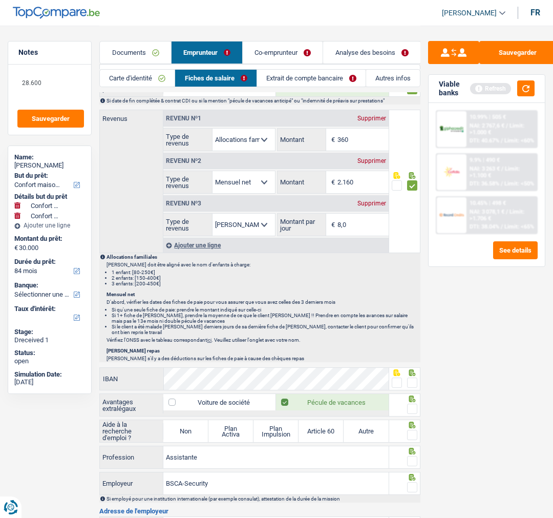
scroll to position [626, 0]
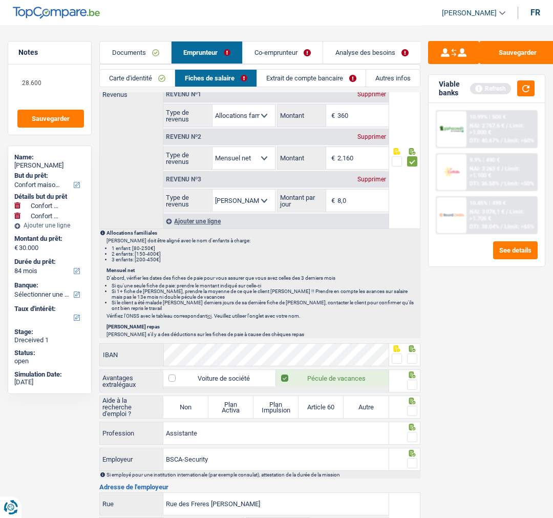
click at [413, 362] on span at bounding box center [412, 358] width 10 height 10
click at [0, 0] on input "radio" at bounding box center [0, 0] width 0 height 0
click at [415, 384] on span at bounding box center [412, 384] width 10 height 10
click at [0, 0] on input "radio" at bounding box center [0, 0] width 0 height 0
click at [188, 416] on label "Non" at bounding box center [185, 407] width 45 height 22
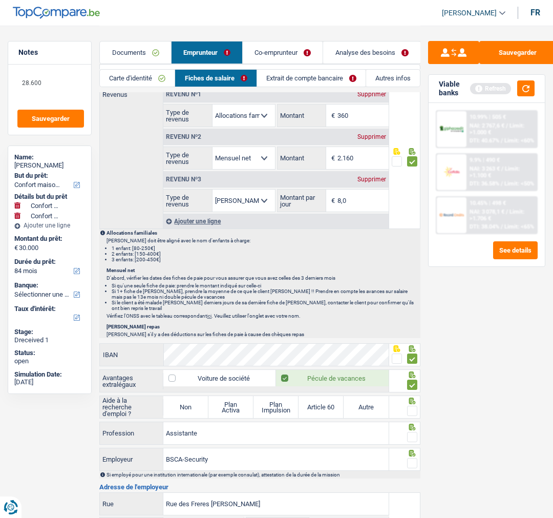
click at [188, 416] on input "Non" at bounding box center [185, 407] width 45 height 22
radio input "true"
click at [413, 416] on span at bounding box center [412, 410] width 10 height 10
click at [0, 0] on input "radio" at bounding box center [0, 0] width 0 height 0
click at [410, 439] on span at bounding box center [412, 437] width 10 height 10
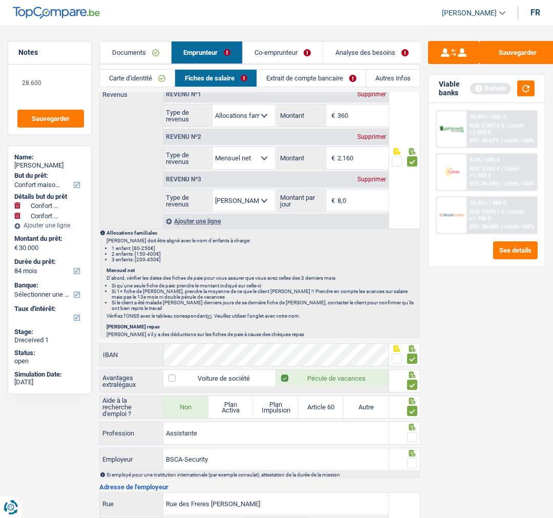
click at [0, 0] on input "radio" at bounding box center [0, 0] width 0 height 0
click at [413, 466] on span at bounding box center [412, 463] width 10 height 10
click at [0, 0] on input "radio" at bounding box center [0, 0] width 0 height 0
drag, startPoint x: 229, startPoint y: 467, endPoint x: 154, endPoint y: 467, distance: 75.8
click at [154, 467] on div "BSCA-Security Employeur" at bounding box center [244, 459] width 289 height 22
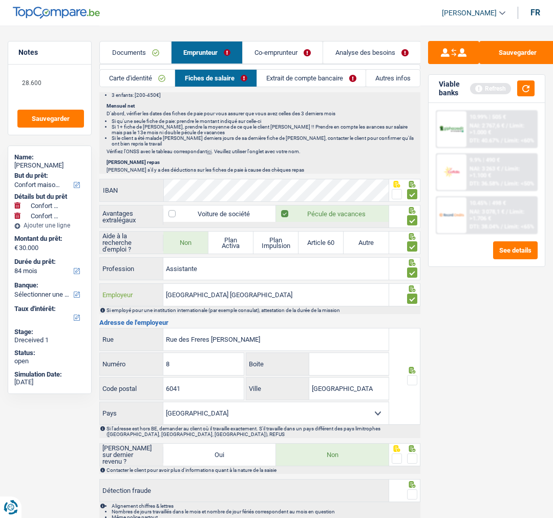
scroll to position [796, 0]
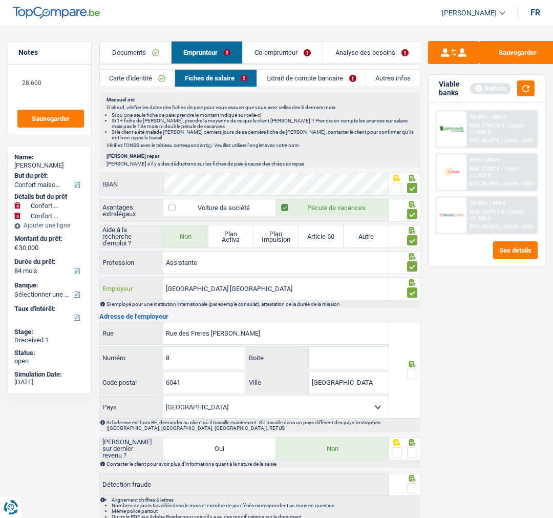
type input "Brussels South Charleroi Airport"
drag, startPoint x: 262, startPoint y: 336, endPoint x: 97, endPoint y: 322, distance: 165.0
type input "Rue des fusillés"
drag, startPoint x: 184, startPoint y: 367, endPoint x: 72, endPoint y: 372, distance: 112.2
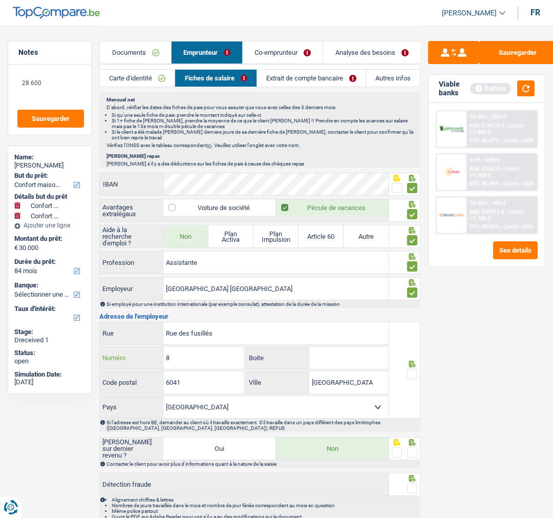
type input "21"
click at [200, 386] on input "6041" at bounding box center [203, 382] width 80 height 22
type input "6040"
drag, startPoint x: 357, startPoint y: 391, endPoint x: 260, endPoint y: 401, distance: 97.9
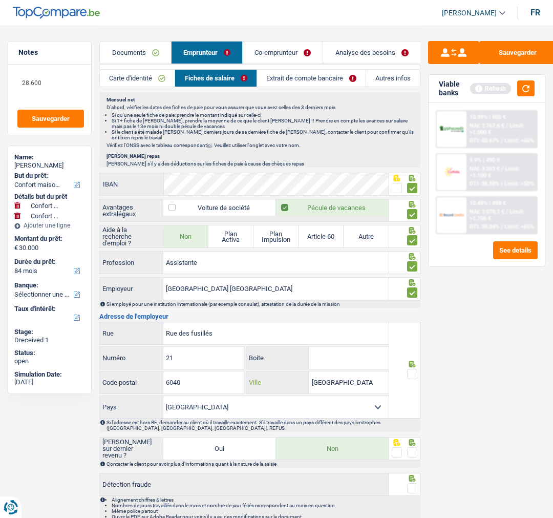
click at [260, 401] on div "Rue des fusillés Rue 21 Numéro Boite 6040 Code postal Charleroi Ville Belgique …" at bounding box center [244, 370] width 290 height 97
type input "Jumet"
drag, startPoint x: 411, startPoint y: 378, endPoint x: 407, endPoint y: 385, distance: 8.0
click at [408, 380] on div at bounding box center [412, 374] width 10 height 13
click at [410, 379] on span at bounding box center [412, 374] width 10 height 10
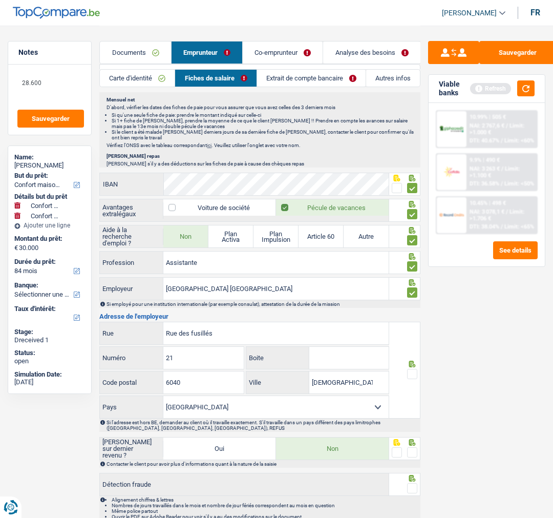
click at [0, 0] on input "radio" at bounding box center [0, 0] width 0 height 0
click at [412, 455] on span at bounding box center [412, 452] width 10 height 10
click at [0, 0] on input "radio" at bounding box center [0, 0] width 0 height 0
click at [412, 490] on span at bounding box center [412, 488] width 10 height 10
click at [0, 0] on input "radio" at bounding box center [0, 0] width 0 height 0
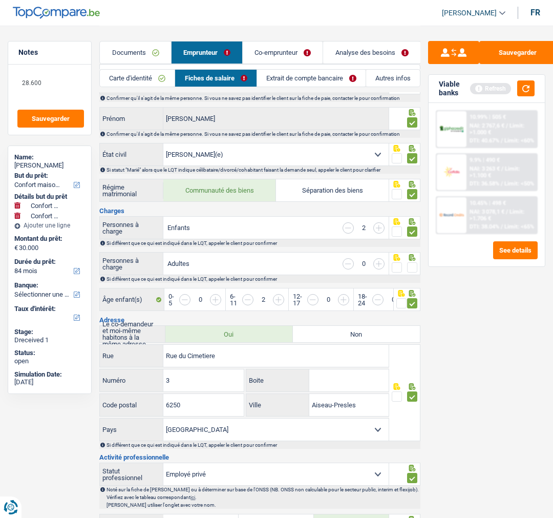
scroll to position [51, 0]
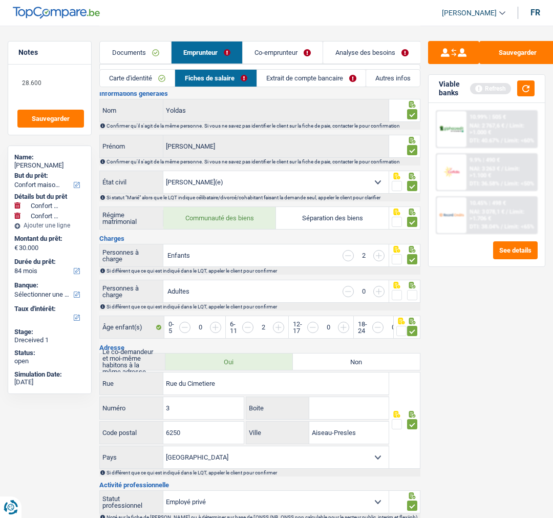
click at [410, 290] on span at bounding box center [412, 295] width 10 height 10
click at [0, 0] on input "radio" at bounding box center [0, 0] width 0 height 0
click at [310, 77] on link "Extrait de compte bancaire" at bounding box center [311, 78] width 109 height 17
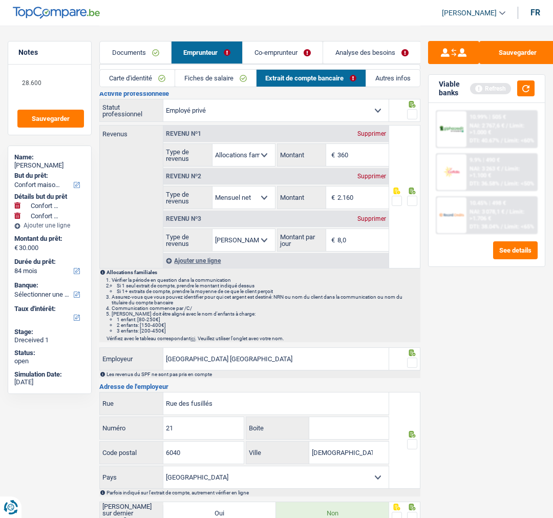
scroll to position [0, 0]
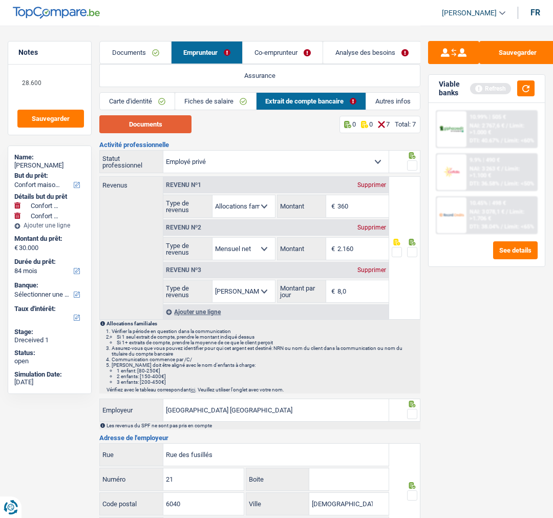
click at [171, 131] on button "Documents" at bounding box center [145, 124] width 92 height 18
click at [351, 206] on input "360" at bounding box center [362, 206] width 51 height 22
type input "3"
type input "401"
click at [410, 166] on span at bounding box center [412, 165] width 10 height 10
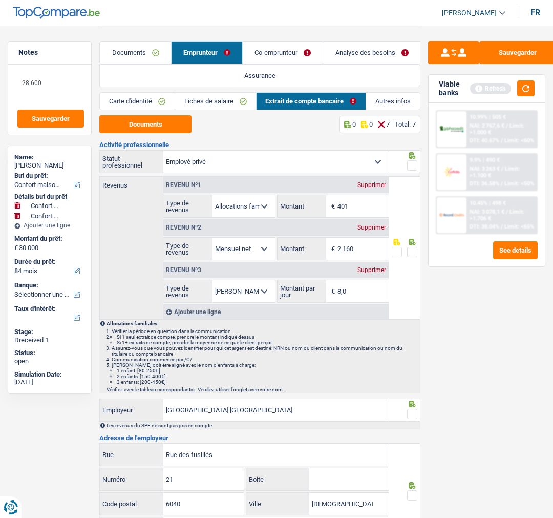
click at [0, 0] on input "radio" at bounding box center [0, 0] width 0 height 0
click at [412, 251] on span at bounding box center [412, 252] width 10 height 10
click at [0, 0] on input "radio" at bounding box center [0, 0] width 0 height 0
click at [412, 413] on span at bounding box center [412, 414] width 10 height 10
click at [0, 0] on input "radio" at bounding box center [0, 0] width 0 height 0
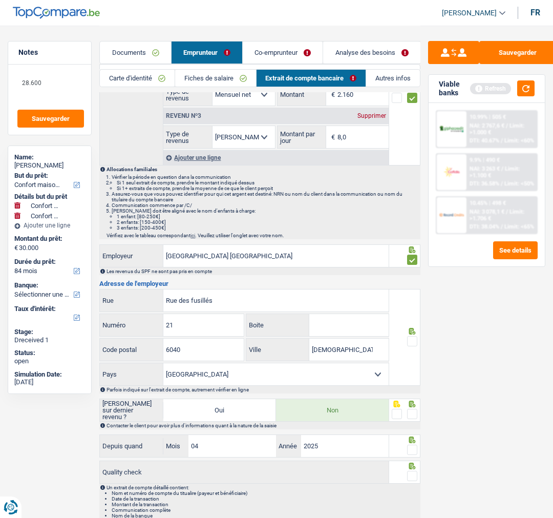
scroll to position [170, 0]
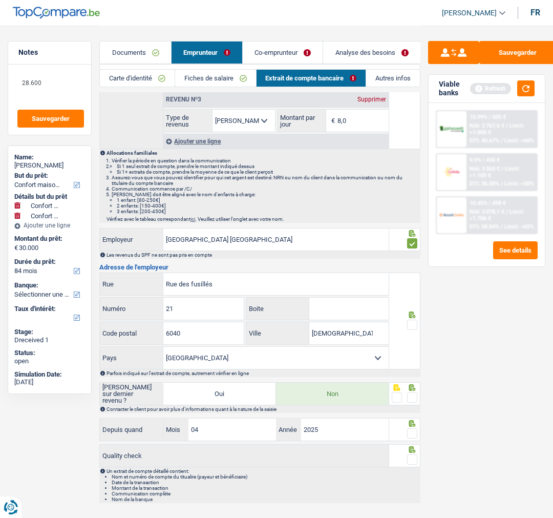
click at [411, 323] on span at bounding box center [412, 324] width 10 height 10
click at [0, 0] on input "radio" at bounding box center [0, 0] width 0 height 0
click at [411, 396] on span at bounding box center [412, 397] width 10 height 10
click at [0, 0] on input "radio" at bounding box center [0, 0] width 0 height 0
click at [414, 428] on span at bounding box center [412, 433] width 10 height 10
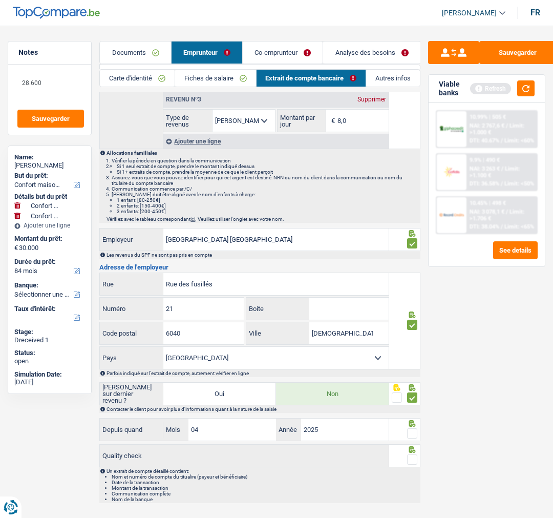
click at [0, 0] on input "radio" at bounding box center [0, 0] width 0 height 0
click at [413, 456] on span at bounding box center [412, 459] width 10 height 10
click at [0, 0] on input "radio" at bounding box center [0, 0] width 0 height 0
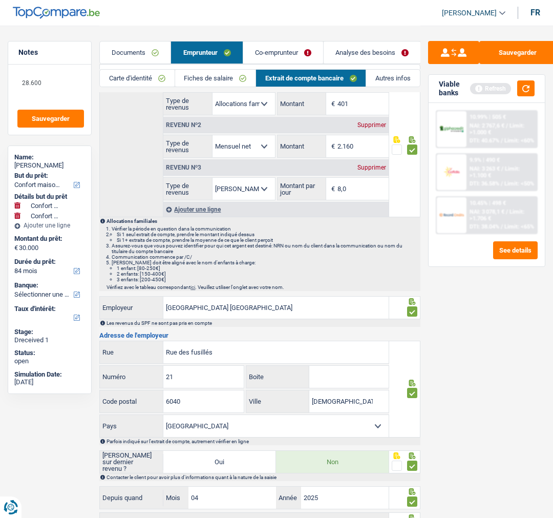
scroll to position [0, 0]
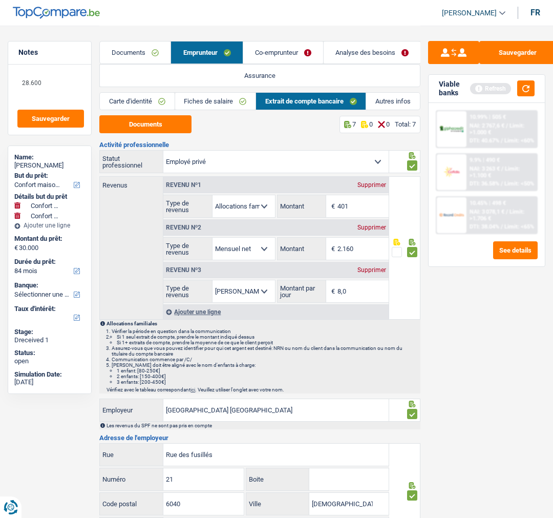
click at [290, 49] on link "Co-emprunteur" at bounding box center [283, 52] width 80 height 22
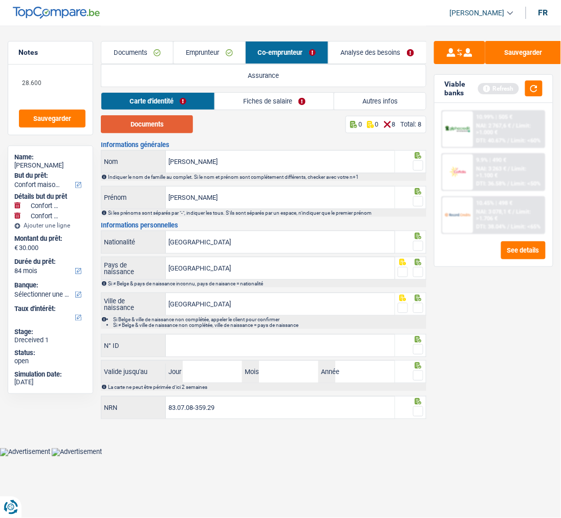
click at [157, 121] on button "Documents" at bounding box center [147, 124] width 92 height 18
click at [418, 164] on span at bounding box center [418, 165] width 10 height 10
click at [0, 0] on input "radio" at bounding box center [0, 0] width 0 height 0
click at [421, 196] on span at bounding box center [418, 201] width 10 height 10
click at [0, 0] on input "radio" at bounding box center [0, 0] width 0 height 0
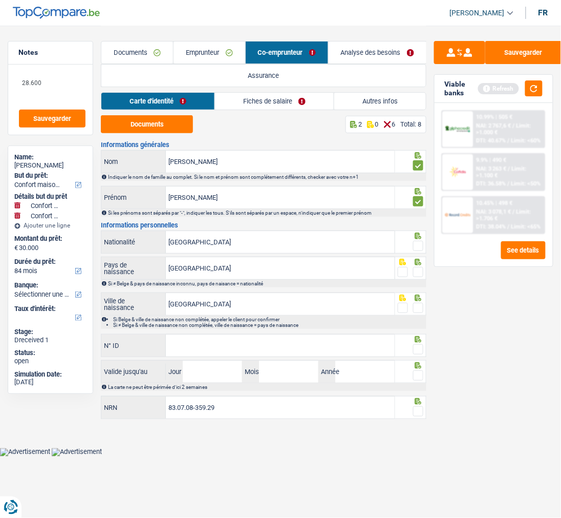
click at [416, 240] on div at bounding box center [418, 246] width 10 height 13
click at [415, 241] on span at bounding box center [418, 246] width 10 height 10
click at [0, 0] on input "radio" at bounding box center [0, 0] width 0 height 0
click at [417, 272] on span at bounding box center [418, 272] width 10 height 10
click at [0, 0] on input "radio" at bounding box center [0, 0] width 0 height 0
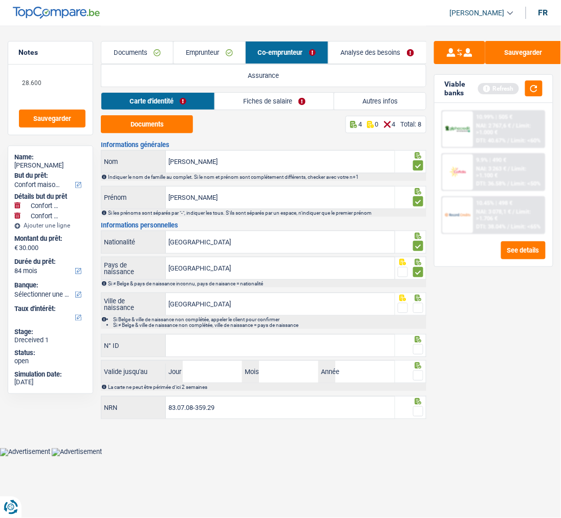
click at [419, 306] on span at bounding box center [418, 308] width 10 height 10
click at [0, 0] on input "radio" at bounding box center [0, 0] width 0 height 0
click at [271, 340] on input "N° ID" at bounding box center [280, 345] width 229 height 22
type input "592-9655034-26"
drag, startPoint x: 418, startPoint y: 345, endPoint x: 372, endPoint y: 346, distance: 46.1
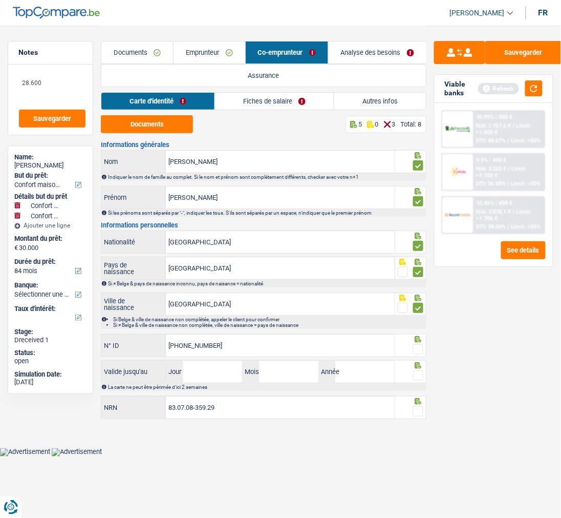
click at [416, 345] on span at bounding box center [418, 349] width 10 height 10
click at [0, 0] on input "radio" at bounding box center [0, 0] width 0 height 0
click at [211, 376] on input "Jour" at bounding box center [212, 371] width 59 height 22
type input "15"
type input "11"
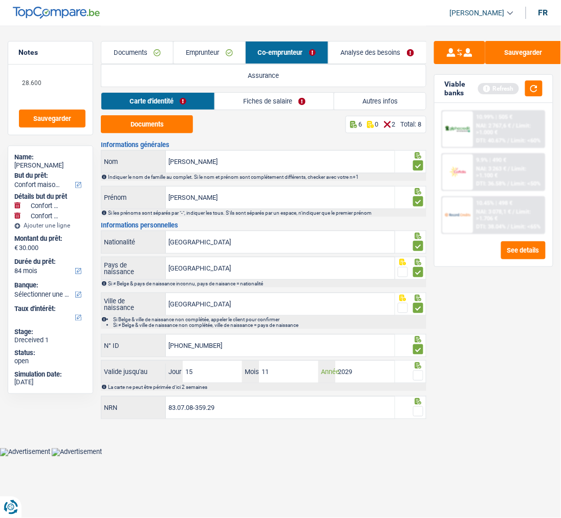
type input "2029"
click at [422, 376] on span at bounding box center [418, 375] width 10 height 10
click at [0, 0] on input "radio" at bounding box center [0, 0] width 0 height 0
click at [420, 410] on span at bounding box center [418, 411] width 10 height 10
click at [0, 0] on input "radio" at bounding box center [0, 0] width 0 height 0
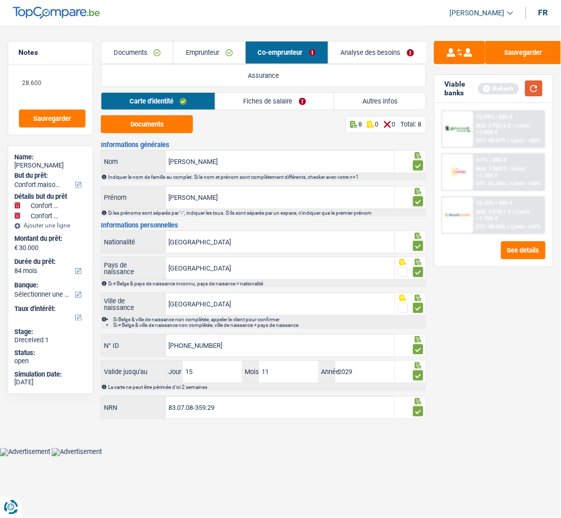
click at [519, 85] on button "button" at bounding box center [533, 88] width 17 height 16
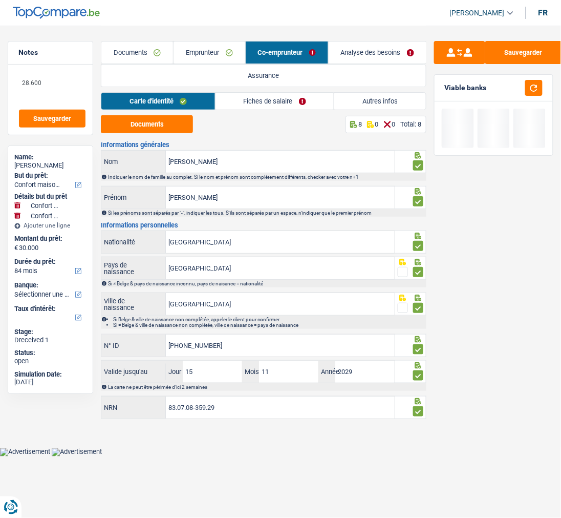
click at [258, 103] on link "Fiches de salaire" at bounding box center [275, 101] width 119 height 17
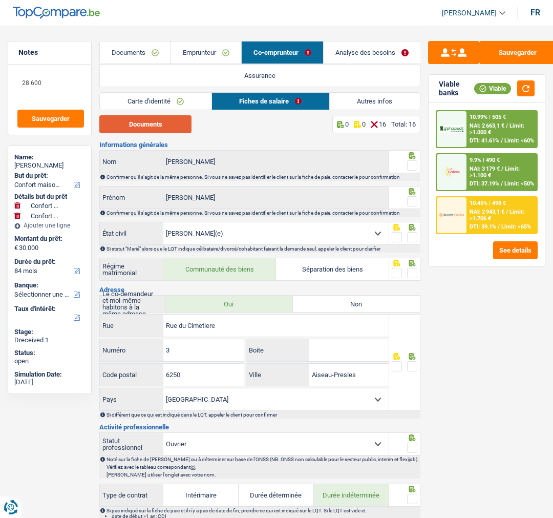
click at [161, 125] on button "Documents" at bounding box center [145, 124] width 92 height 18
click at [409, 160] on span at bounding box center [412, 165] width 10 height 10
click at [0, 0] on input "radio" at bounding box center [0, 0] width 0 height 0
click at [414, 196] on span at bounding box center [412, 201] width 10 height 10
click at [0, 0] on input "radio" at bounding box center [0, 0] width 0 height 0
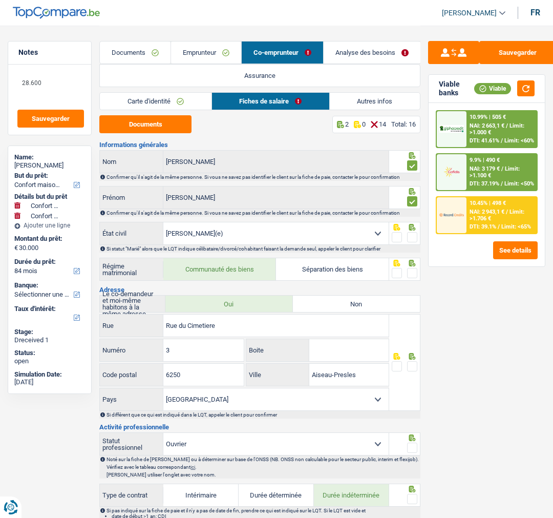
click at [214, 53] on link "Emprunteur" at bounding box center [206, 52] width 70 height 22
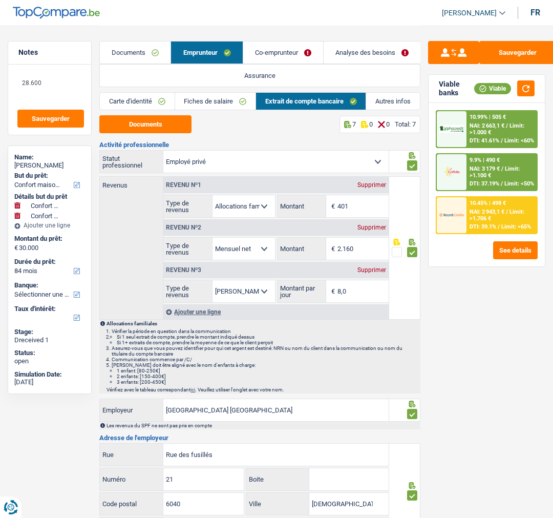
click at [217, 101] on link "Fiches de salaire" at bounding box center [215, 101] width 80 height 17
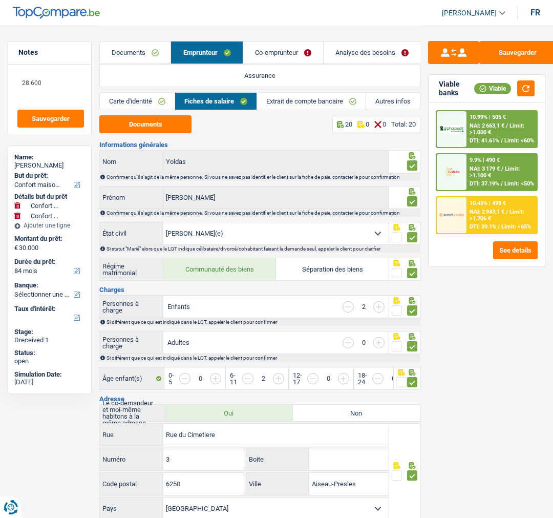
click at [268, 49] on link "Co-emprunteur" at bounding box center [283, 52] width 80 height 22
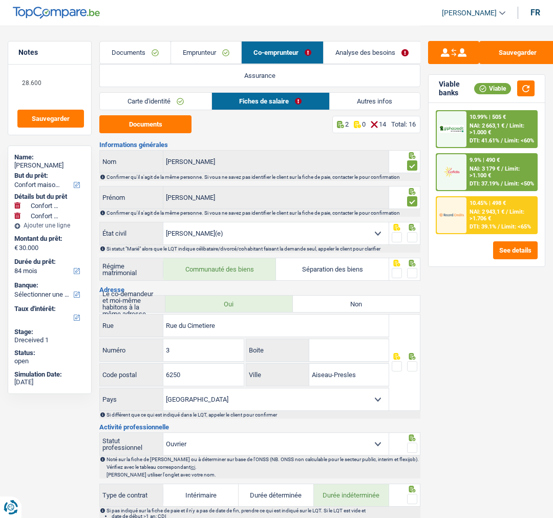
click at [412, 234] on span at bounding box center [412, 237] width 10 height 10
click at [0, 0] on input "radio" at bounding box center [0, 0] width 0 height 0
click at [412, 272] on span at bounding box center [412, 273] width 10 height 10
click at [0, 0] on input "radio" at bounding box center [0, 0] width 0 height 0
click at [412, 364] on span at bounding box center [412, 366] width 10 height 10
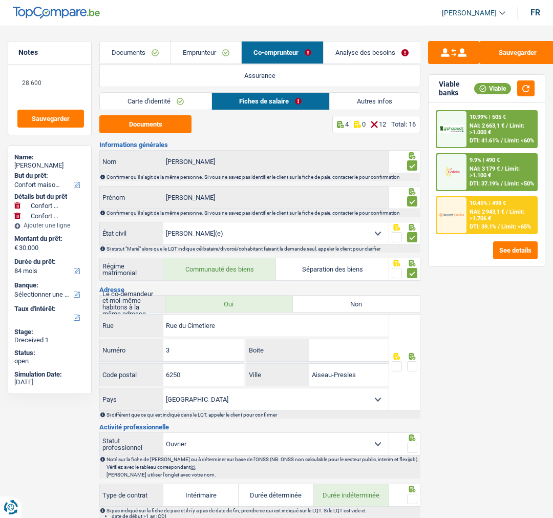
click at [0, 0] on input "radio" at bounding box center [0, 0] width 0 height 0
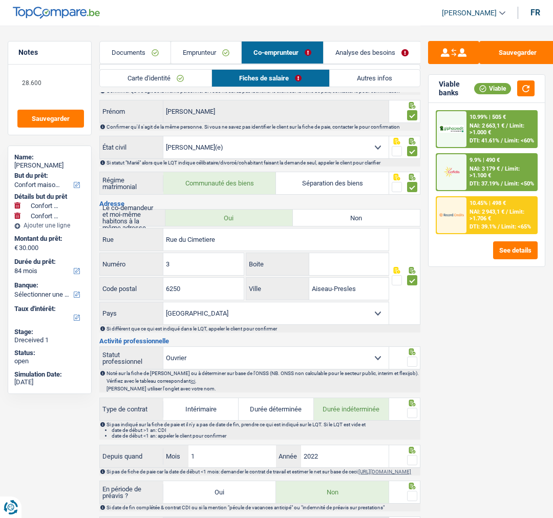
scroll to position [114, 0]
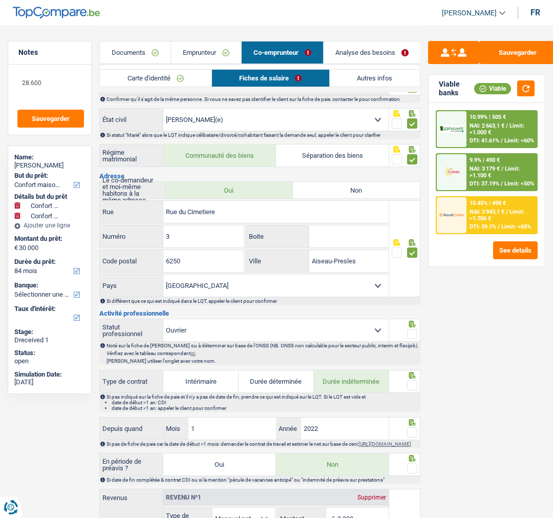
click at [410, 334] on span at bounding box center [412, 334] width 10 height 10
click at [0, 0] on input "radio" at bounding box center [0, 0] width 0 height 0
click at [412, 381] on span at bounding box center [412, 385] width 10 height 10
click at [0, 0] on input "radio" at bounding box center [0, 0] width 0 height 0
click at [411, 429] on span at bounding box center [412, 432] width 10 height 10
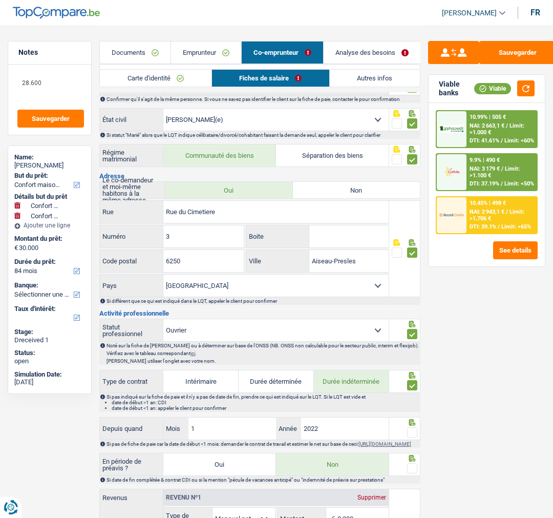
click at [0, 0] on input "radio" at bounding box center [0, 0] width 0 height 0
click at [415, 467] on span at bounding box center [412, 468] width 10 height 10
click at [0, 0] on input "radio" at bounding box center [0, 0] width 0 height 0
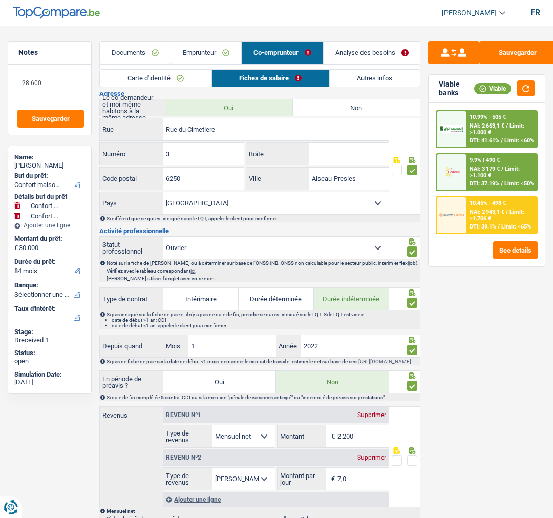
scroll to position [227, 0]
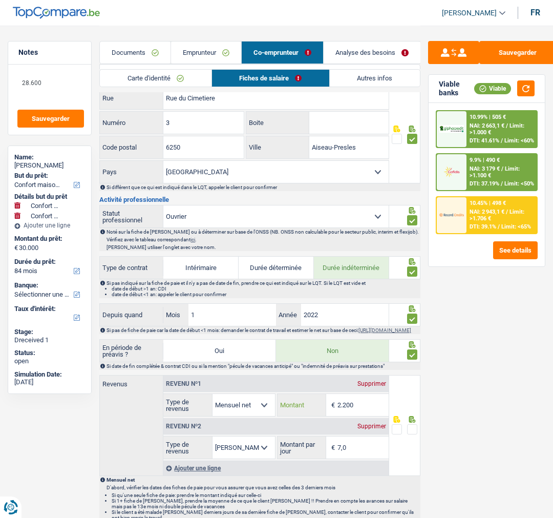
click at [371, 403] on input "2.200" at bounding box center [362, 405] width 51 height 22
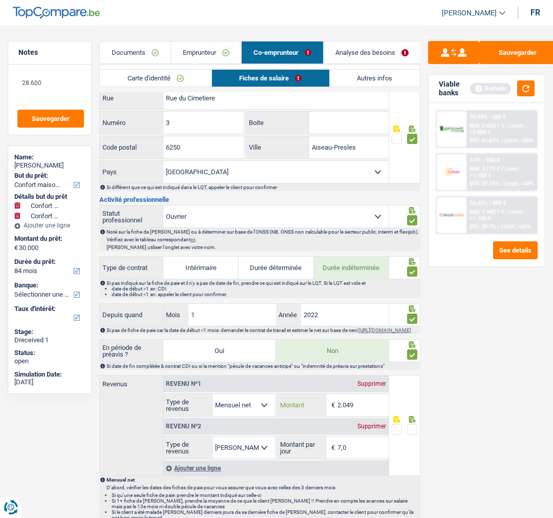
type input "2.049"
click at [410, 429] on span at bounding box center [412, 429] width 10 height 10
click at [0, 0] on input "radio" at bounding box center [0, 0] width 0 height 0
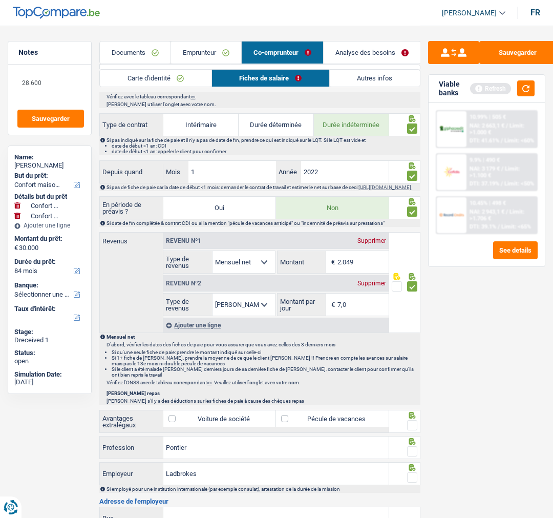
scroll to position [398, 0]
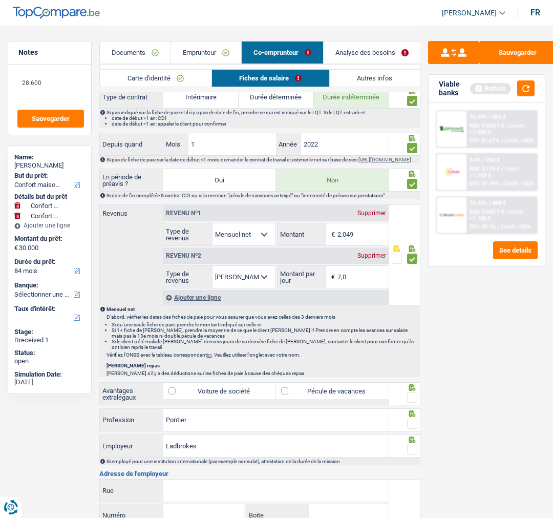
click at [319, 396] on label "Pécule de vacances" at bounding box center [332, 390] width 113 height 16
click at [319, 396] on input "Pécule de vacances" at bounding box center [332, 390] width 113 height 16
checkbox input "true"
click at [417, 402] on span at bounding box center [412, 397] width 10 height 10
click at [0, 0] on input "radio" at bounding box center [0, 0] width 0 height 0
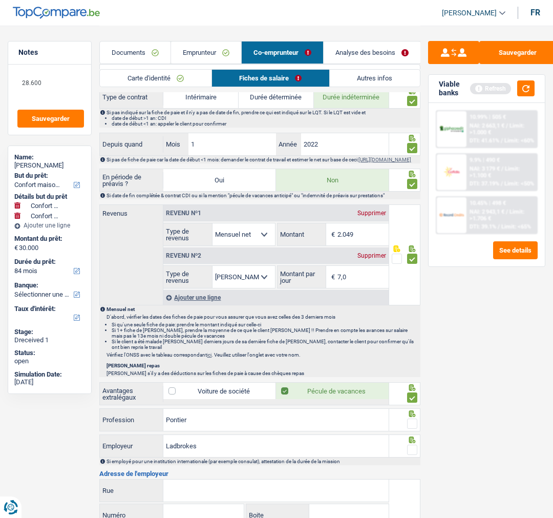
click at [410, 423] on span at bounding box center [412, 423] width 10 height 10
click at [0, 0] on input "radio" at bounding box center [0, 0] width 0 height 0
click at [412, 457] on div at bounding box center [404, 445] width 31 height 23
click at [412, 448] on span at bounding box center [412, 449] width 10 height 10
click at [0, 0] on input "radio" at bounding box center [0, 0] width 0 height 0
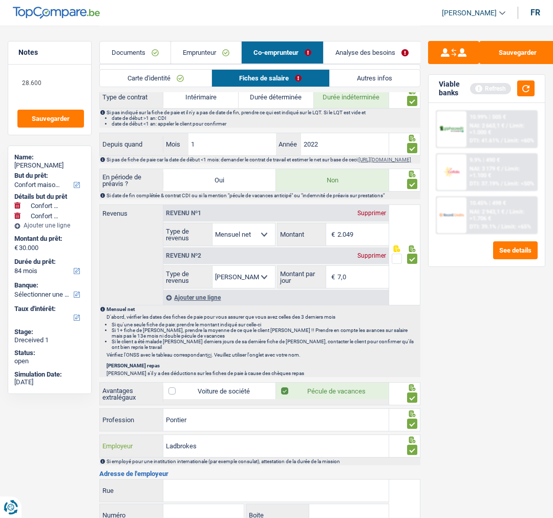
click at [220, 449] on input "Ladbrokes" at bounding box center [275, 446] width 225 height 22
drag, startPoint x: 220, startPoint y: 449, endPoint x: 108, endPoint y: 448, distance: 112.6
click at [108, 448] on div "Ladbrokes Employeur" at bounding box center [244, 446] width 289 height 22
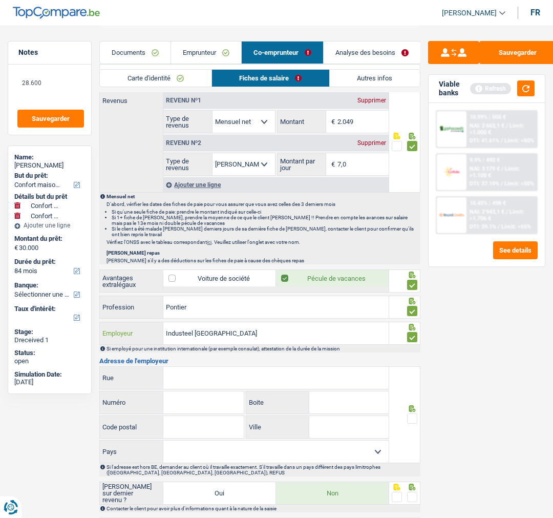
scroll to position [512, 0]
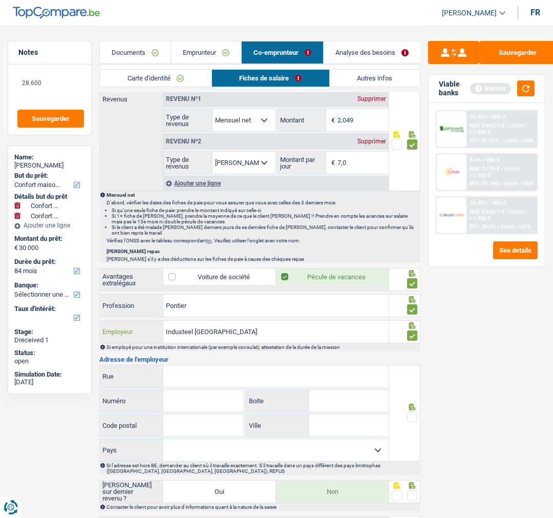
type input "Industeel Belgium"
click at [203, 387] on input "Rue" at bounding box center [275, 376] width 225 height 22
type input "Rue de Châtelet"
click at [197, 401] on input "Numéro" at bounding box center [203, 401] width 80 height 22
type input "266"
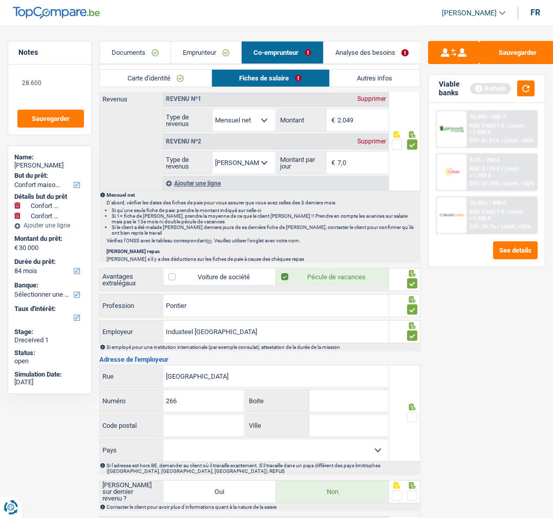
click at [206, 436] on input "Code postal" at bounding box center [203, 425] width 80 height 22
type input "6030"
click at [325, 429] on input "Ville" at bounding box center [349, 425] width 80 height 22
type input "Marchienne-au-pont"
click at [411, 418] on span at bounding box center [412, 417] width 10 height 10
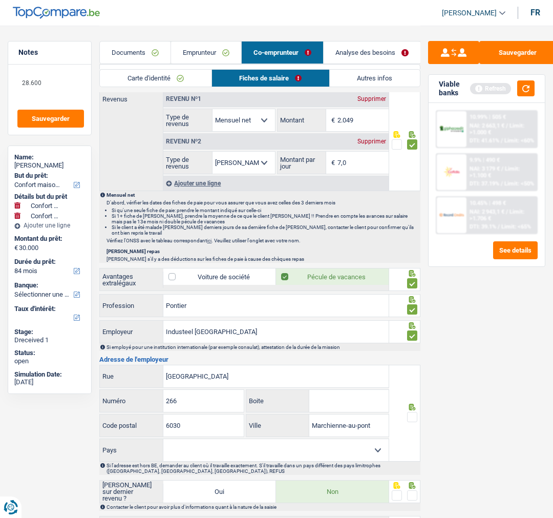
click at [0, 0] on input "radio" at bounding box center [0, 0] width 0 height 0
click at [347, 454] on select "Belgique France Allemagne Italie Luxembourg Pays-Bas Espagne Suisse Sélectionne…" at bounding box center [275, 450] width 225 height 22
select select "BE"
click at [163, 443] on select "Belgique France Allemagne Italie Luxembourg Pays-Bas Espagne Suisse Sélectionne…" at bounding box center [275, 450] width 225 height 22
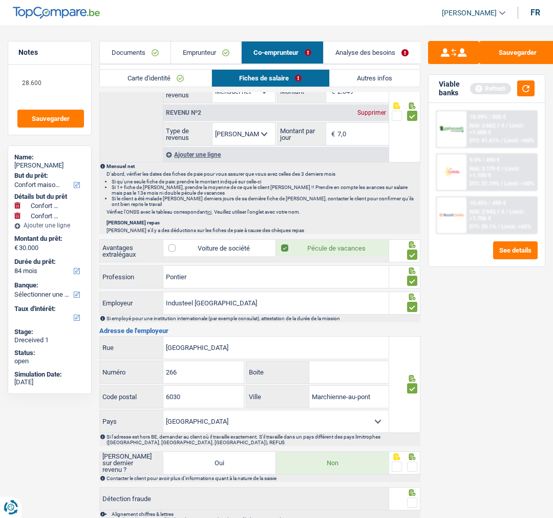
scroll to position [607, 0]
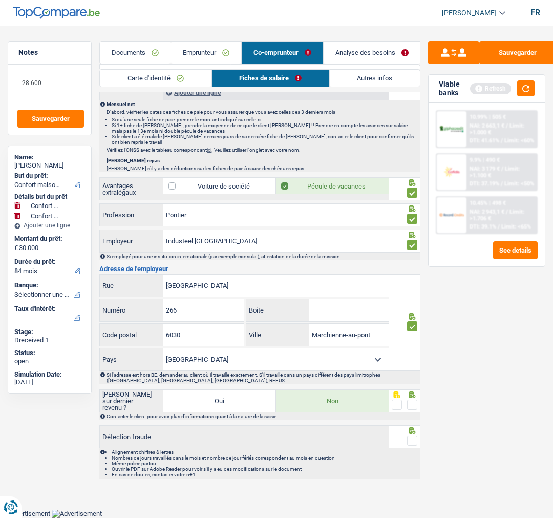
click at [411, 403] on span at bounding box center [412, 404] width 10 height 10
click at [0, 0] on input "radio" at bounding box center [0, 0] width 0 height 0
click at [410, 437] on span at bounding box center [412, 440] width 10 height 10
click at [0, 0] on input "radio" at bounding box center [0, 0] width 0 height 0
click at [519, 85] on button "button" at bounding box center [525, 88] width 17 height 16
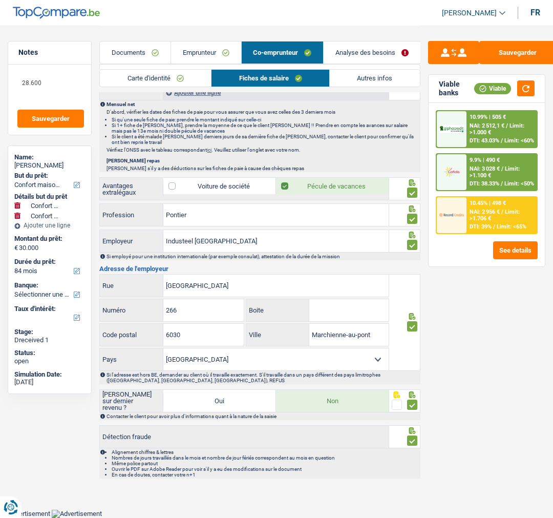
click at [499, 213] on span "Limit: >1.706 €" at bounding box center [494, 214] width 50 height 13
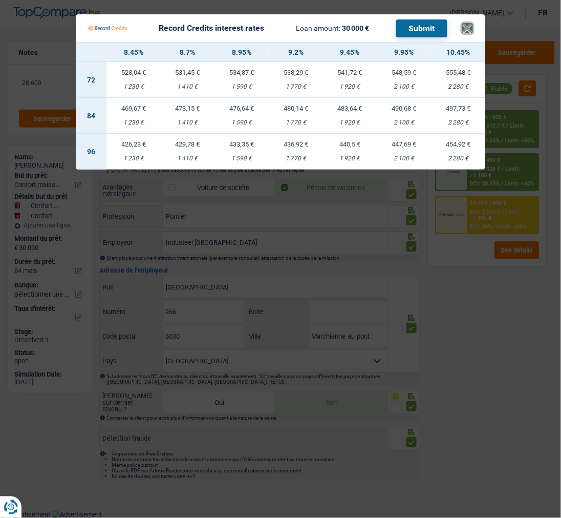
click at [472, 28] on button "×" at bounding box center [467, 28] width 11 height 10
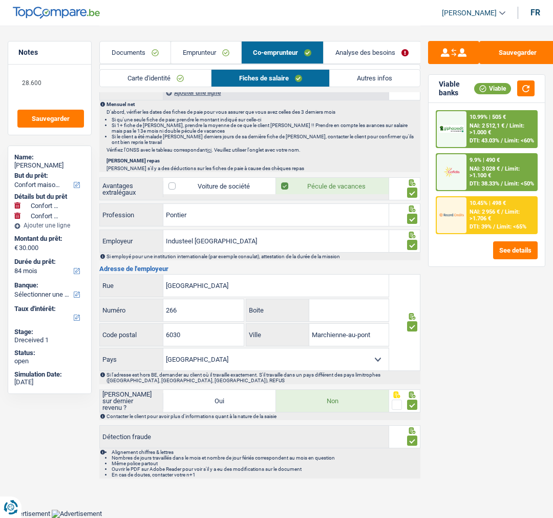
click at [364, 79] on link "Autres infos" at bounding box center [375, 78] width 90 height 17
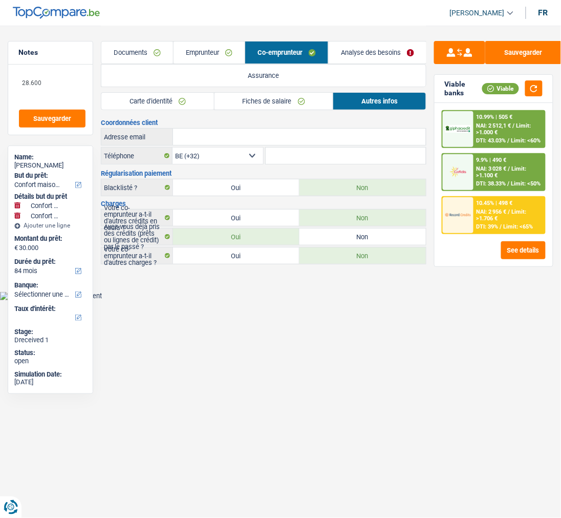
click at [373, 41] on li "Analyse des besoins" at bounding box center [377, 52] width 98 height 23
click at [377, 57] on link "Analyse des besoins" at bounding box center [378, 52] width 98 height 22
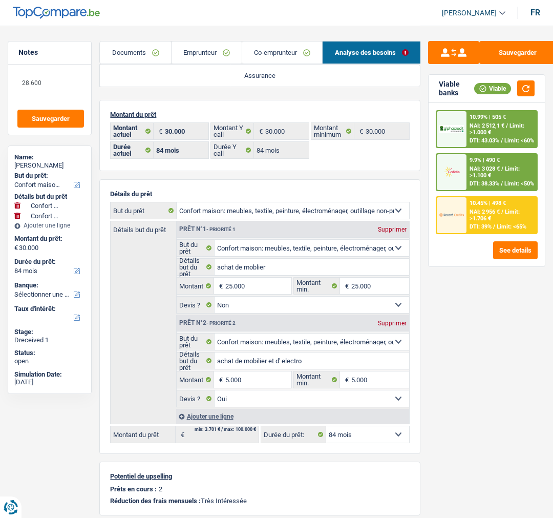
click at [140, 55] on link "Documents" at bounding box center [135, 52] width 71 height 22
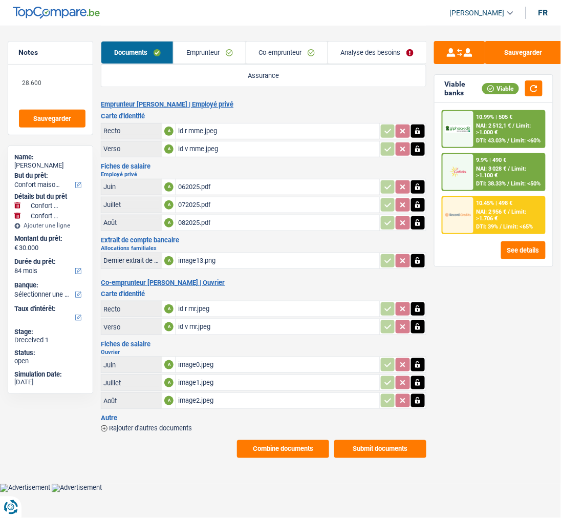
click at [396, 53] on link "Analyse des besoins" at bounding box center [377, 52] width 98 height 22
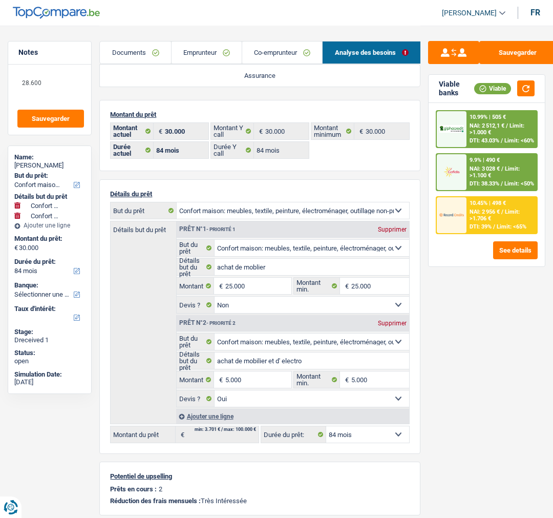
click at [502, 207] on div "10.45% | 498 € NAI: 2 956 € / Limit: >1.706 € DTI: 39% / Limit: <65%" at bounding box center [501, 215] width 70 height 36
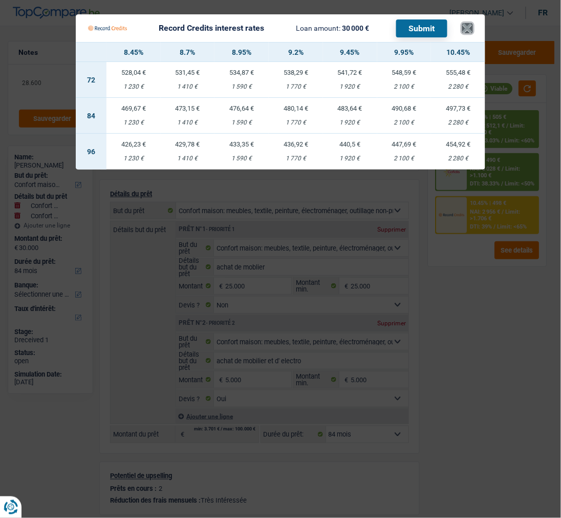
click at [468, 23] on button "×" at bounding box center [467, 28] width 11 height 10
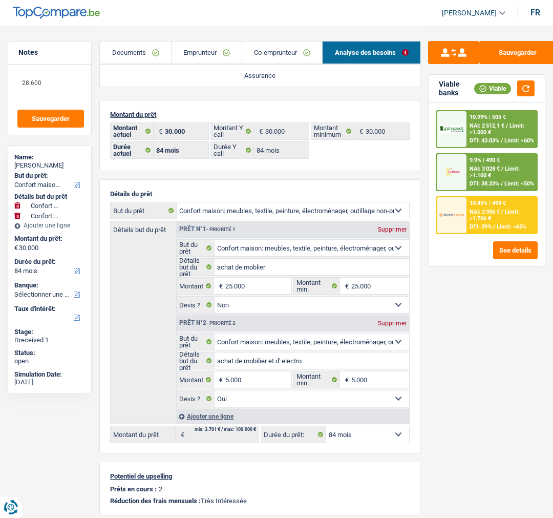
click at [471, 208] on div "10.45% | 498 € NAI: 2 956 € / Limit: >1.706 € DTI: 39% / Limit: <65%" at bounding box center [501, 215] width 70 height 36
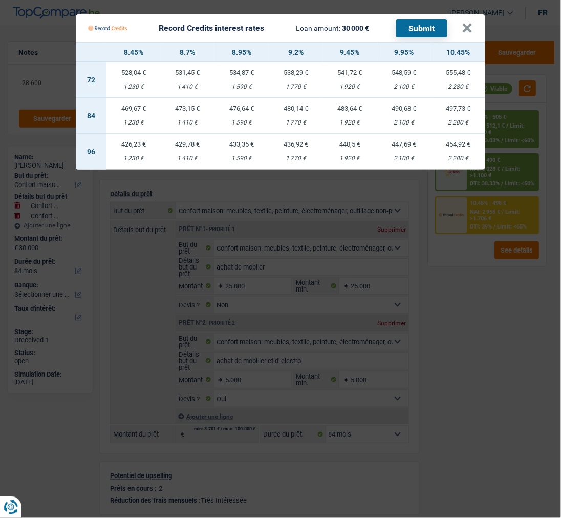
click at [341, 108] on td "483,64 € 1 920 €" at bounding box center [350, 116] width 54 height 36
select select "record credits"
type input "9,45"
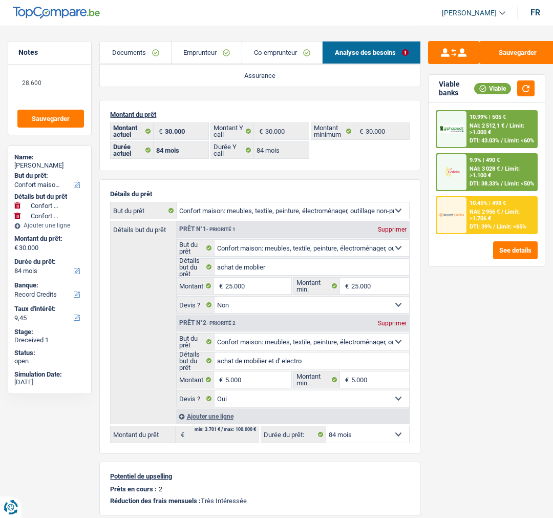
click at [470, 197] on div "10.45% | 498 € NAI: 2 956 € / Limit: >1.706 € DTI: 39% / Limit: <65%" at bounding box center [501, 215] width 70 height 36
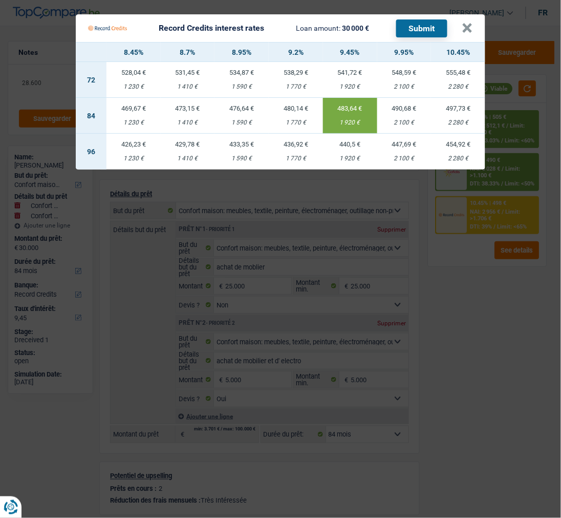
click at [420, 19] on button "Submit" at bounding box center [421, 28] width 51 height 18
click at [471, 23] on button "×" at bounding box center [467, 28] width 11 height 10
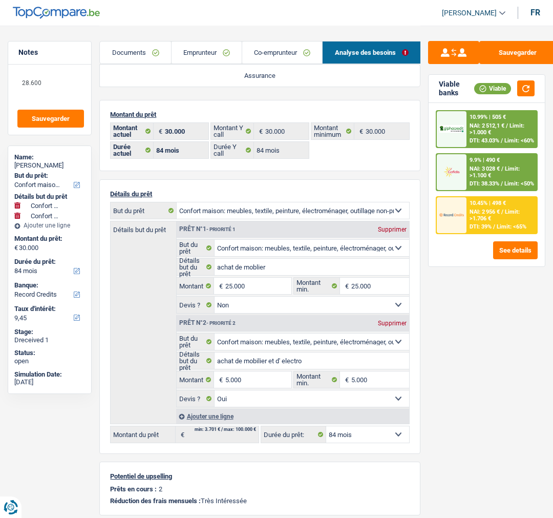
click at [503, 162] on div "9.9% | 490 € NAI: 3 028 € / Limit: >1.100 € DTI: 38.33% / Limit: <50%" at bounding box center [501, 172] width 70 height 36
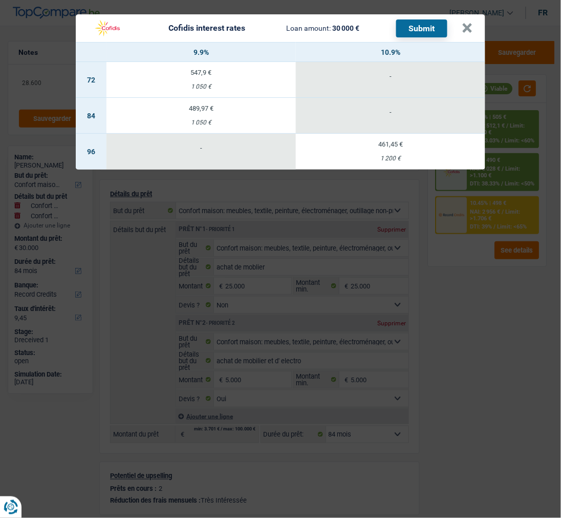
click at [203, 105] on div "489,97 €" at bounding box center [200, 108] width 189 height 7
select select "cofidis"
type input "9,90"
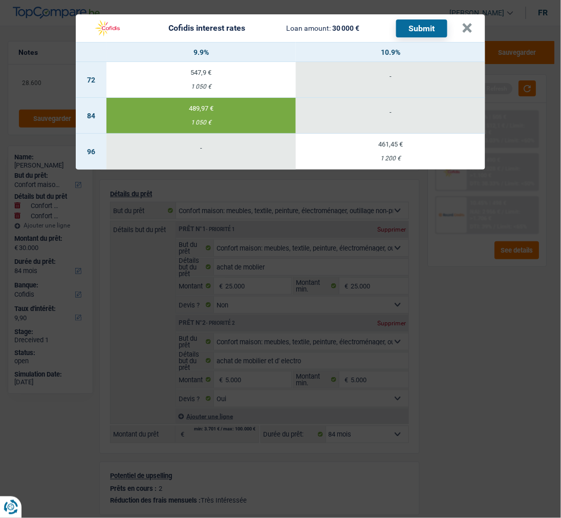
click at [431, 26] on button "Submit" at bounding box center [421, 28] width 51 height 18
click at [472, 28] on button "×" at bounding box center [467, 28] width 11 height 10
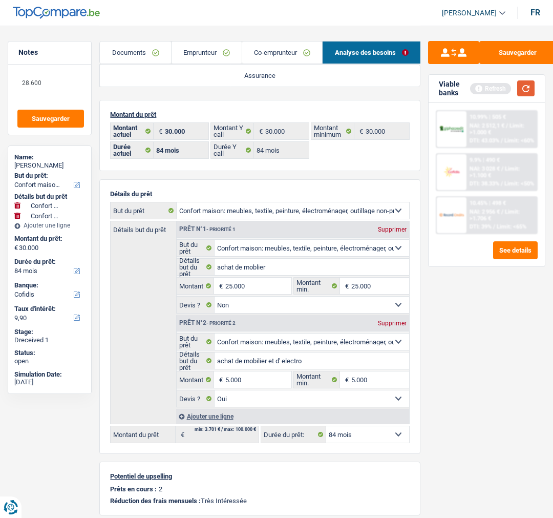
click at [519, 90] on button "button" at bounding box center [525, 88] width 17 height 16
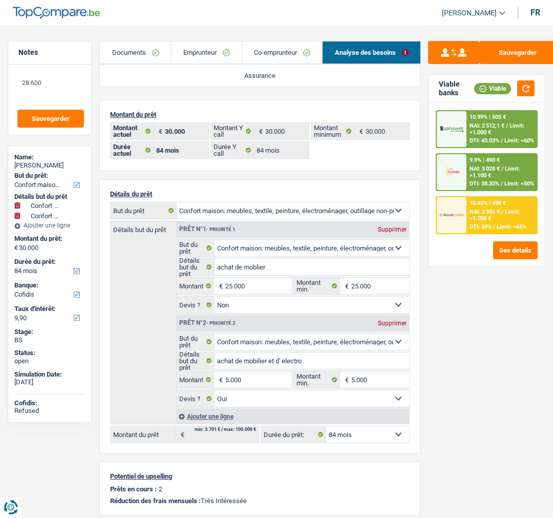
click at [499, 122] on div "10.99% | 505 € NAI: 2 512,1 € / Limit: >1.000 € DTI: 43.03% / Limit: <60%" at bounding box center [501, 129] width 70 height 36
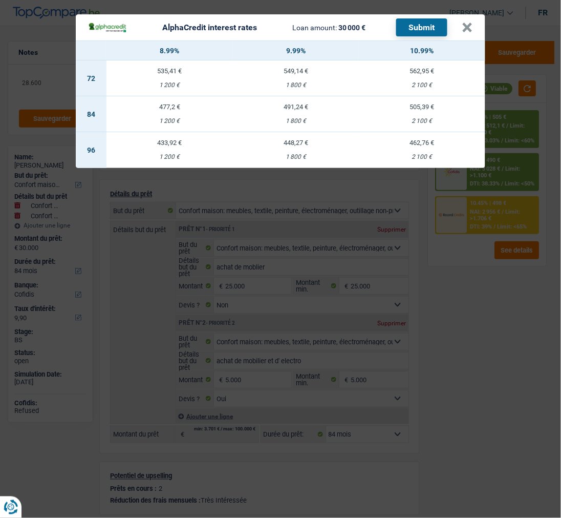
click at [299, 105] on td "491,24 € 1 800 €" at bounding box center [296, 114] width 126 height 36
select select "alphacredit"
type input "9,99"
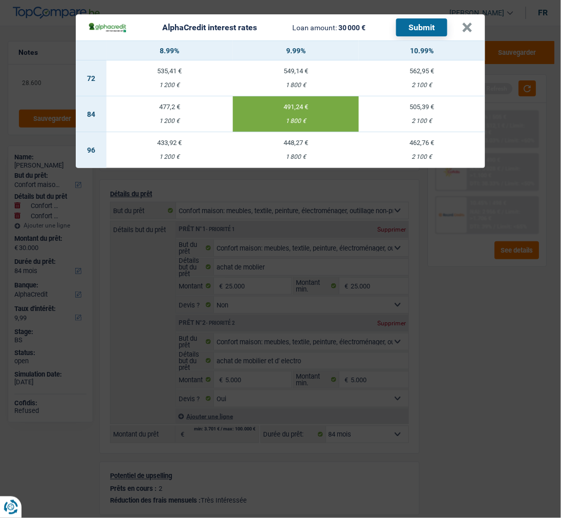
click at [426, 22] on button "Submit" at bounding box center [421, 27] width 51 height 18
click at [468, 23] on button "×" at bounding box center [467, 28] width 11 height 10
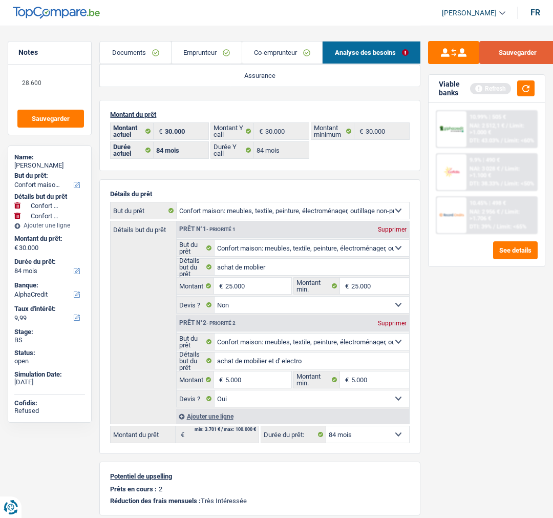
click at [519, 55] on button "Sauvegarder" at bounding box center [517, 52] width 77 height 23
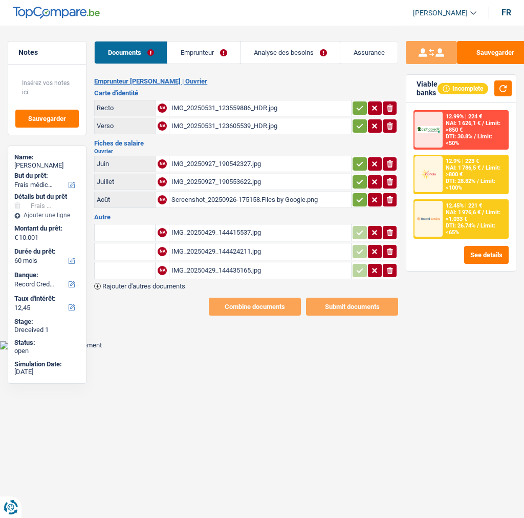
select select "medical"
select select "60"
select select "record credits"
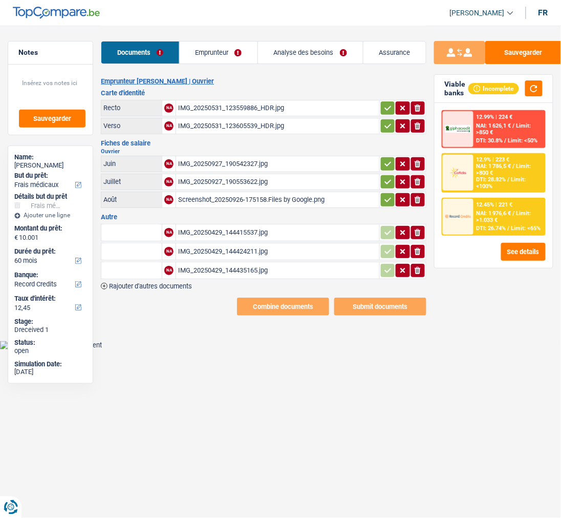
click at [387, 101] on button "button" at bounding box center [388, 107] width 14 height 13
click at [381, 121] on button "button" at bounding box center [388, 125] width 14 height 13
click at [387, 159] on icon "button" at bounding box center [388, 164] width 8 height 10
click at [385, 179] on icon "button" at bounding box center [387, 181] width 7 height 5
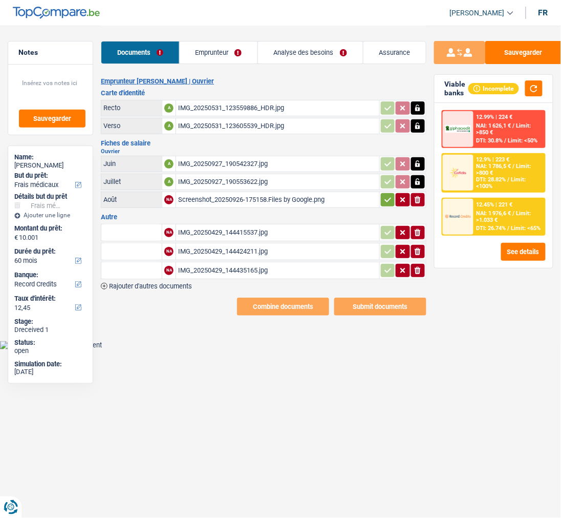
click at [386, 197] on icon "button" at bounding box center [388, 200] width 8 height 10
click at [225, 225] on div "IMG_20250429_144415537.jpg" at bounding box center [277, 232] width 199 height 15
click at [207, 263] on div "IMG_20250429_144435165.jpg" at bounding box center [277, 270] width 199 height 15
click at [234, 244] on div "IMG_20250429_144424211.jpg" at bounding box center [277, 251] width 199 height 15
click at [212, 54] on link "Emprunteur" at bounding box center [219, 52] width 78 height 22
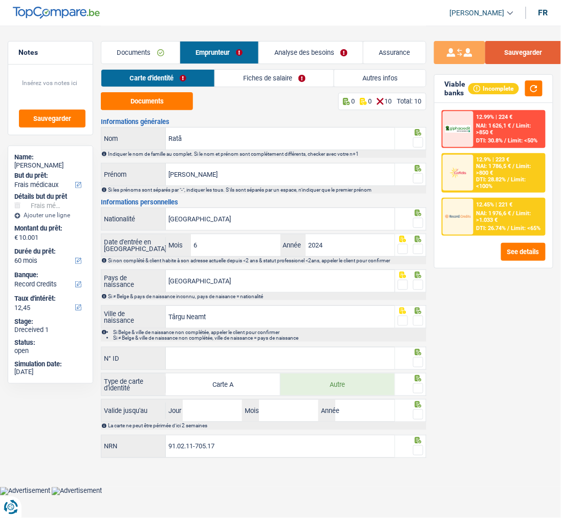
click at [524, 48] on button "Sauvegarder" at bounding box center [523, 52] width 77 height 23
click at [412, 144] on fieldset at bounding box center [411, 142] width 26 height 13
click at [418, 140] on span at bounding box center [418, 142] width 10 height 10
click at [0, 0] on input "radio" at bounding box center [0, 0] width 0 height 0
click at [416, 173] on span at bounding box center [418, 178] width 10 height 10
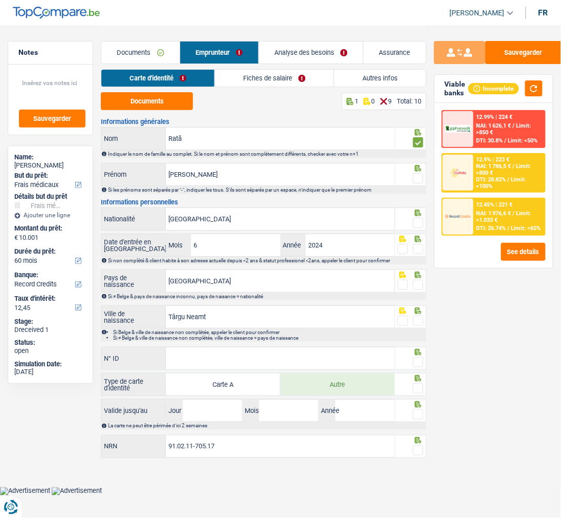
click at [0, 0] on input "radio" at bounding box center [0, 0] width 0 height 0
click at [144, 101] on button "Documents" at bounding box center [147, 101] width 92 height 18
click at [416, 218] on span at bounding box center [418, 223] width 10 height 10
click at [0, 0] on input "radio" at bounding box center [0, 0] width 0 height 0
click at [415, 244] on span at bounding box center [418, 249] width 10 height 10
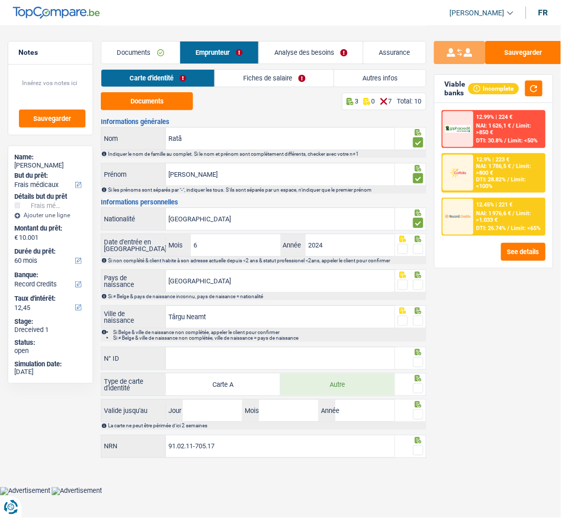
click at [0, 0] on input "radio" at bounding box center [0, 0] width 0 height 0
click at [416, 283] on span at bounding box center [418, 285] width 10 height 10
click at [0, 0] on input "radio" at bounding box center [0, 0] width 0 height 0
click at [420, 318] on span at bounding box center [418, 320] width 10 height 10
click at [0, 0] on input "radio" at bounding box center [0, 0] width 0 height 0
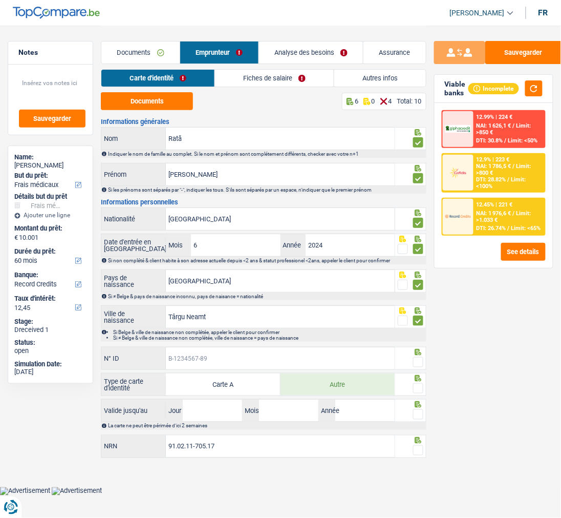
click at [269, 349] on input "N° ID" at bounding box center [280, 358] width 229 height 22
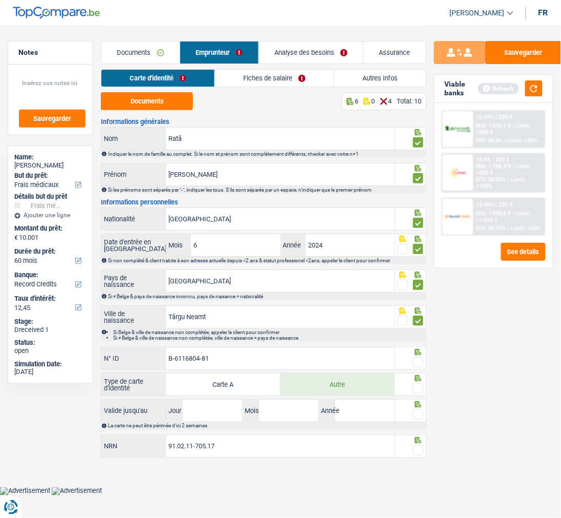
type input "B-6116804-81"
click at [416, 360] on span at bounding box center [418, 362] width 10 height 10
click at [0, 0] on input "radio" at bounding box center [0, 0] width 0 height 0
click at [420, 388] on span at bounding box center [418, 388] width 10 height 10
click at [0, 0] on input "radio" at bounding box center [0, 0] width 0 height 0
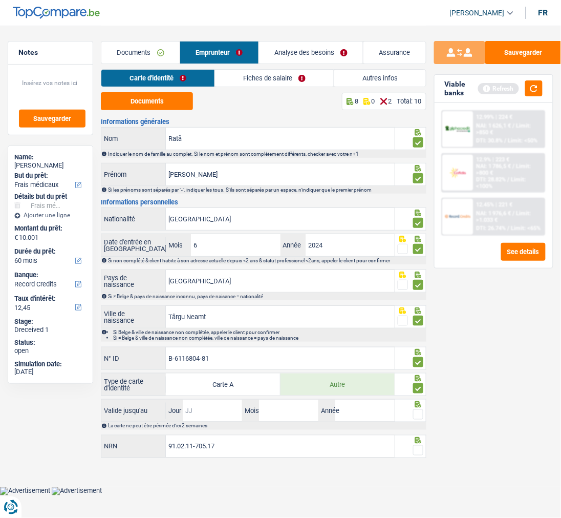
click at [231, 411] on input "Jour" at bounding box center [212, 410] width 59 height 22
type input "31"
type input "07"
type input "2029"
click at [416, 409] on span at bounding box center [418, 414] width 10 height 10
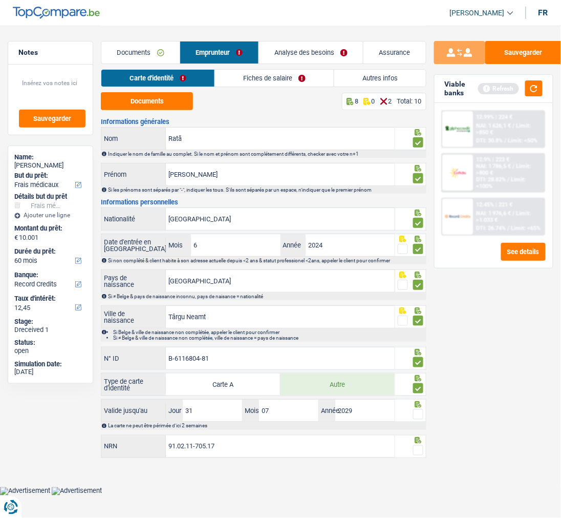
click at [0, 0] on input "radio" at bounding box center [0, 0] width 0 height 0
click at [418, 449] on span at bounding box center [418, 450] width 10 height 10
click at [0, 0] on input "radio" at bounding box center [0, 0] width 0 height 0
click at [277, 83] on link "Fiches de salaire" at bounding box center [275, 78] width 119 height 17
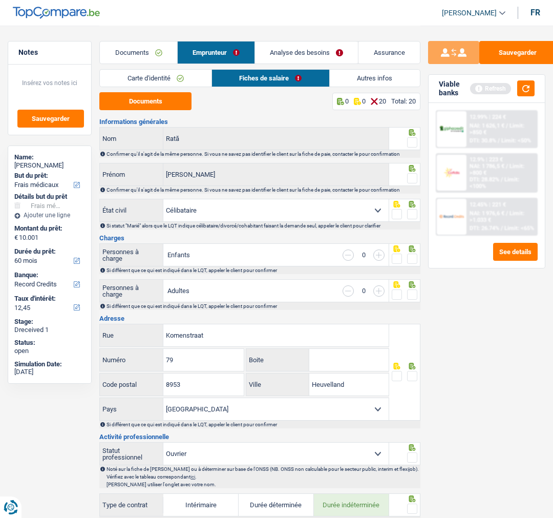
click at [410, 143] on span at bounding box center [412, 142] width 10 height 10
click at [0, 0] on input "radio" at bounding box center [0, 0] width 0 height 0
click at [410, 174] on span at bounding box center [412, 178] width 10 height 10
click at [0, 0] on input "radio" at bounding box center [0, 0] width 0 height 0
click at [409, 215] on span at bounding box center [412, 214] width 10 height 10
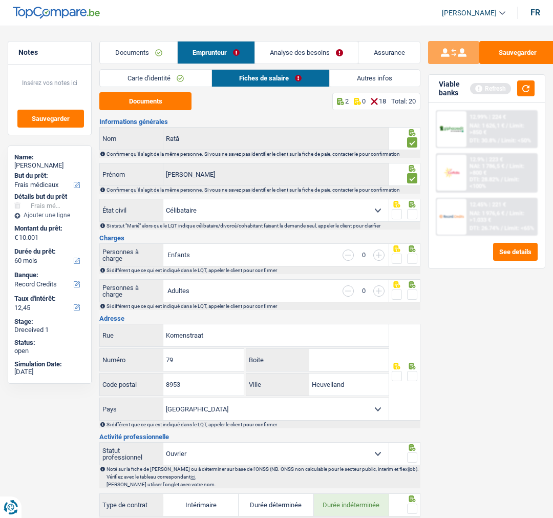
click at [0, 0] on input "radio" at bounding box center [0, 0] width 0 height 0
click at [409, 255] on span at bounding box center [412, 258] width 10 height 10
click at [0, 0] on input "radio" at bounding box center [0, 0] width 0 height 0
click at [410, 293] on span at bounding box center [412, 294] width 10 height 10
click at [0, 0] on input "radio" at bounding box center [0, 0] width 0 height 0
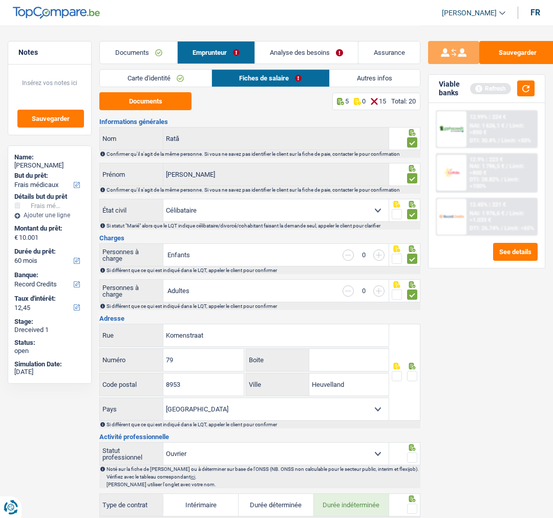
click at [416, 372] on span at bounding box center [412, 376] width 10 height 10
click at [0, 0] on input "radio" at bounding box center [0, 0] width 0 height 0
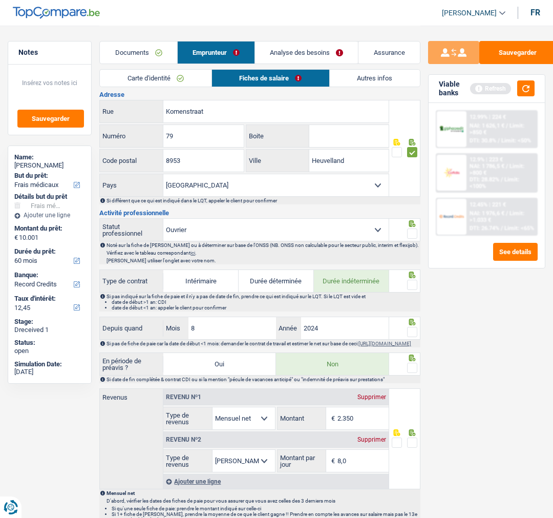
scroll to position [227, 0]
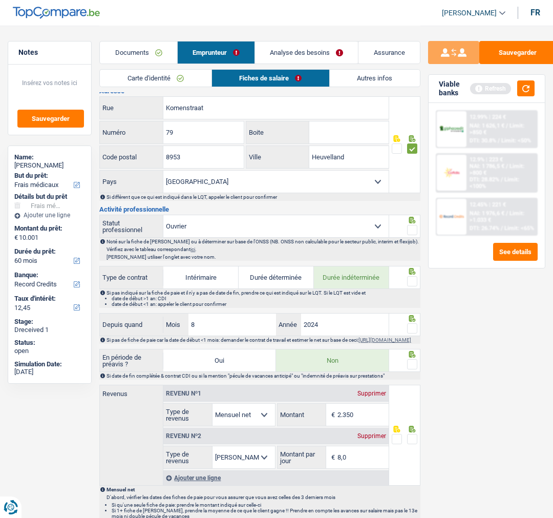
click at [412, 228] on span at bounding box center [412, 230] width 10 height 10
click at [0, 0] on input "radio" at bounding box center [0, 0] width 0 height 0
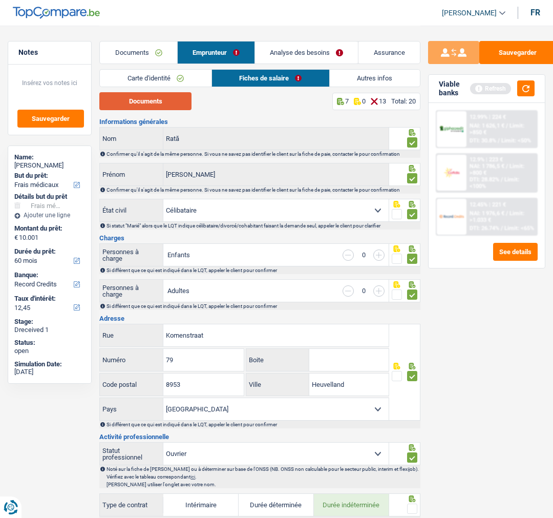
click at [152, 104] on button "Documents" at bounding box center [145, 101] width 92 height 18
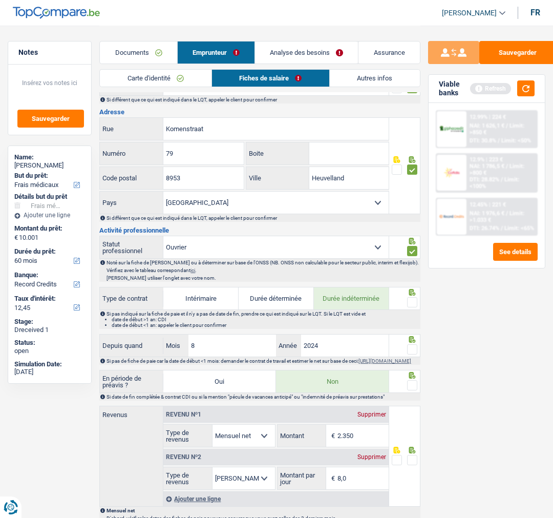
scroll to position [227, 0]
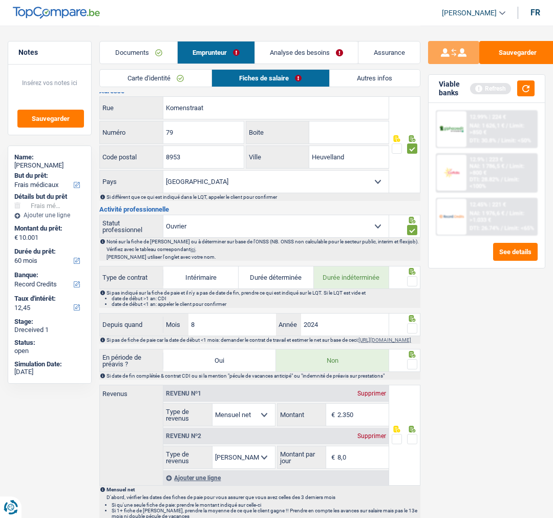
click at [416, 283] on span at bounding box center [412, 281] width 10 height 10
click at [0, 0] on input "radio" at bounding box center [0, 0] width 0 height 0
click at [414, 329] on span at bounding box center [412, 328] width 10 height 10
click at [0, 0] on input "radio" at bounding box center [0, 0] width 0 height 0
click at [205, 317] on input "8" at bounding box center [232, 324] width 88 height 22
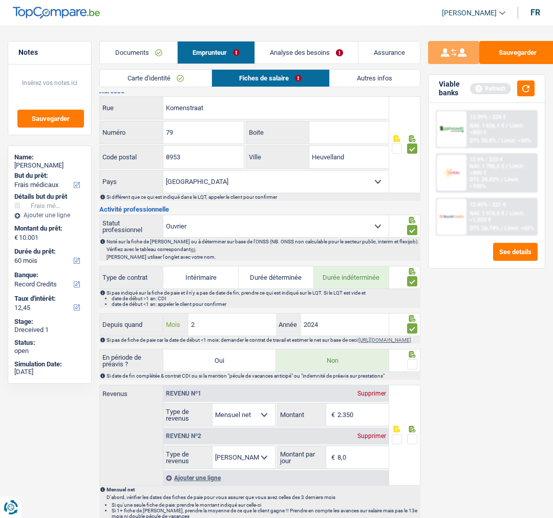
type input "2"
click at [329, 317] on input "2024" at bounding box center [345, 324] width 88 height 22
type input "2025"
click at [411, 369] on span at bounding box center [412, 364] width 10 height 10
click at [0, 0] on input "radio" at bounding box center [0, 0] width 0 height 0
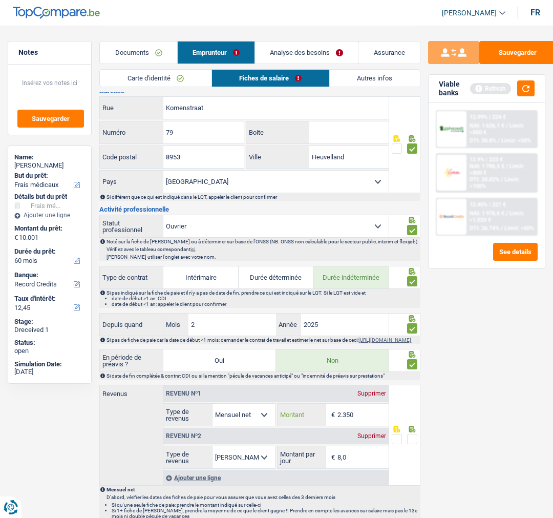
click at [364, 409] on input "2.350" at bounding box center [362, 414] width 51 height 22
type input "2.246"
click at [413, 442] on span at bounding box center [412, 439] width 10 height 10
click at [0, 0] on input "radio" at bounding box center [0, 0] width 0 height 0
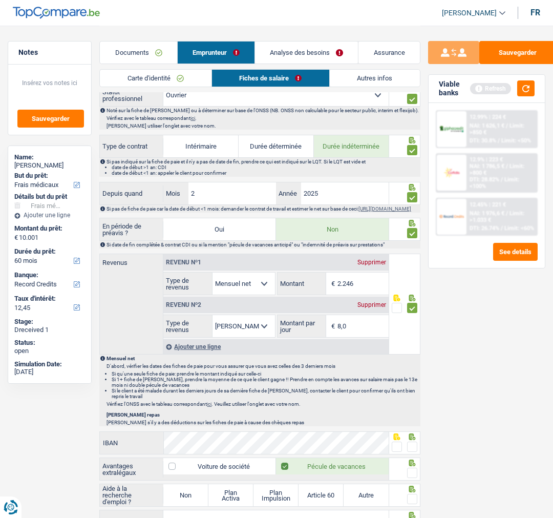
scroll to position [398, 0]
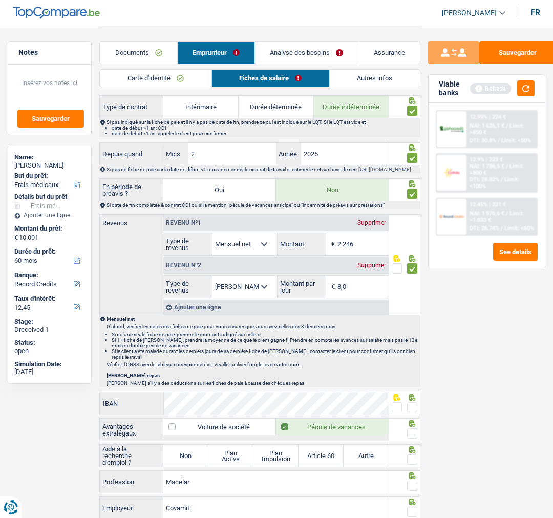
click at [413, 412] on span at bounding box center [412, 407] width 10 height 10
click at [0, 0] on input "radio" at bounding box center [0, 0] width 0 height 0
click at [412, 434] on span at bounding box center [412, 433] width 10 height 10
click at [0, 0] on input "radio" at bounding box center [0, 0] width 0 height 0
click at [184, 462] on label "Non" at bounding box center [185, 455] width 45 height 22
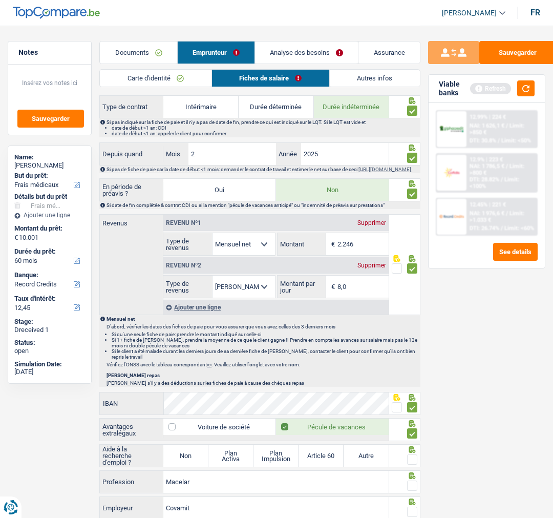
click at [184, 462] on input "Non" at bounding box center [185, 455] width 45 height 22
radio input "true"
click at [416, 464] on span at bounding box center [412, 459] width 10 height 10
click at [0, 0] on input "radio" at bounding box center [0, 0] width 0 height 0
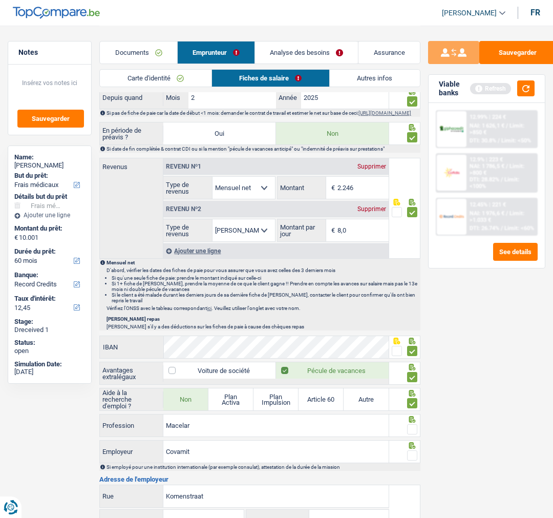
scroll to position [455, 0]
click at [198, 458] on input "Covamit" at bounding box center [275, 451] width 225 height 22
type input "Covameat"
click at [413, 454] on div at bounding box center [412, 454] width 10 height 13
click at [408, 455] on span at bounding box center [412, 455] width 10 height 10
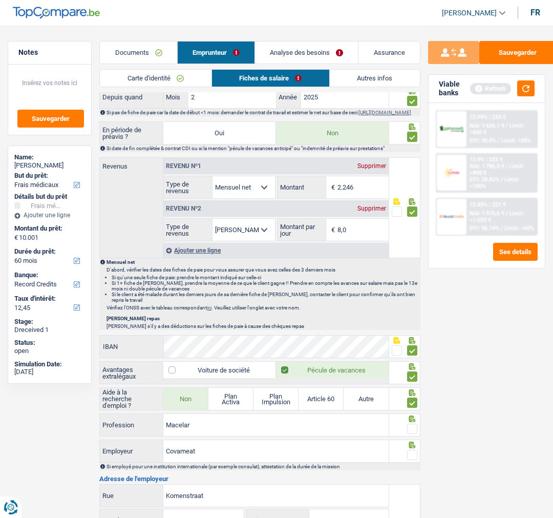
click at [0, 0] on input "radio" at bounding box center [0, 0] width 0 height 0
click at [413, 427] on div at bounding box center [412, 428] width 10 height 13
click at [412, 434] on span at bounding box center [412, 428] width 10 height 10
click at [0, 0] on input "radio" at bounding box center [0, 0] width 0 height 0
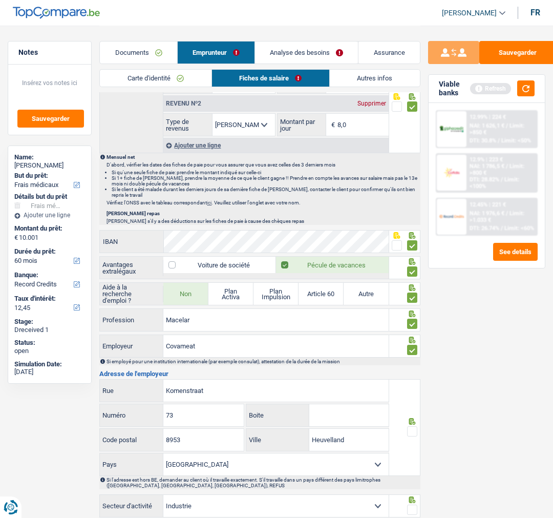
scroll to position [569, 0]
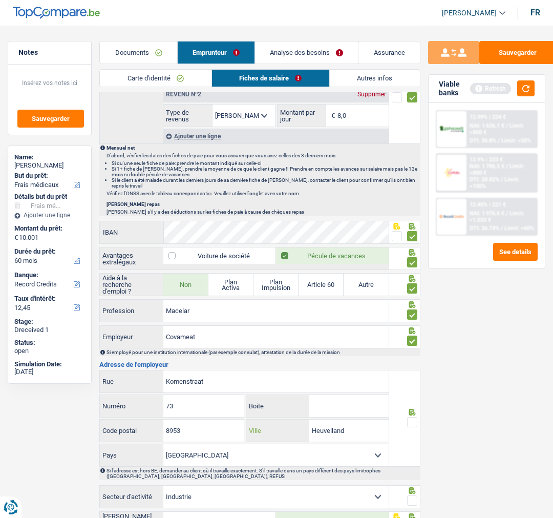
drag, startPoint x: 366, startPoint y: 442, endPoint x: 292, endPoint y: 427, distance: 75.1
click at [292, 427] on div "Heuvelland Ville" at bounding box center [317, 430] width 142 height 22
type input "Wijschate"
click at [416, 427] on span at bounding box center [412, 422] width 10 height 10
click at [0, 0] on input "radio" at bounding box center [0, 0] width 0 height 0
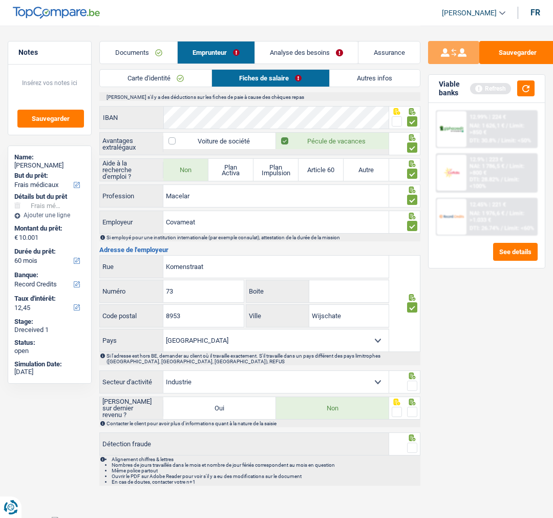
scroll to position [696, 0]
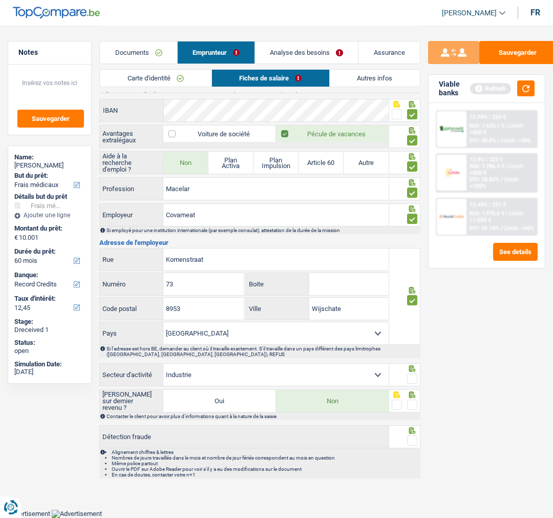
click at [412, 375] on span at bounding box center [412, 378] width 10 height 10
click at [0, 0] on input "radio" at bounding box center [0, 0] width 0 height 0
click at [413, 403] on span at bounding box center [412, 404] width 10 height 10
click at [0, 0] on input "radio" at bounding box center [0, 0] width 0 height 0
click at [414, 442] on span at bounding box center [412, 440] width 10 height 10
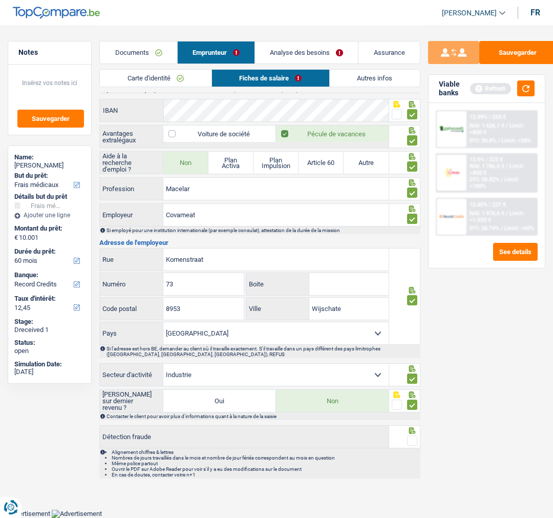
click at [0, 0] on input "radio" at bounding box center [0, 0] width 0 height 0
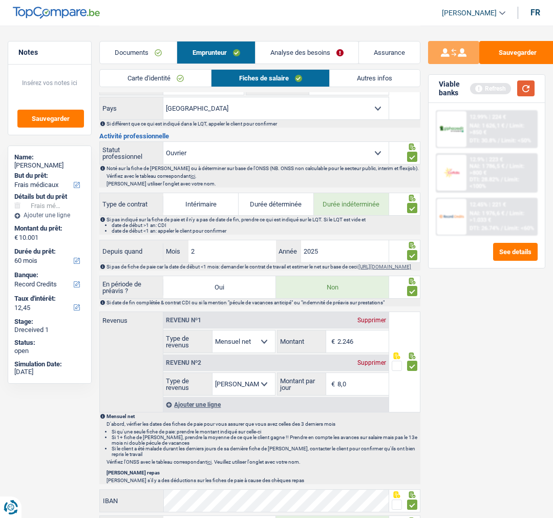
scroll to position [298, 0]
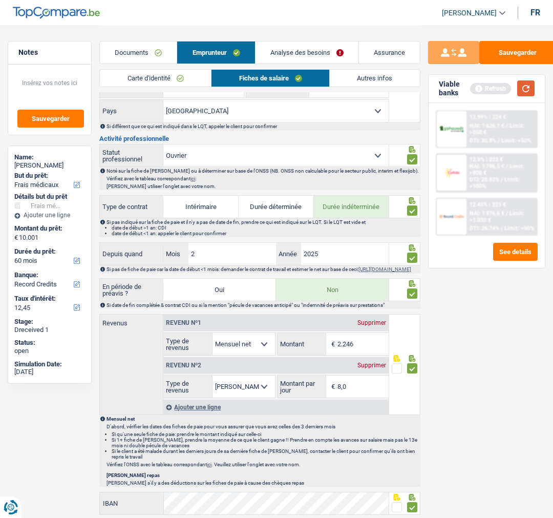
click at [524, 89] on button "button" at bounding box center [525, 88] width 17 height 16
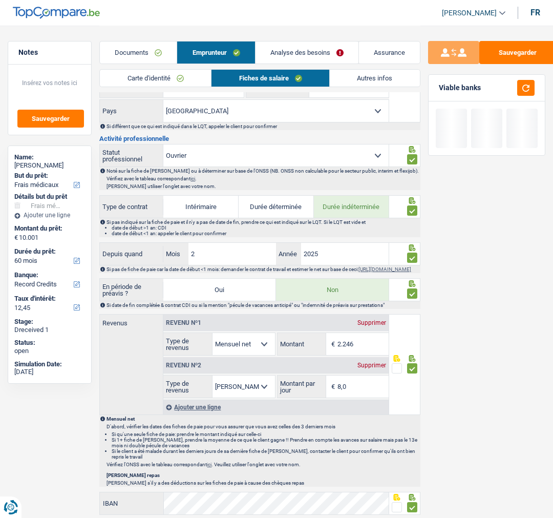
click at [383, 79] on link "Autres infos" at bounding box center [375, 78] width 90 height 17
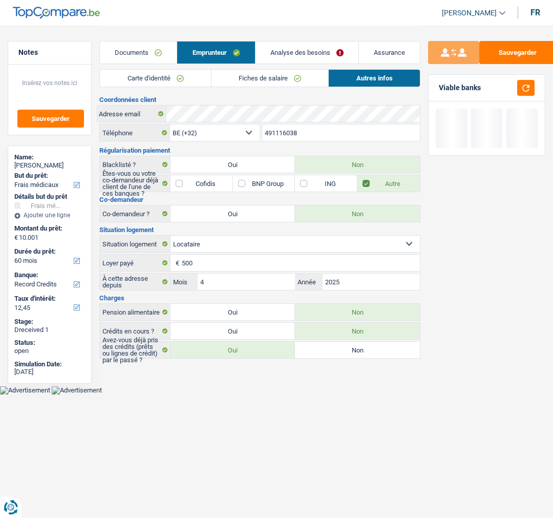
scroll to position [0, 0]
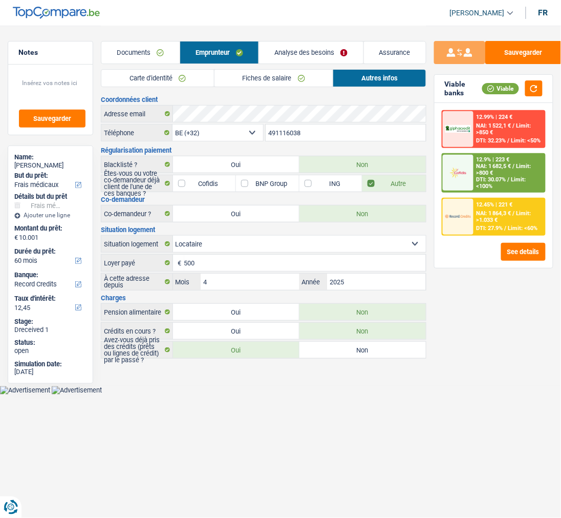
click at [313, 44] on link "Analyse des besoins" at bounding box center [311, 52] width 104 height 22
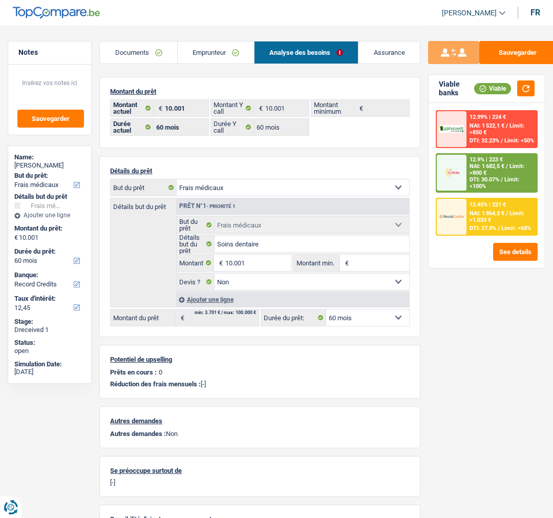
click at [491, 208] on div "12.45% | 221 € NAI: 1 864,3 € / Limit: >1.033 € DTI: 27.9% / Limit: <60%" at bounding box center [501, 217] width 70 height 36
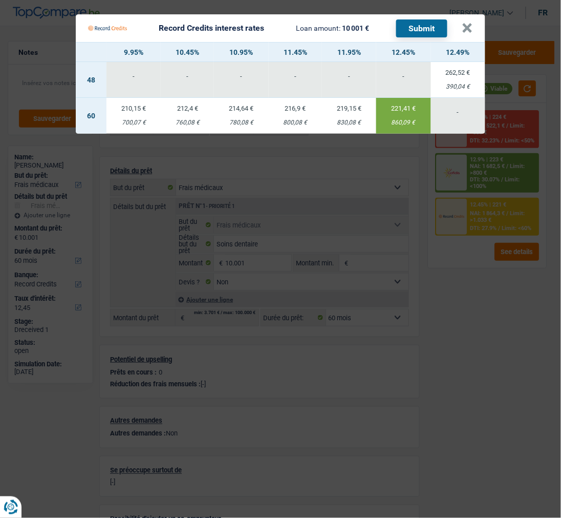
click at [433, 24] on button "Submit" at bounding box center [421, 28] width 51 height 18
click at [469, 26] on button "×" at bounding box center [467, 28] width 11 height 10
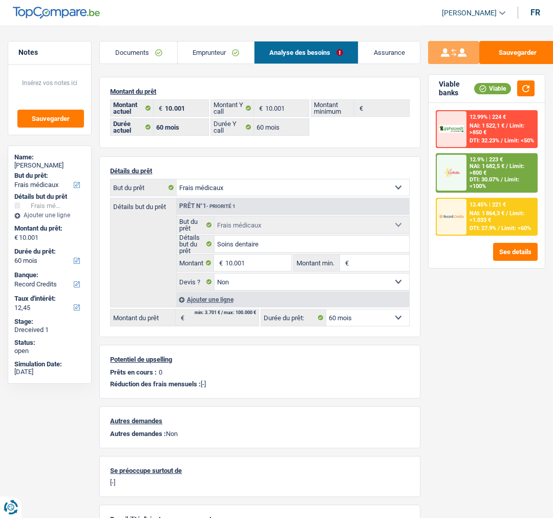
click at [476, 175] on div "12.9% | 223 € NAI: 1 682,5 € / Limit: >800 € DTI: 30.07% / Limit: <100%" at bounding box center [501, 172] width 70 height 37
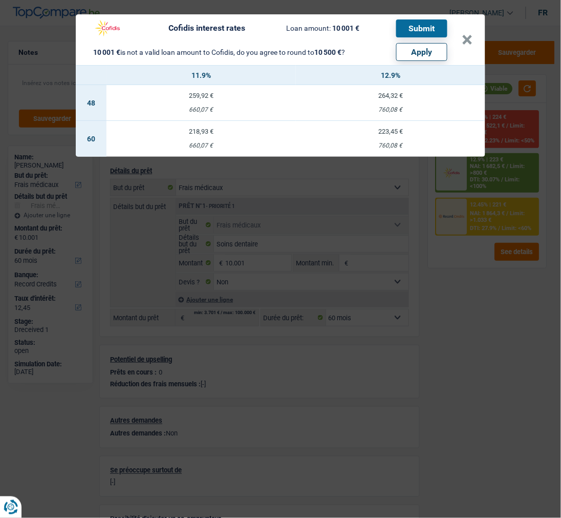
click at [415, 45] on button "Apply" at bounding box center [421, 52] width 51 height 18
type input "10.500"
select select "other"
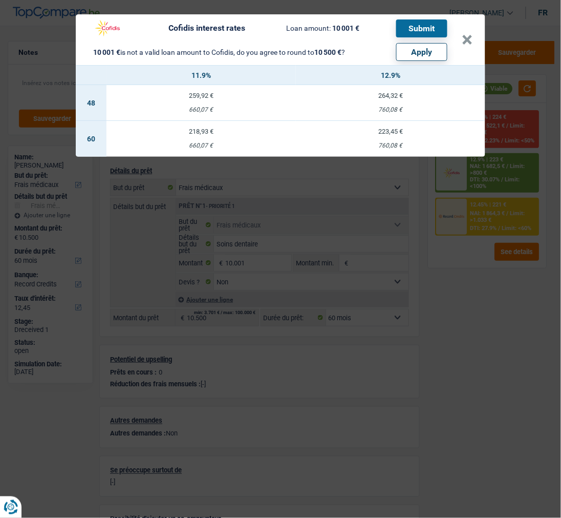
select select "other"
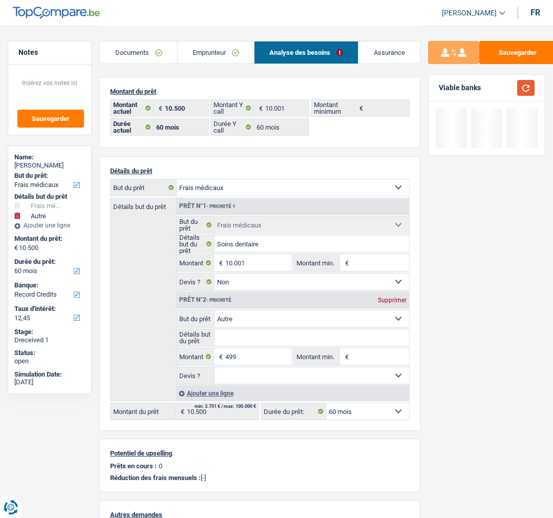
click at [520, 83] on button "button" at bounding box center [525, 88] width 17 height 16
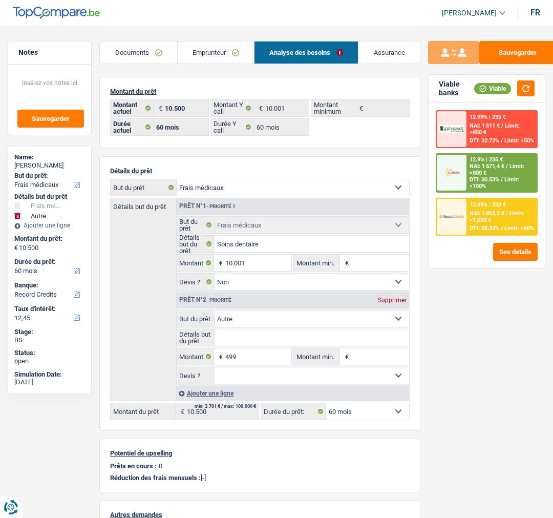
click at [477, 169] on span "NAI: 1 671,4 €" at bounding box center [486, 166] width 35 height 7
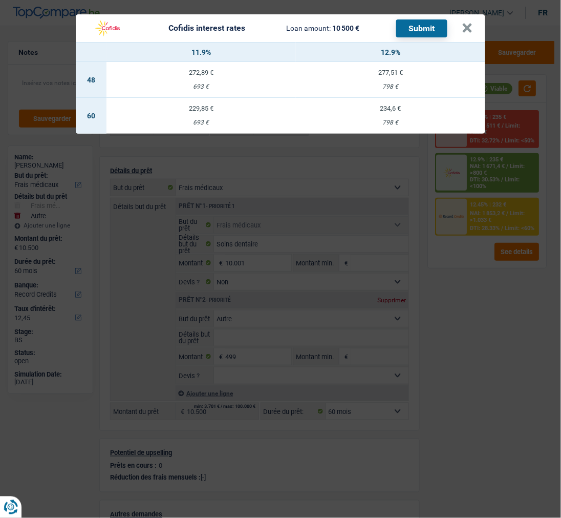
click at [205, 111] on td "229,85 € 693 €" at bounding box center [200, 116] width 189 height 36
select select "cofidis"
type input "11,90"
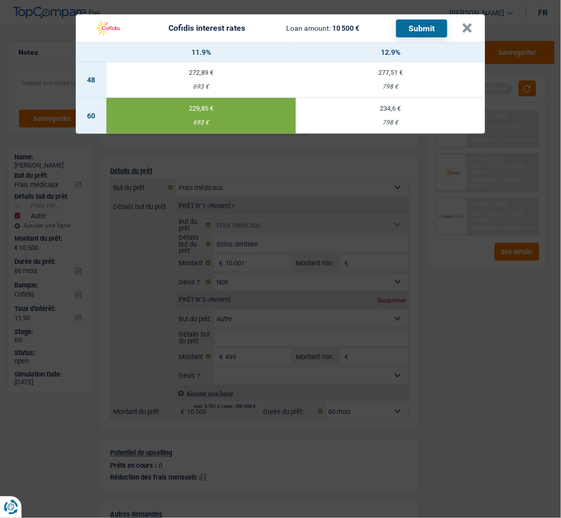
click at [441, 19] on button "Submit" at bounding box center [421, 28] width 51 height 18
click at [469, 23] on button "×" at bounding box center [467, 28] width 11 height 10
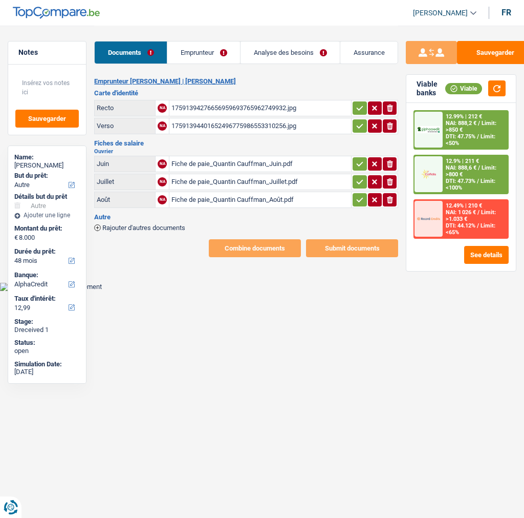
select select "other"
select select "48"
select select "alphacredit"
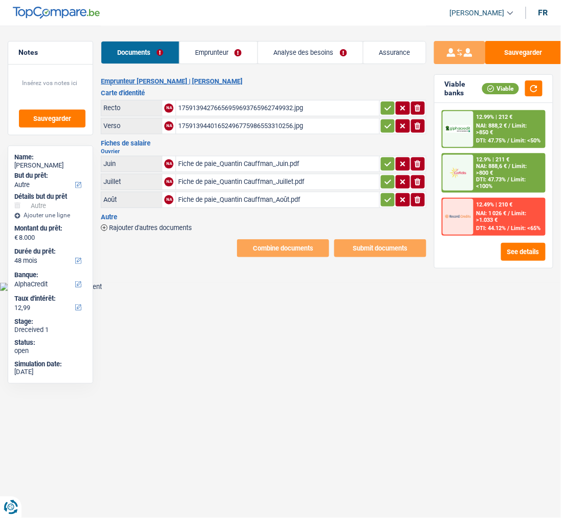
click at [394, 101] on button "button" at bounding box center [388, 107] width 14 height 13
click at [388, 121] on icon "button" at bounding box center [388, 126] width 8 height 10
click at [383, 157] on button "button" at bounding box center [388, 163] width 14 height 13
click at [388, 177] on icon "button" at bounding box center [388, 182] width 8 height 10
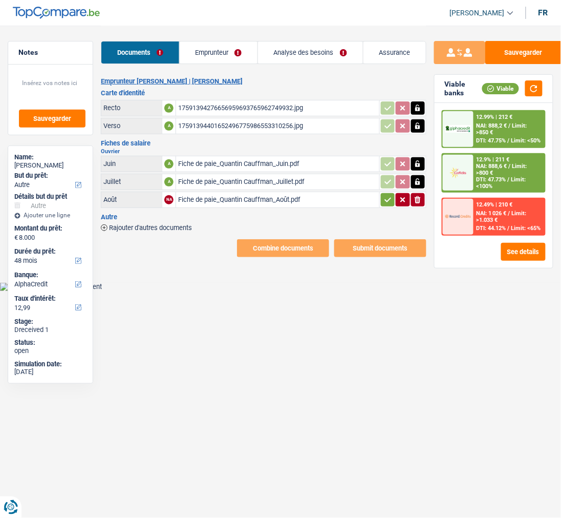
click at [384, 195] on icon "button" at bounding box center [388, 200] width 8 height 10
click at [233, 49] on link "Emprunteur" at bounding box center [219, 52] width 78 height 22
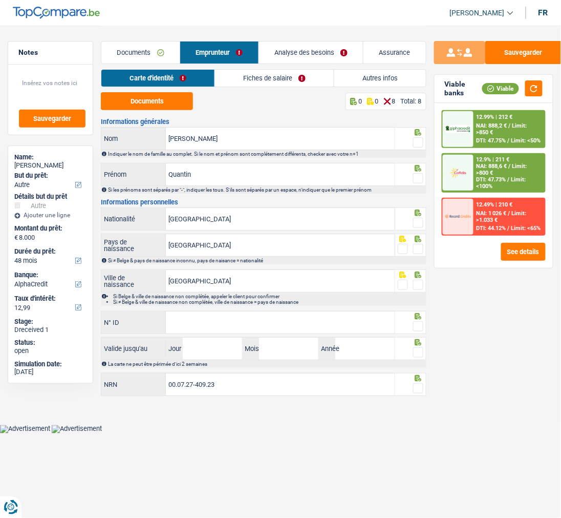
click at [418, 141] on span at bounding box center [418, 142] width 10 height 10
click at [0, 0] on input "radio" at bounding box center [0, 0] width 0 height 0
click at [421, 176] on span at bounding box center [418, 178] width 10 height 10
click at [0, 0] on input "radio" at bounding box center [0, 0] width 0 height 0
click at [141, 96] on button "Documents" at bounding box center [147, 101] width 92 height 18
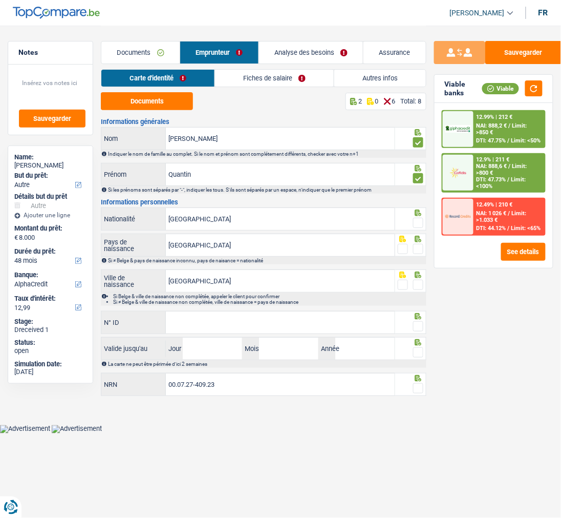
click at [414, 219] on span at bounding box center [418, 223] width 10 height 10
click at [0, 0] on input "radio" at bounding box center [0, 0] width 0 height 0
click at [417, 245] on span at bounding box center [418, 249] width 10 height 10
click at [0, 0] on input "radio" at bounding box center [0, 0] width 0 height 0
click at [415, 280] on span at bounding box center [418, 285] width 10 height 10
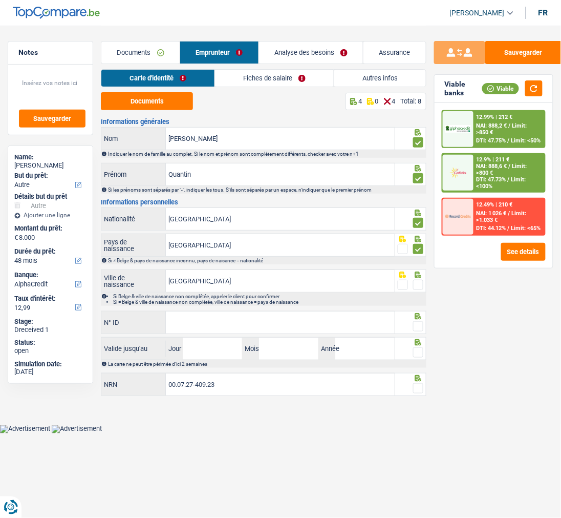
click at [0, 0] on input "radio" at bounding box center [0, 0] width 0 height 0
click at [340, 322] on input "N° ID" at bounding box center [280, 322] width 229 height 22
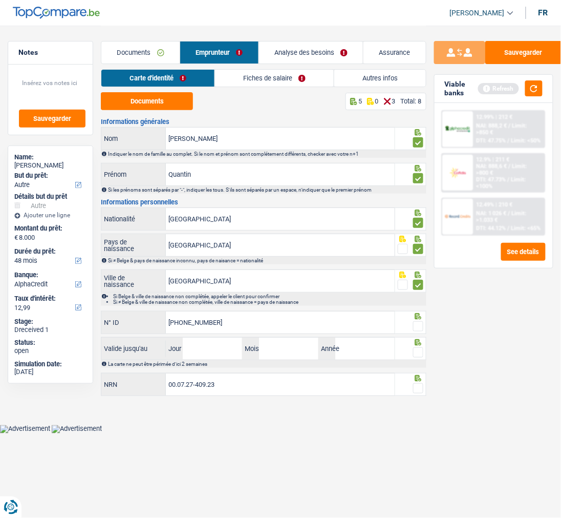
type input "[PHONE_NUMBER]"
click at [415, 323] on span at bounding box center [418, 326] width 10 height 10
click at [0, 0] on input "radio" at bounding box center [0, 0] width 0 height 0
click at [195, 348] on input "Jour" at bounding box center [212, 348] width 59 height 22
type input "31"
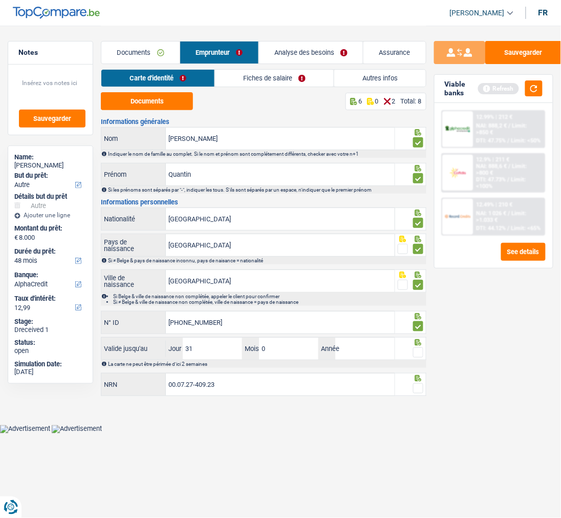
type input "07"
type input "2028"
click at [418, 353] on span at bounding box center [418, 352] width 10 height 10
click at [0, 0] on input "radio" at bounding box center [0, 0] width 0 height 0
click at [418, 387] on span at bounding box center [418, 388] width 10 height 10
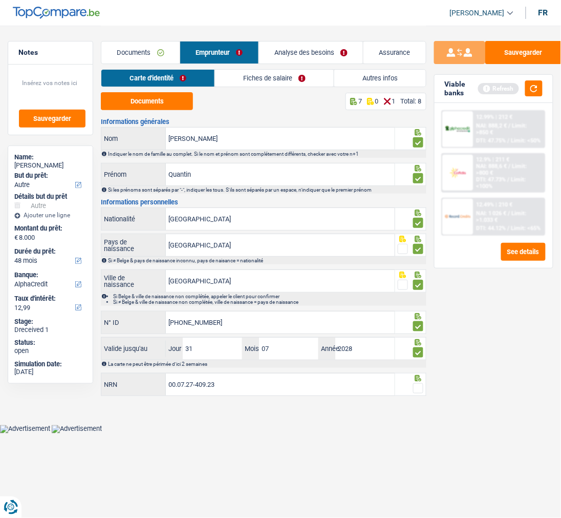
click at [0, 0] on input "radio" at bounding box center [0, 0] width 0 height 0
click at [303, 73] on link "Fiches de salaire" at bounding box center [275, 78] width 119 height 17
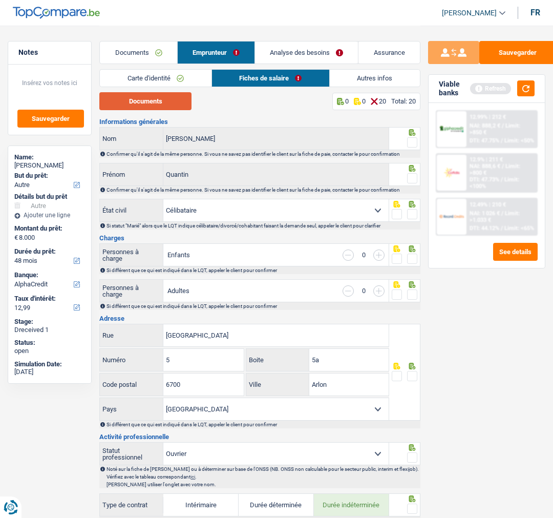
click at [178, 100] on button "Documents" at bounding box center [145, 101] width 92 height 18
click at [411, 144] on span at bounding box center [412, 142] width 10 height 10
click at [0, 0] on input "radio" at bounding box center [0, 0] width 0 height 0
click at [414, 175] on span at bounding box center [412, 178] width 10 height 10
click at [0, 0] on input "radio" at bounding box center [0, 0] width 0 height 0
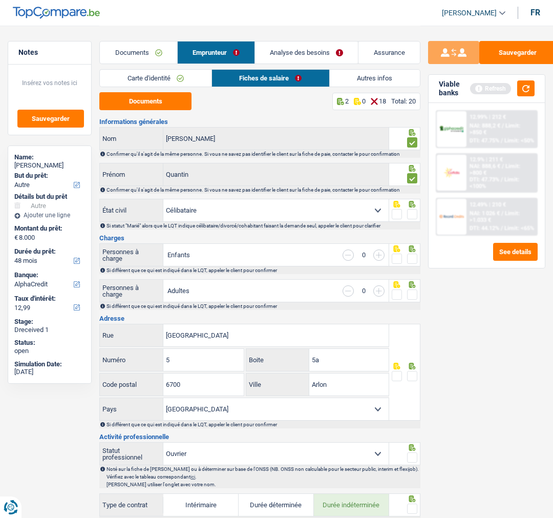
click at [412, 209] on span at bounding box center [412, 214] width 10 height 10
click at [0, 0] on input "radio" at bounding box center [0, 0] width 0 height 0
click at [413, 259] on span at bounding box center [412, 258] width 10 height 10
click at [0, 0] on input "radio" at bounding box center [0, 0] width 0 height 0
click at [414, 292] on span at bounding box center [412, 294] width 10 height 10
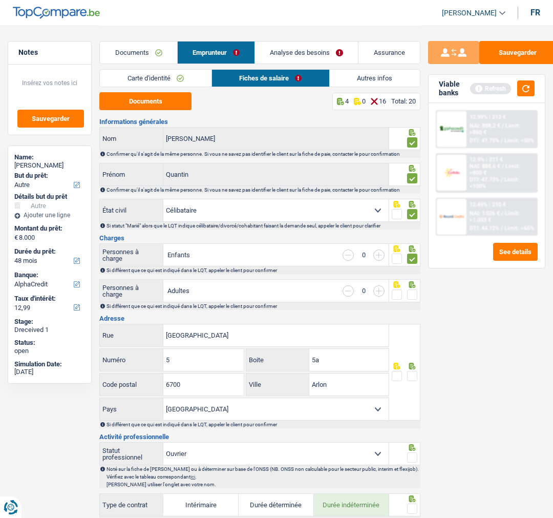
click at [0, 0] on input "radio" at bounding box center [0, 0] width 0 height 0
click at [352, 361] on input "5a" at bounding box center [349, 360] width 80 height 22
type input "5"
type input "A"
click at [415, 372] on span at bounding box center [412, 376] width 10 height 10
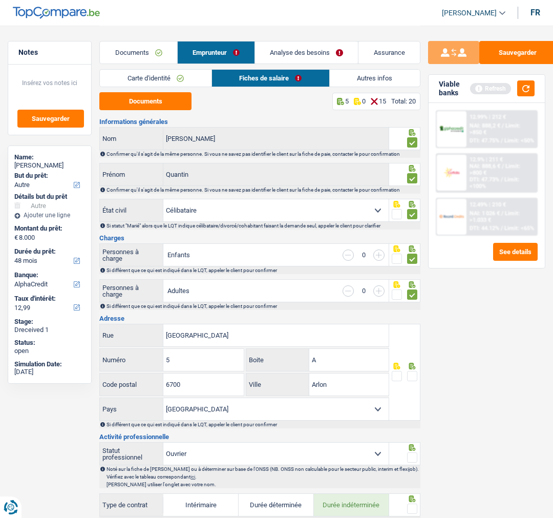
click at [0, 0] on input "radio" at bounding box center [0, 0] width 0 height 0
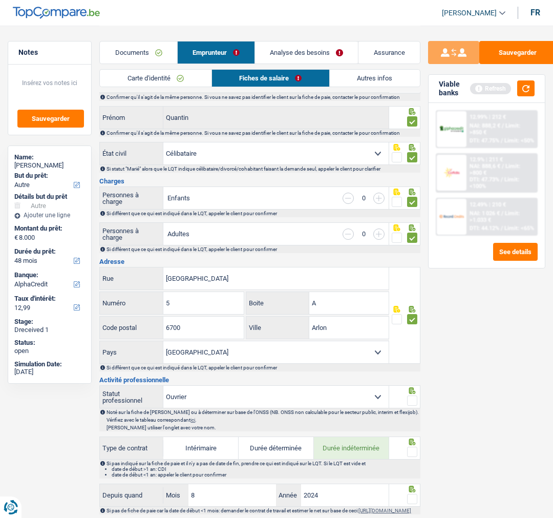
drag, startPoint x: 415, startPoint y: 398, endPoint x: 410, endPoint y: 402, distance: 5.8
click at [414, 398] on span at bounding box center [412, 400] width 10 height 10
click at [0, 0] on input "radio" at bounding box center [0, 0] width 0 height 0
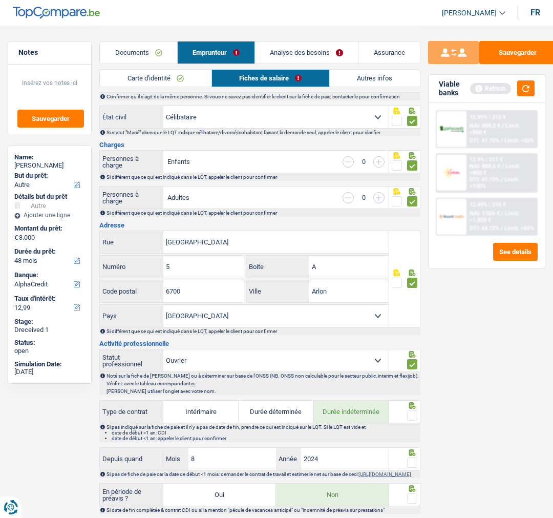
scroll to position [114, 0]
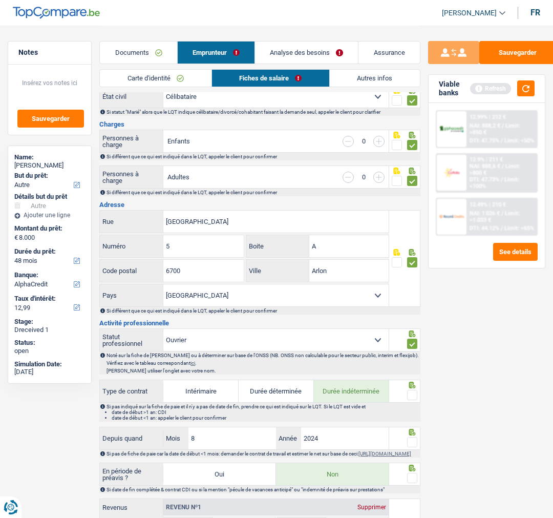
click at [412, 394] on span at bounding box center [412, 395] width 10 height 10
click at [0, 0] on input "radio" at bounding box center [0, 0] width 0 height 0
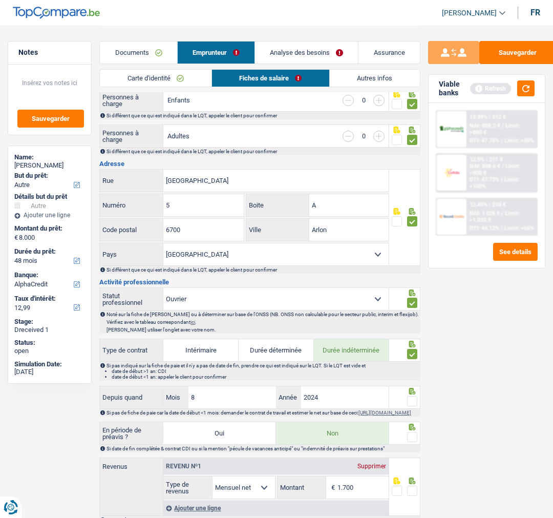
scroll to position [227, 0]
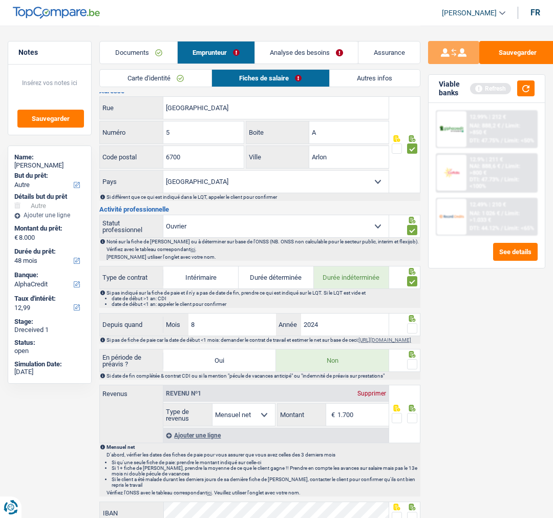
click at [412, 325] on span at bounding box center [412, 328] width 10 height 10
click at [0, 0] on input "radio" at bounding box center [0, 0] width 0 height 0
click at [415, 369] on span at bounding box center [412, 364] width 10 height 10
click at [0, 0] on input "radio" at bounding box center [0, 0] width 0 height 0
click at [361, 421] on input "1.700" at bounding box center [362, 414] width 51 height 22
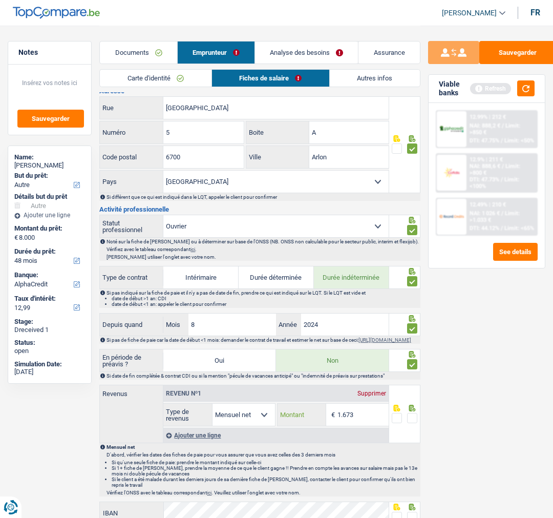
type input "1.673"
click at [415, 420] on span at bounding box center [412, 418] width 10 height 10
click at [0, 0] on input "radio" at bounding box center [0, 0] width 0 height 0
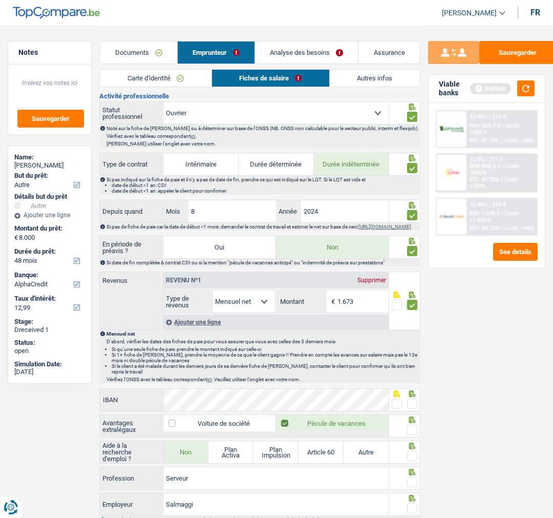
scroll to position [341, 0]
click at [413, 408] on span at bounding box center [412, 403] width 10 height 10
click at [0, 0] on input "radio" at bounding box center [0, 0] width 0 height 0
drag, startPoint x: 411, startPoint y: 434, endPoint x: 413, endPoint y: 442, distance: 8.8
click at [412, 434] on span at bounding box center [412, 429] width 10 height 10
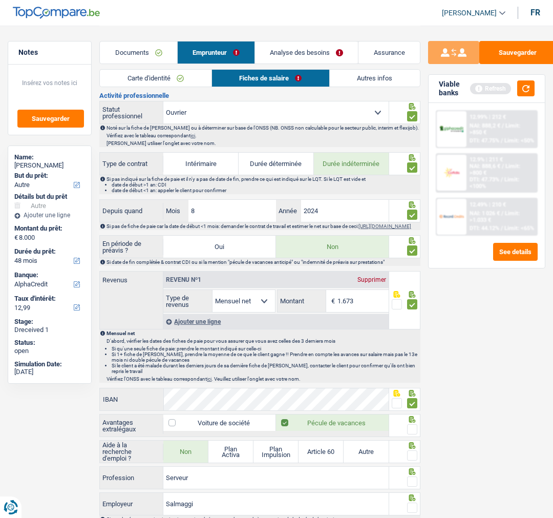
click at [0, 0] on input "radio" at bounding box center [0, 0] width 0 height 0
click at [415, 458] on span at bounding box center [412, 455] width 10 height 10
click at [0, 0] on input "radio" at bounding box center [0, 0] width 0 height 0
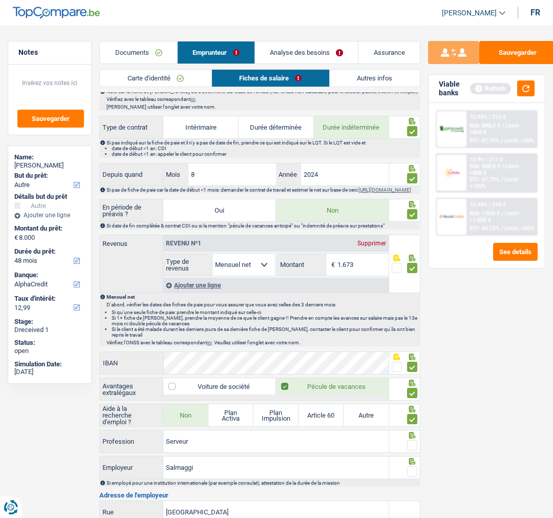
scroll to position [398, 0]
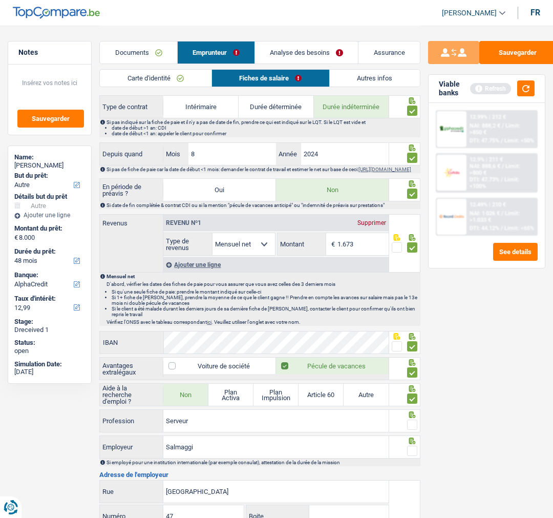
click at [411, 429] on span at bounding box center [412, 424] width 10 height 10
click at [0, 0] on input "radio" at bounding box center [0, 0] width 0 height 0
drag, startPoint x: 209, startPoint y: 457, endPoint x: 154, endPoint y: 451, distance: 55.2
click at [154, 451] on div "Salmaggi Employeur" at bounding box center [244, 447] width 289 height 22
type input "4"
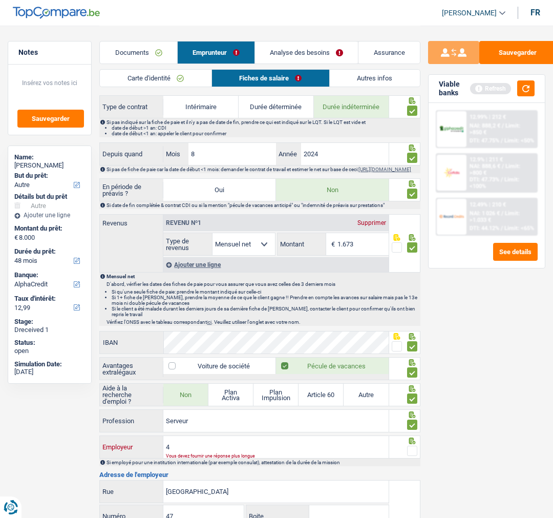
type input "Salmaggi"
click at [412, 456] on span at bounding box center [412, 450] width 10 height 10
click at [0, 0] on input "radio" at bounding box center [0, 0] width 0 height 0
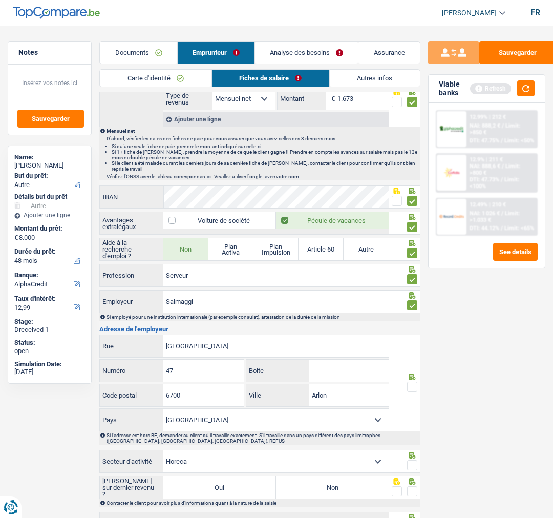
scroll to position [569, 0]
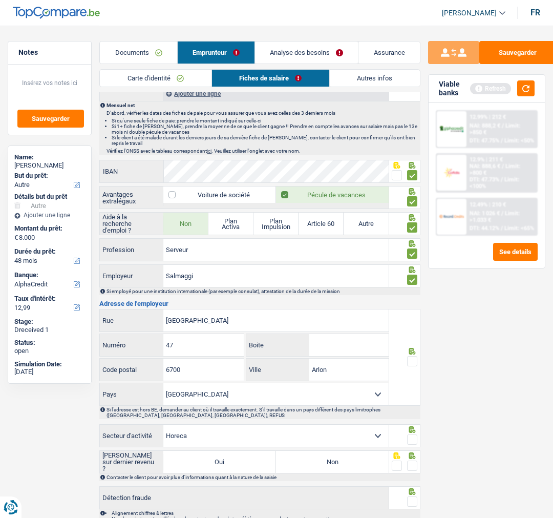
click at [411, 366] on span at bounding box center [412, 361] width 10 height 10
click at [0, 0] on input "radio" at bounding box center [0, 0] width 0 height 0
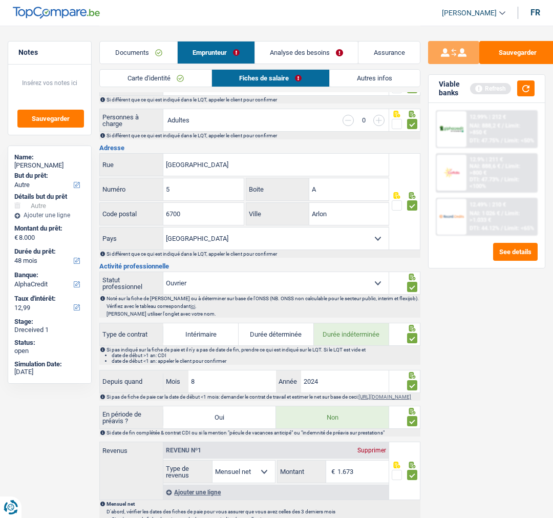
scroll to position [114, 0]
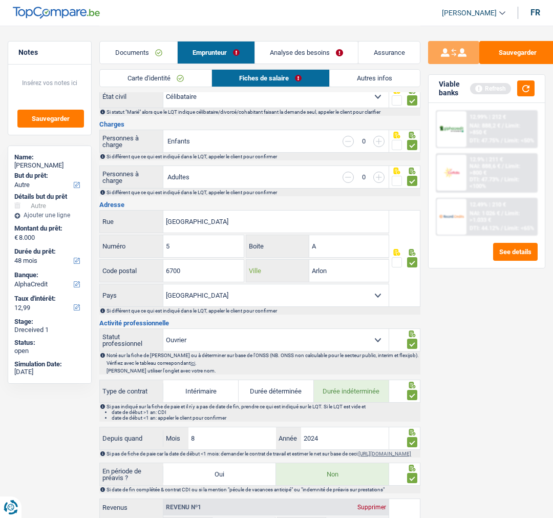
drag, startPoint x: 347, startPoint y: 268, endPoint x: 282, endPoint y: 260, distance: 66.0
click at [282, 260] on div "Arlon Ville" at bounding box center [317, 271] width 142 height 22
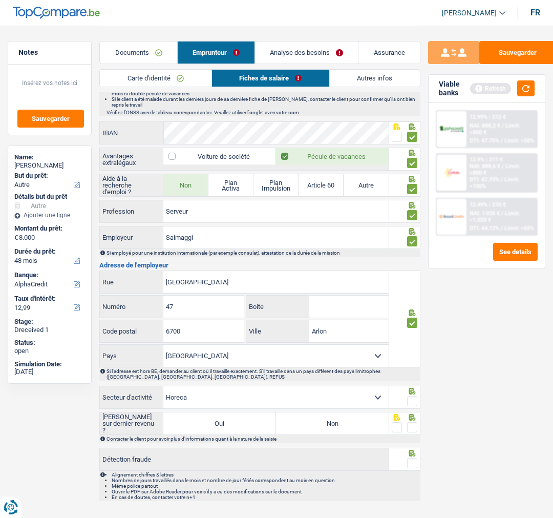
scroll to position [626, 0]
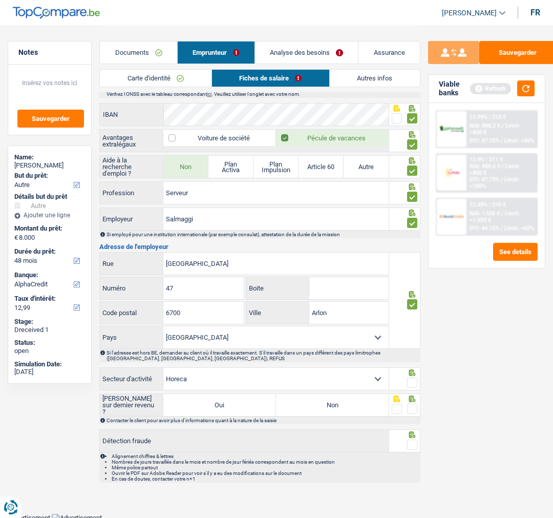
type input "Bonnert"
click at [415, 385] on span at bounding box center [412, 382] width 10 height 10
click at [0, 0] on input "radio" at bounding box center [0, 0] width 0 height 0
click at [415, 411] on span at bounding box center [412, 408] width 10 height 10
click at [0, 0] on input "radio" at bounding box center [0, 0] width 0 height 0
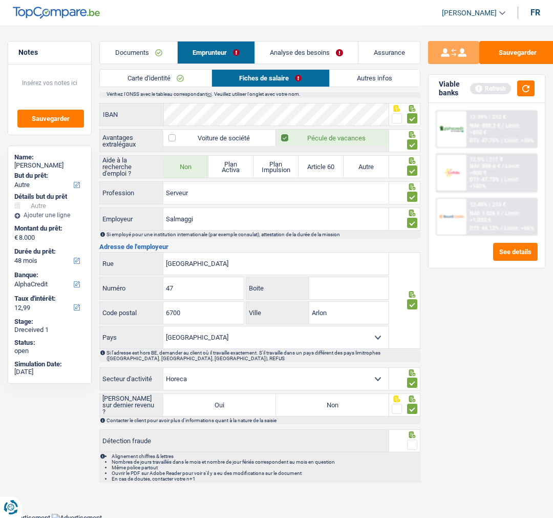
click at [365, 413] on label "Non" at bounding box center [332, 405] width 113 height 22
click at [365, 413] on input "Non" at bounding box center [332, 405] width 113 height 22
radio input "true"
click at [412, 450] on span at bounding box center [412, 444] width 10 height 10
click at [0, 0] on input "radio" at bounding box center [0, 0] width 0 height 0
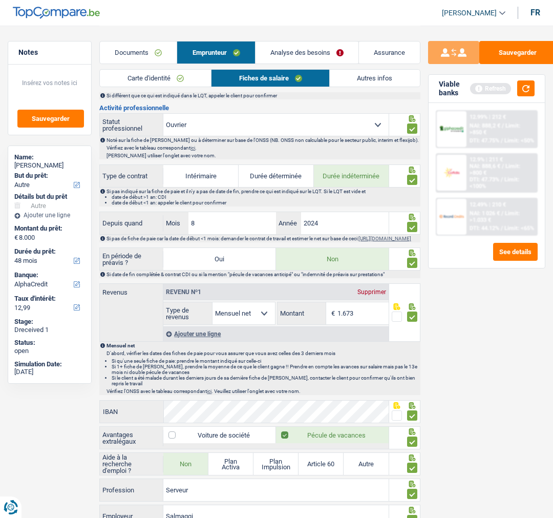
scroll to position [284, 0]
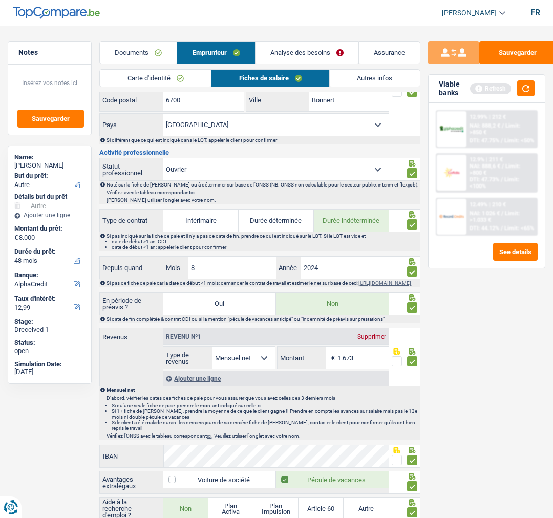
click at [367, 80] on link "Autres infos" at bounding box center [375, 78] width 90 height 17
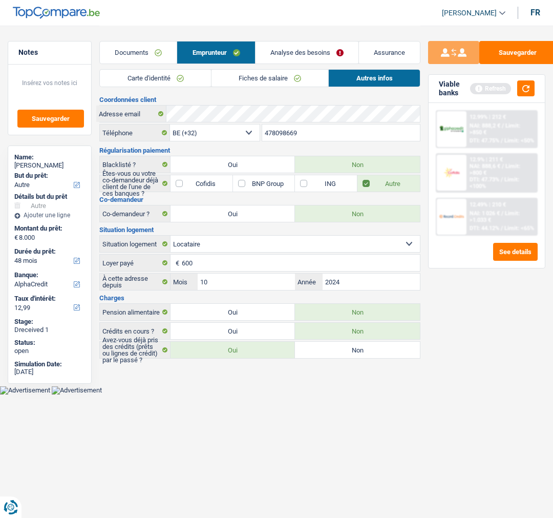
scroll to position [0, 0]
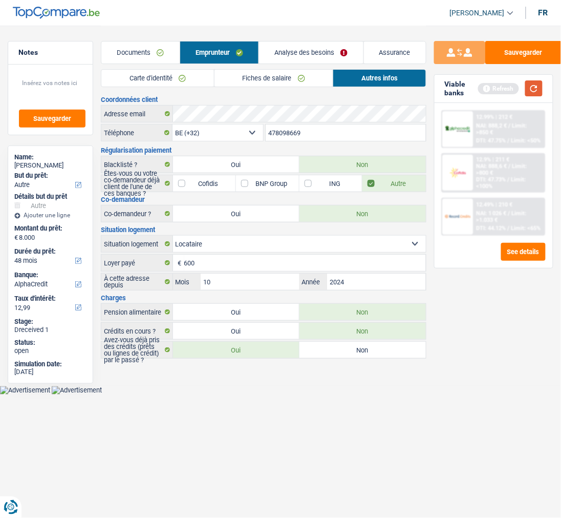
click at [524, 86] on button "button" at bounding box center [533, 88] width 17 height 16
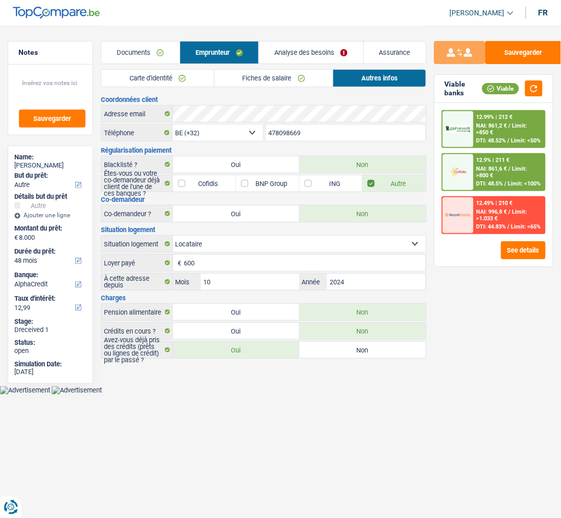
click at [344, 58] on link "Analyse des besoins" at bounding box center [311, 52] width 104 height 22
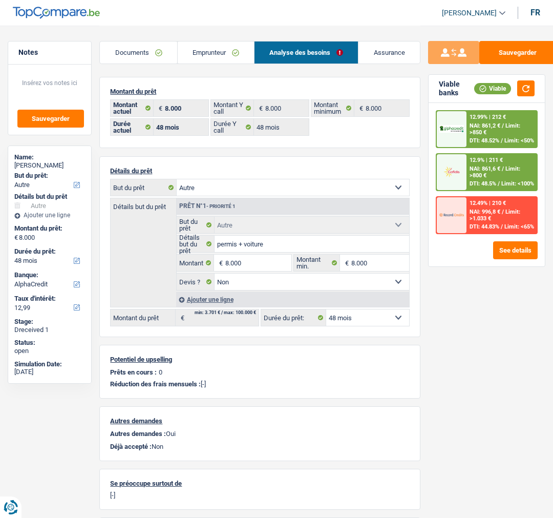
click at [482, 210] on span "NAI: 996,8 €" at bounding box center [484, 211] width 31 height 7
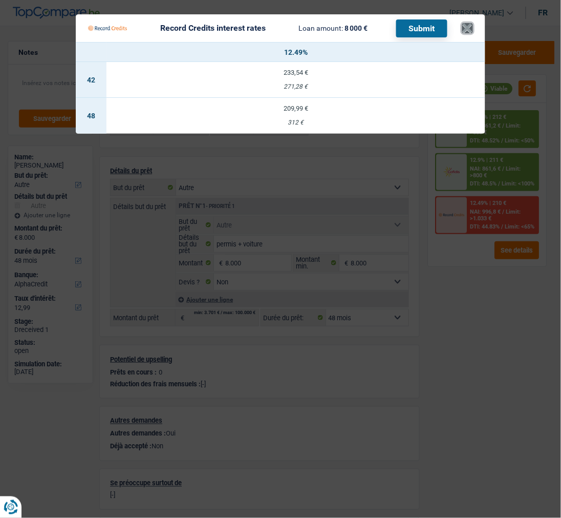
click at [473, 23] on button "×" at bounding box center [467, 28] width 11 height 10
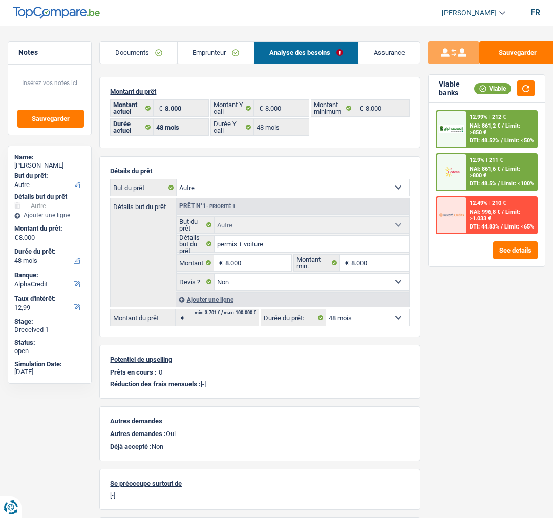
click at [482, 173] on div "12.9% | 211 € NAI: 861,6 € / Limit: >800 € DTI: 48.5% / Limit: <100%" at bounding box center [501, 172] width 70 height 36
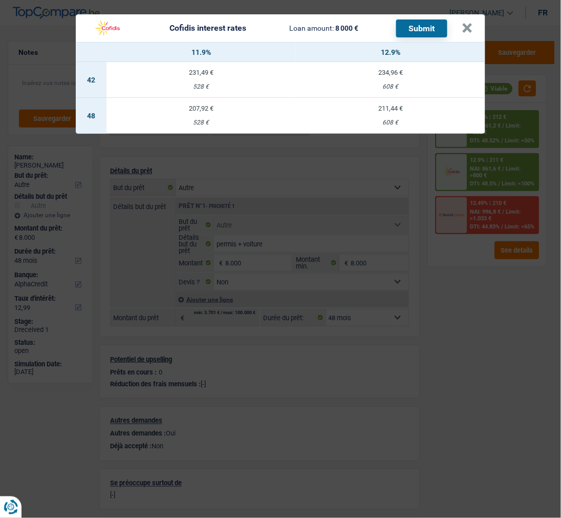
click at [195, 111] on td "207,92 € 528 €" at bounding box center [200, 116] width 189 height 36
select select "cofidis"
type input "11,90"
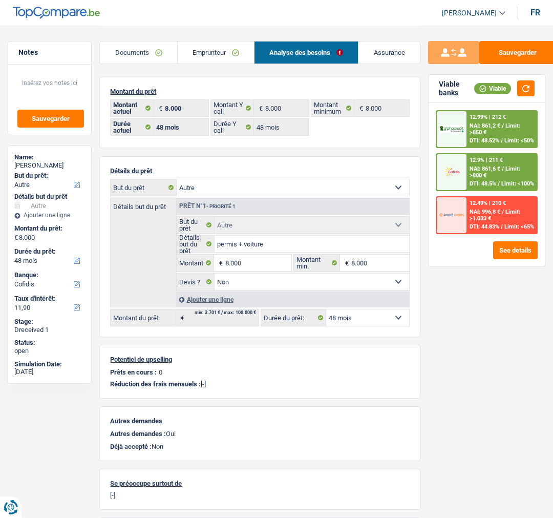
click at [506, 176] on div "12.9% | 211 € NAI: 861,6 € / Limit: >800 € DTI: 48.5% / Limit: <100%" at bounding box center [501, 172] width 70 height 36
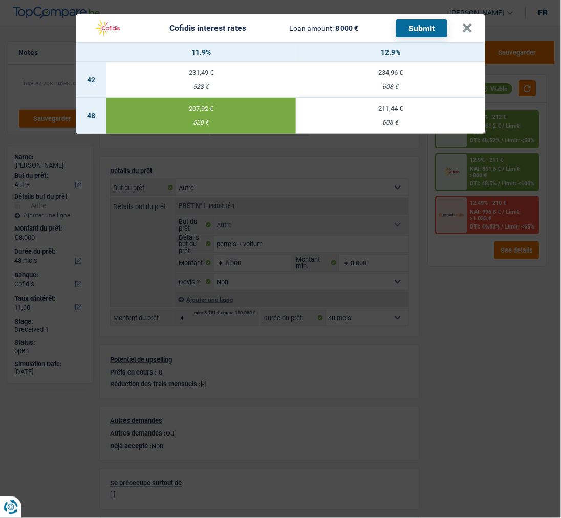
click at [438, 20] on button "Submit" at bounding box center [421, 28] width 51 height 18
click at [467, 23] on button "×" at bounding box center [467, 28] width 11 height 10
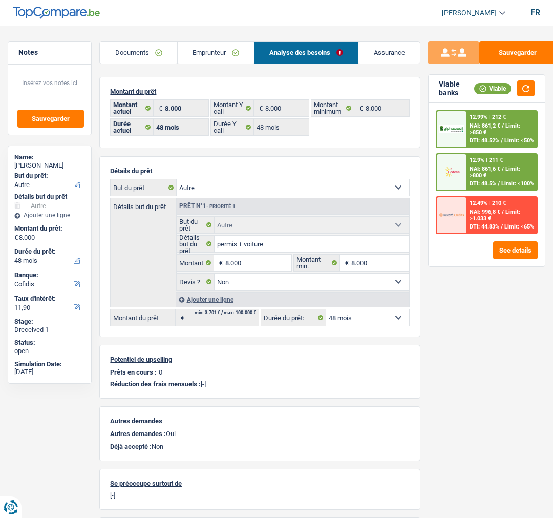
click at [480, 127] on span "NAI: 861,2 €" at bounding box center [484, 125] width 31 height 7
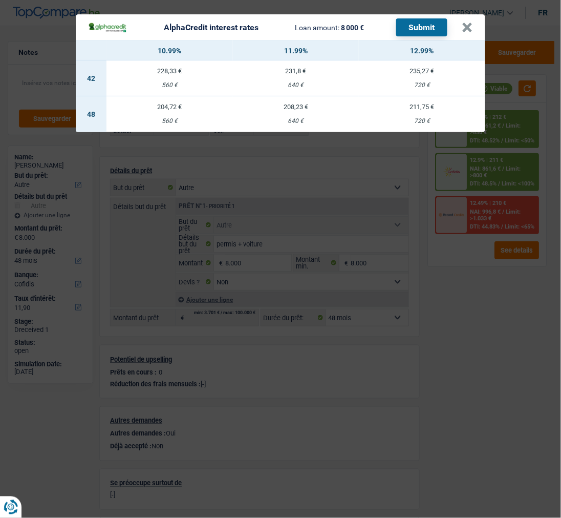
click at [303, 104] on div "208,23 €" at bounding box center [296, 106] width 126 height 7
select select "alphacredit"
type input "11,99"
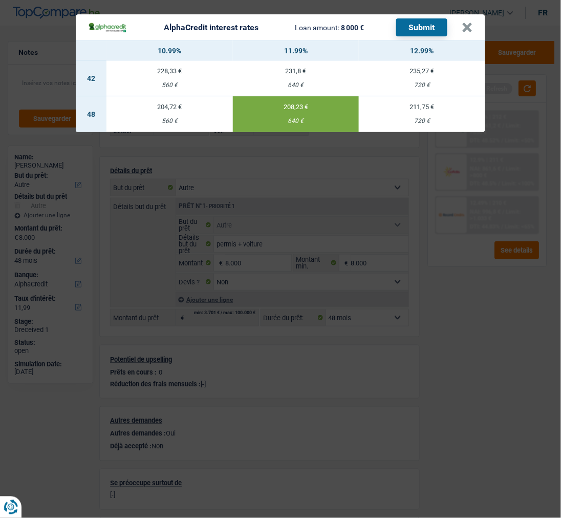
click at [416, 27] on button "Submit" at bounding box center [421, 27] width 51 height 18
click at [469, 23] on button "×" at bounding box center [467, 28] width 11 height 10
